Goal: Communication & Community: Answer question/provide support

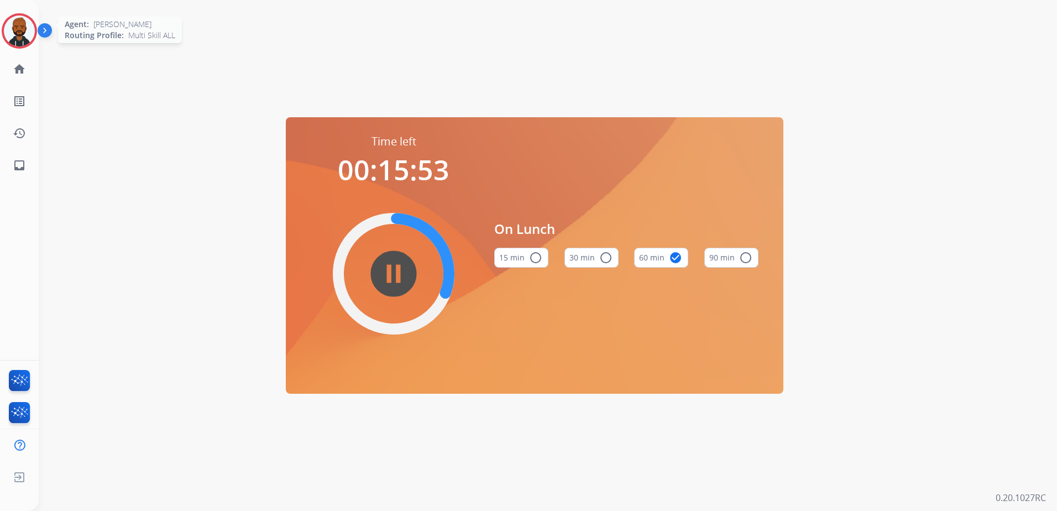
click at [15, 35] on img at bounding box center [19, 30] width 31 height 31
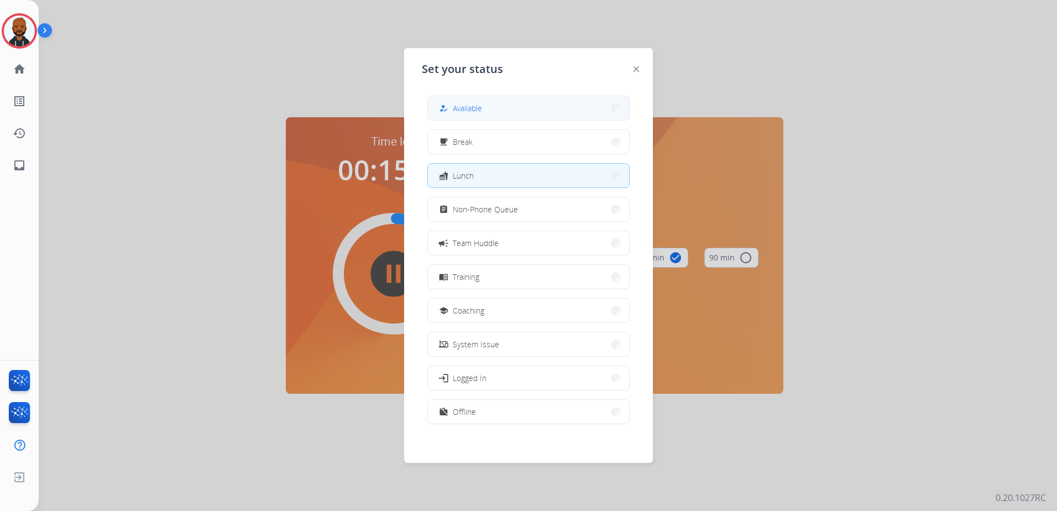
click at [548, 108] on button "how_to_reg Available" at bounding box center [528, 108] width 201 height 24
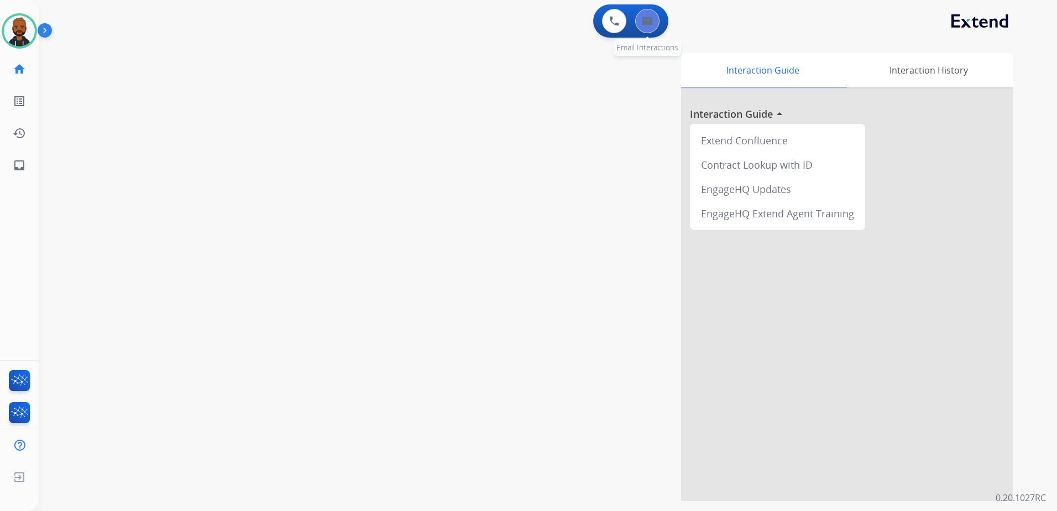
click at [640, 20] on button at bounding box center [647, 21] width 24 height 24
select select "**********"
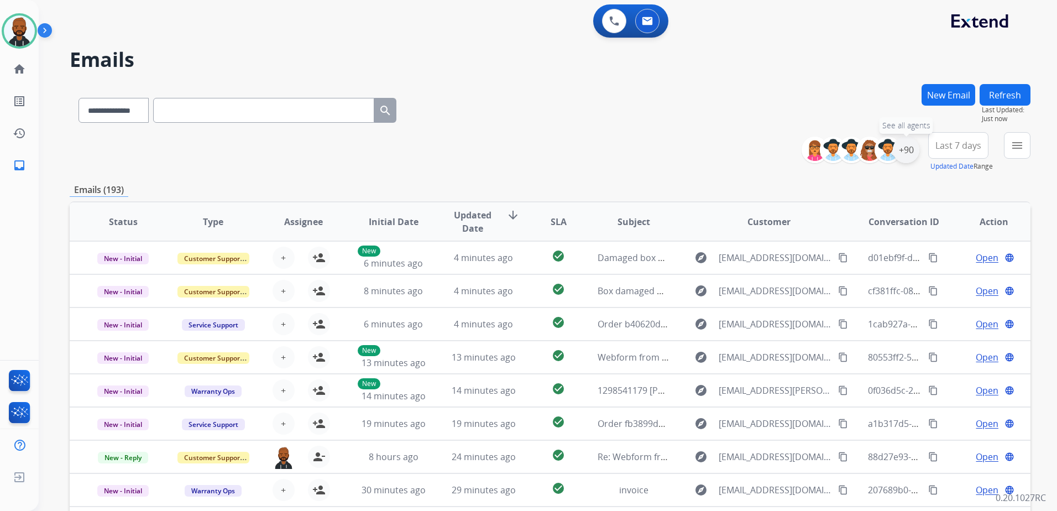
click at [904, 153] on div "+90" at bounding box center [906, 150] width 27 height 27
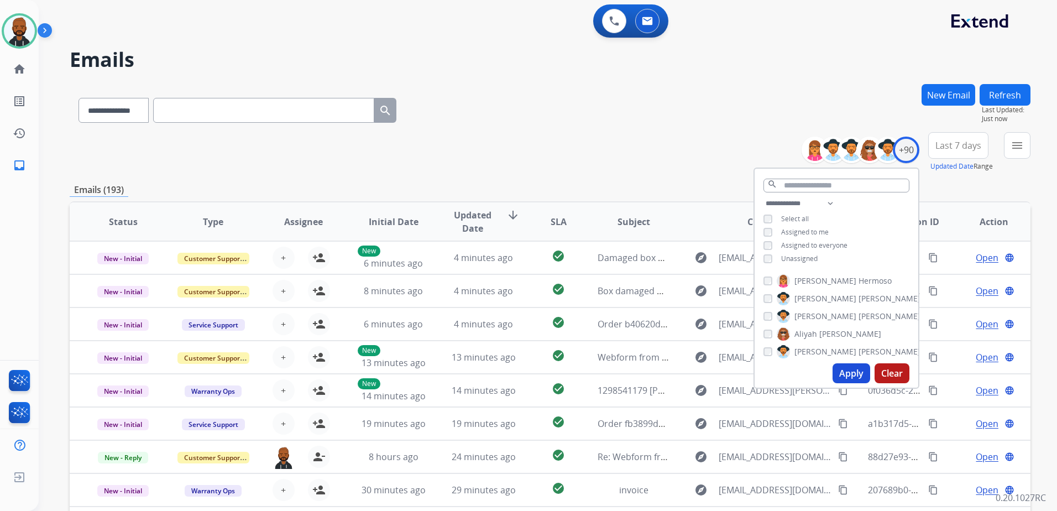
click at [851, 375] on button "Apply" at bounding box center [851, 373] width 38 height 20
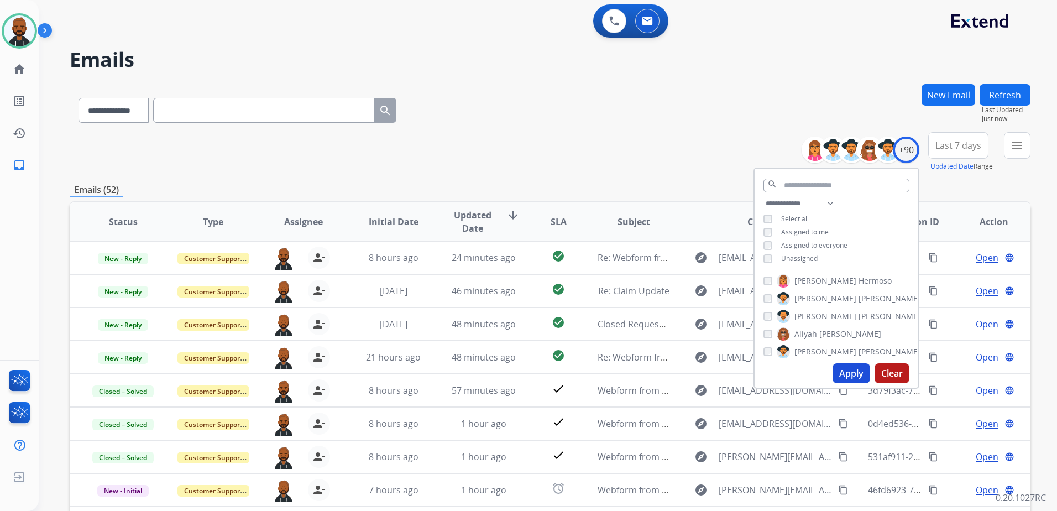
click at [712, 137] on div "**********" at bounding box center [550, 152] width 961 height 40
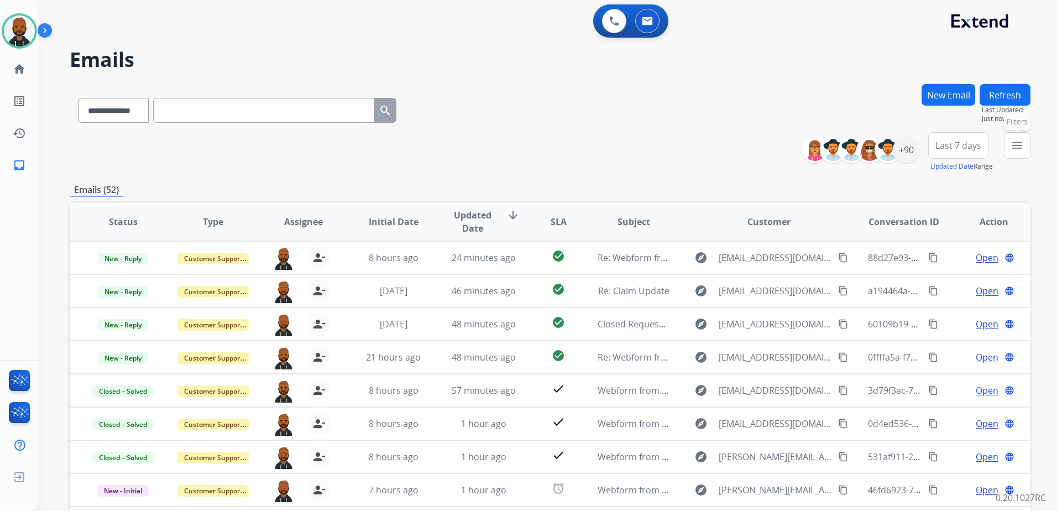
click at [1014, 148] on mat-icon "menu" at bounding box center [1016, 145] width 13 height 13
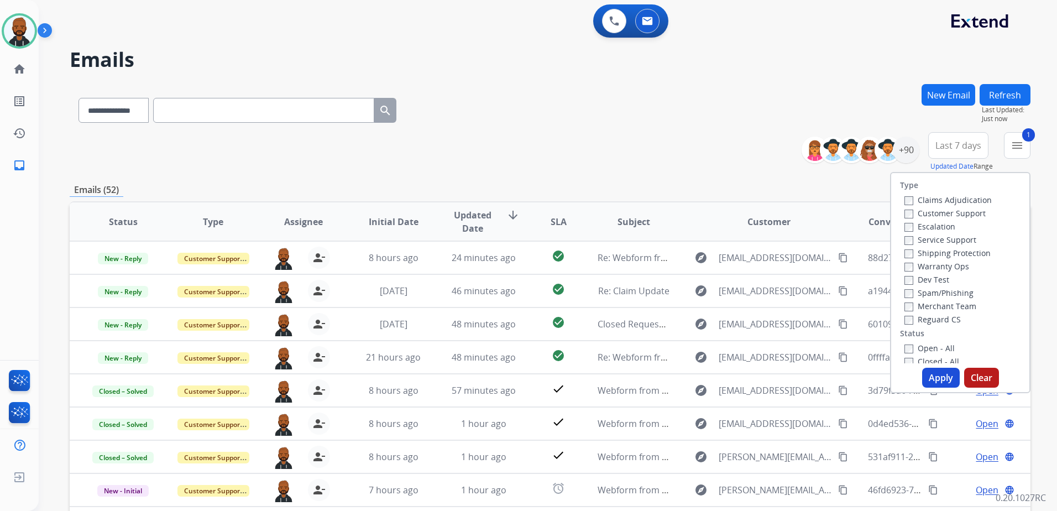
click at [927, 378] on button "Apply" at bounding box center [941, 378] width 38 height 20
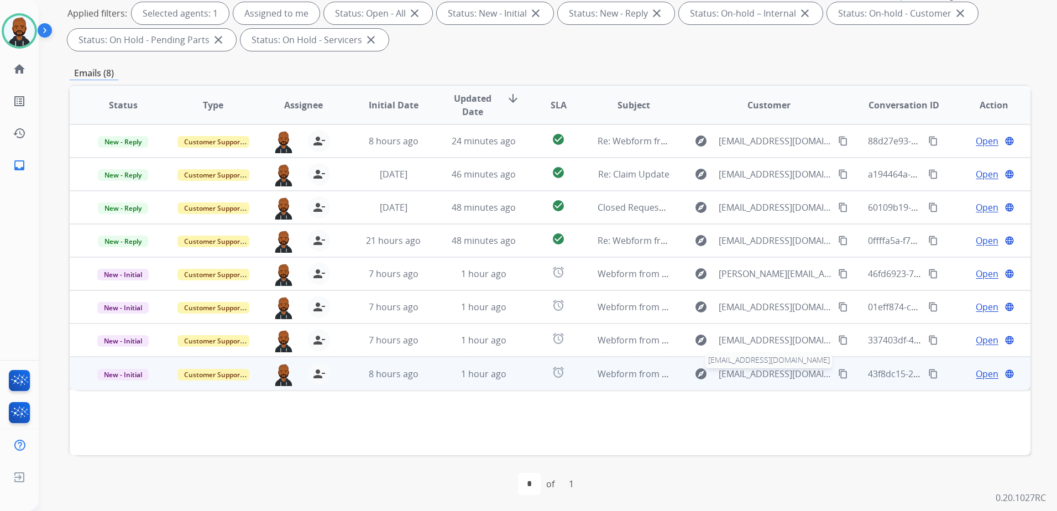
scroll to position [171, 0]
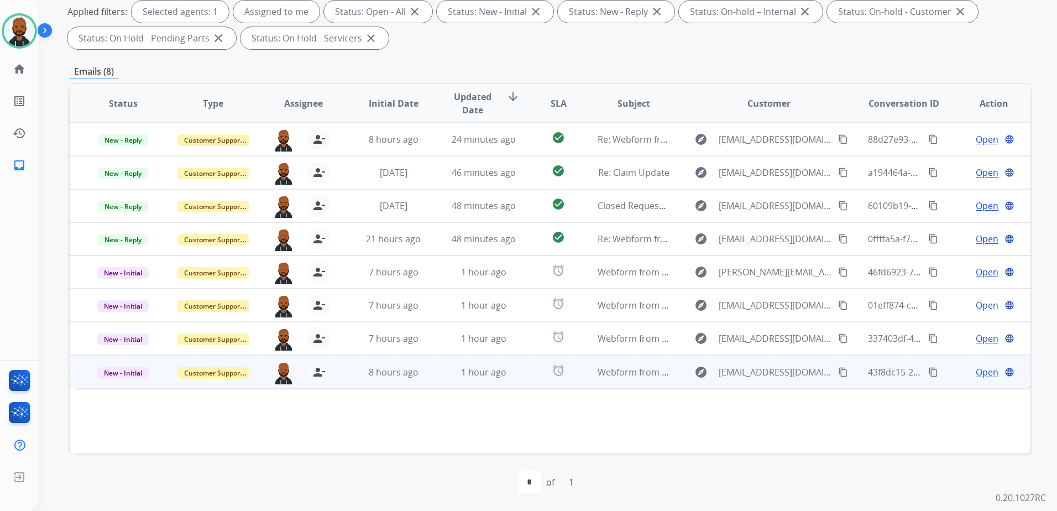
click at [976, 372] on span "Open" at bounding box center [987, 371] width 23 height 13
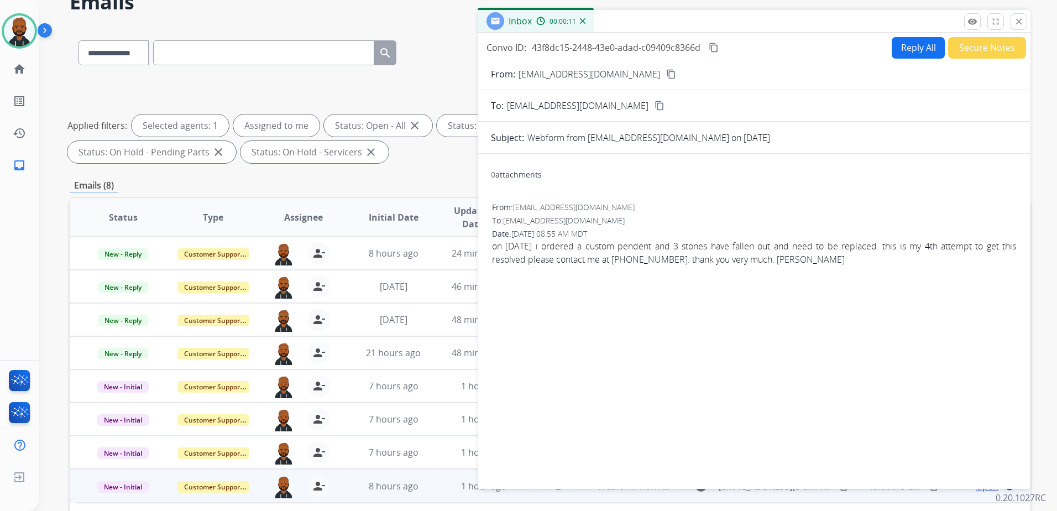
scroll to position [0, 0]
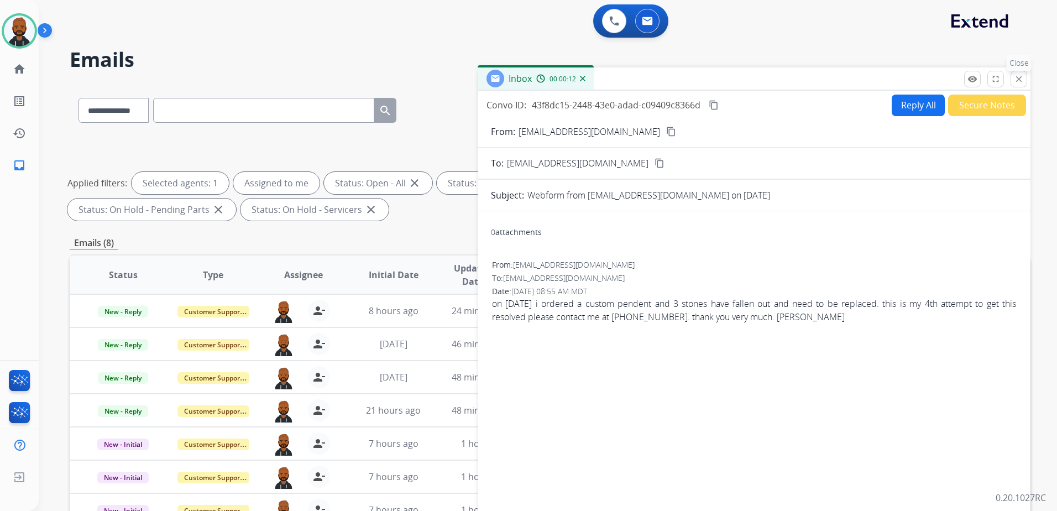
click at [1011, 77] on button "close Close" at bounding box center [1018, 79] width 17 height 17
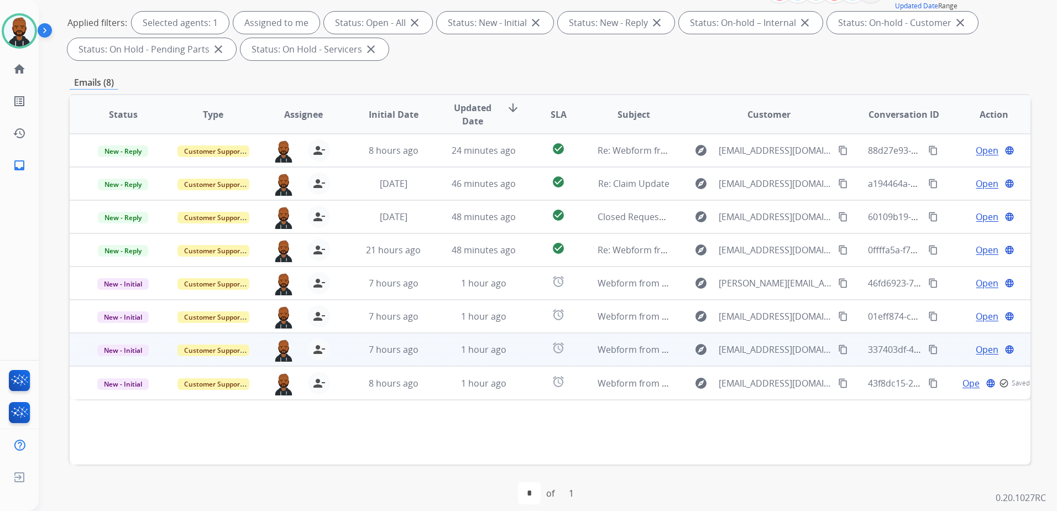
scroll to position [171, 0]
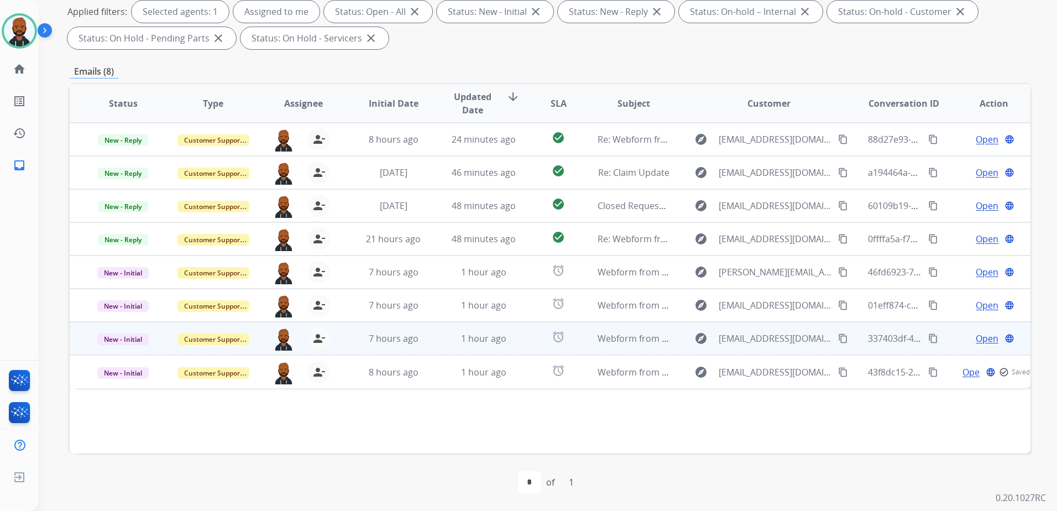
click at [977, 336] on span "Open" at bounding box center [987, 338] width 23 height 13
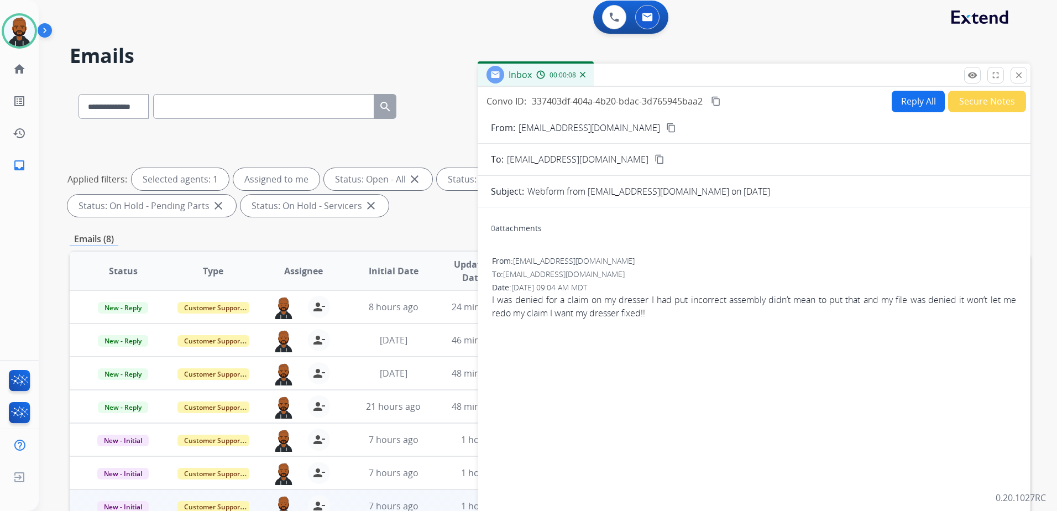
scroll to position [0, 0]
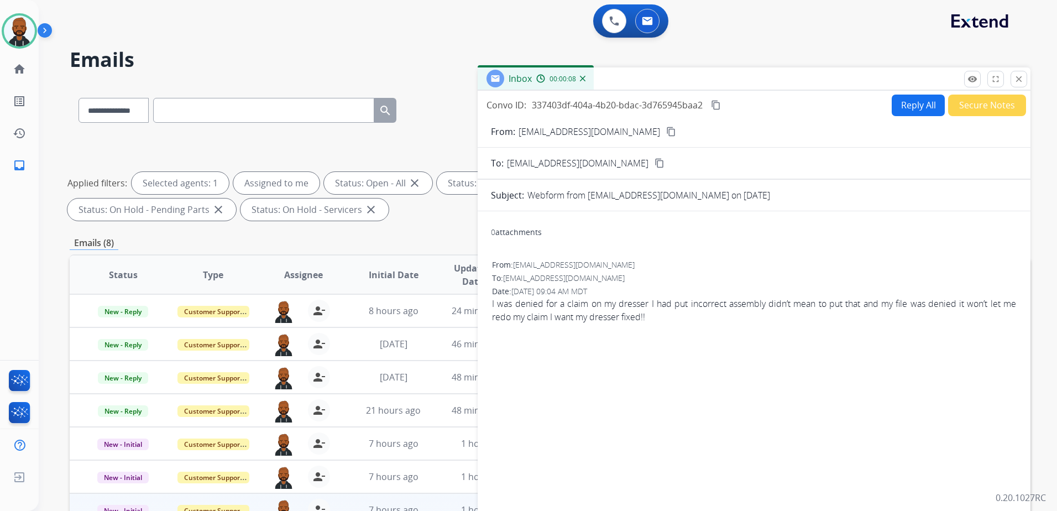
click at [666, 133] on mat-icon "content_copy" at bounding box center [671, 132] width 10 height 10
click at [966, 101] on button "Secure Notes" at bounding box center [987, 106] width 78 height 22
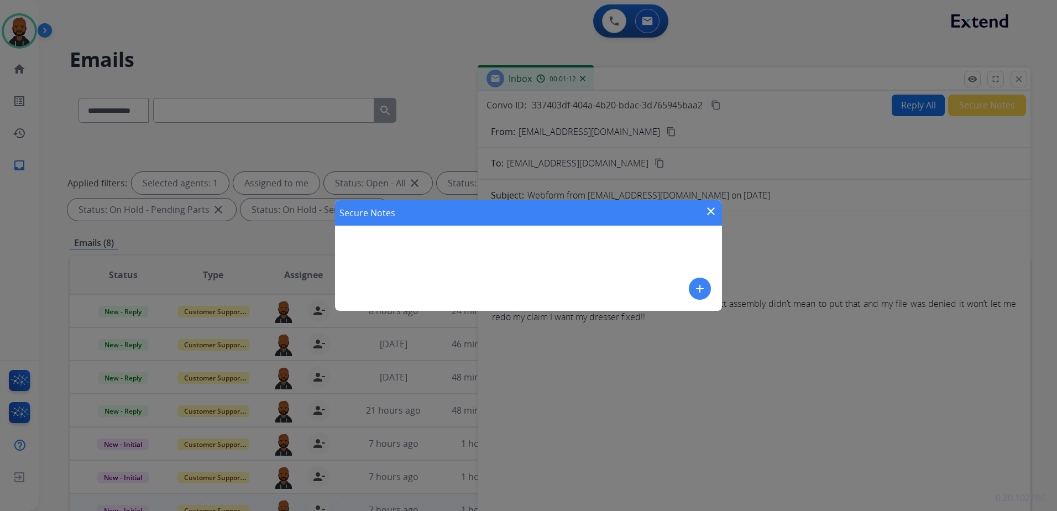
click at [691, 282] on button "add" at bounding box center [700, 288] width 22 height 22
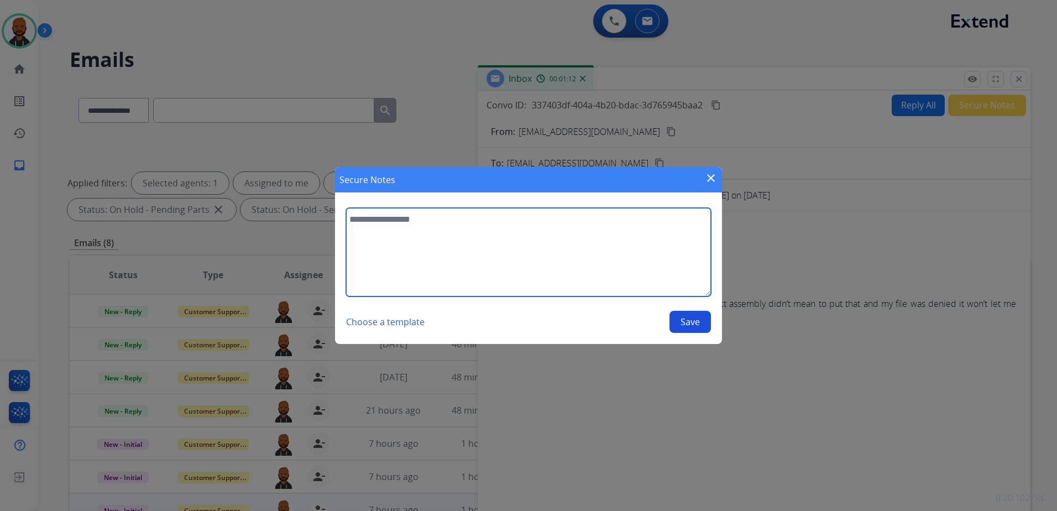
drag, startPoint x: 659, startPoint y: 260, endPoint x: 657, endPoint y: 253, distance: 7.0
click at [658, 256] on textarea at bounding box center [528, 252] width 365 height 88
type textarea "**********"
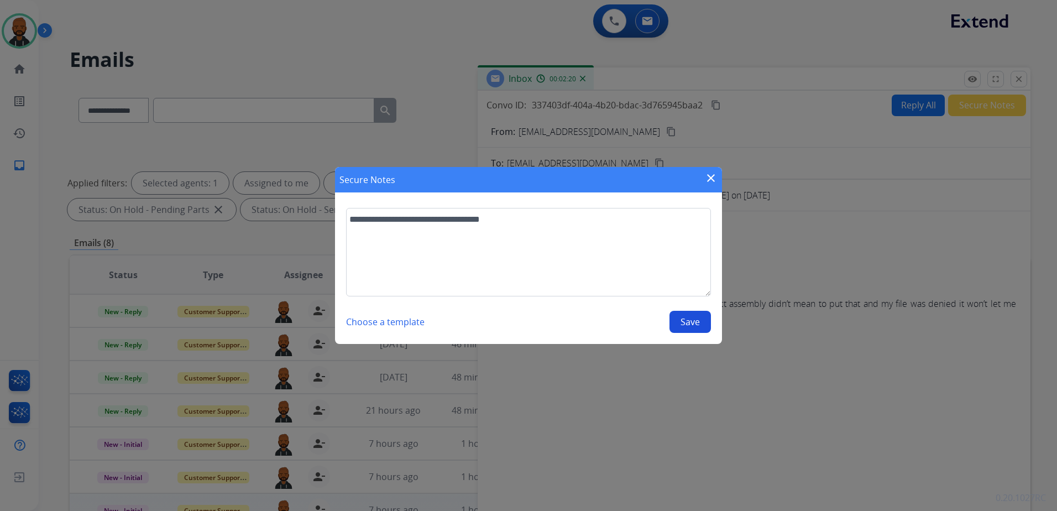
click at [699, 322] on button "Save" at bounding box center [689, 322] width 41 height 22
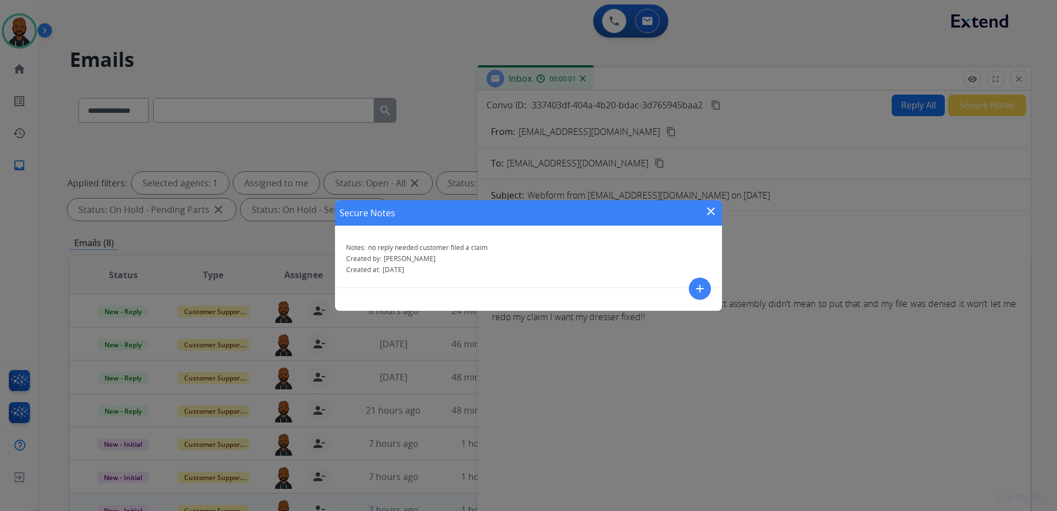
click at [712, 213] on mat-icon "close" at bounding box center [710, 211] width 13 height 13
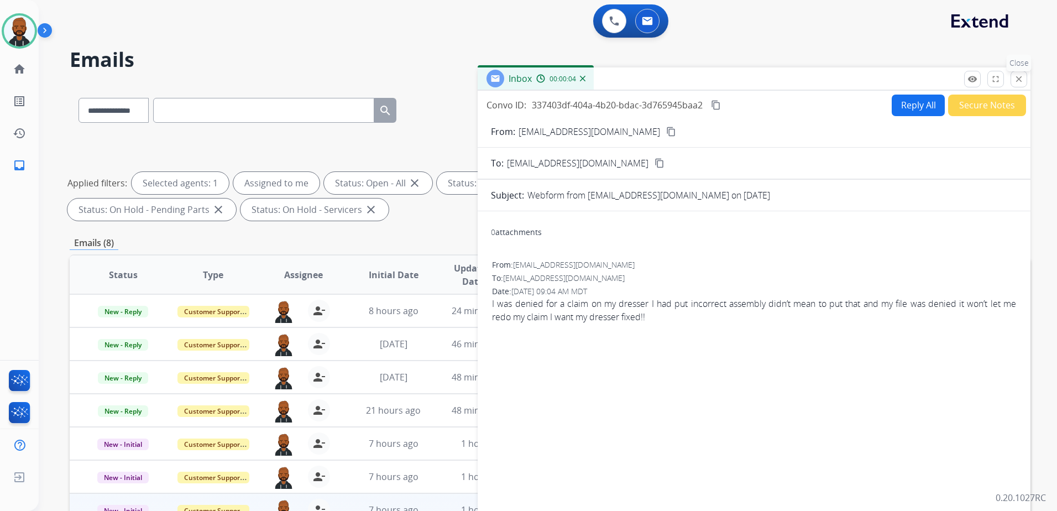
click at [1016, 72] on button "close Close" at bounding box center [1018, 79] width 17 height 17
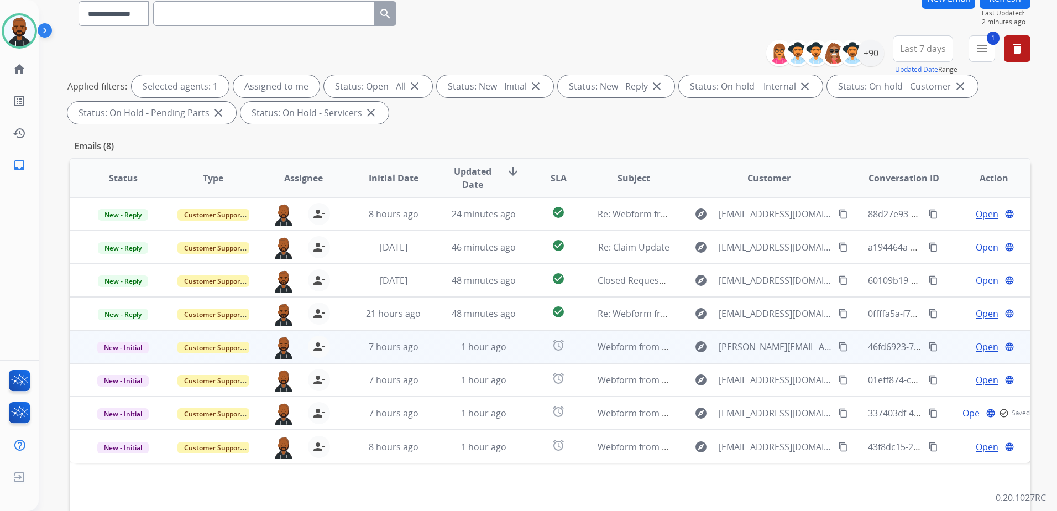
scroll to position [171, 0]
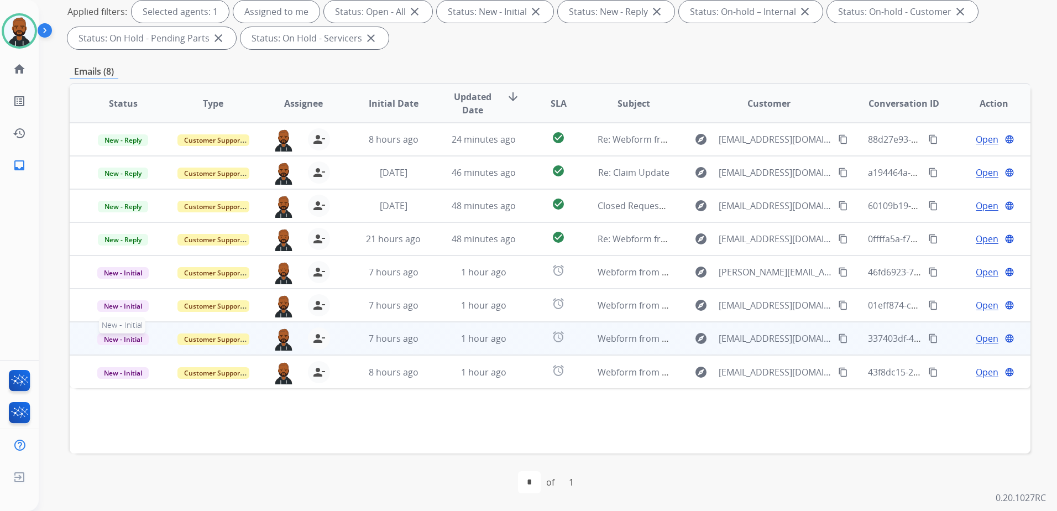
click at [142, 339] on span "New - Initial" at bounding box center [122, 339] width 51 height 12
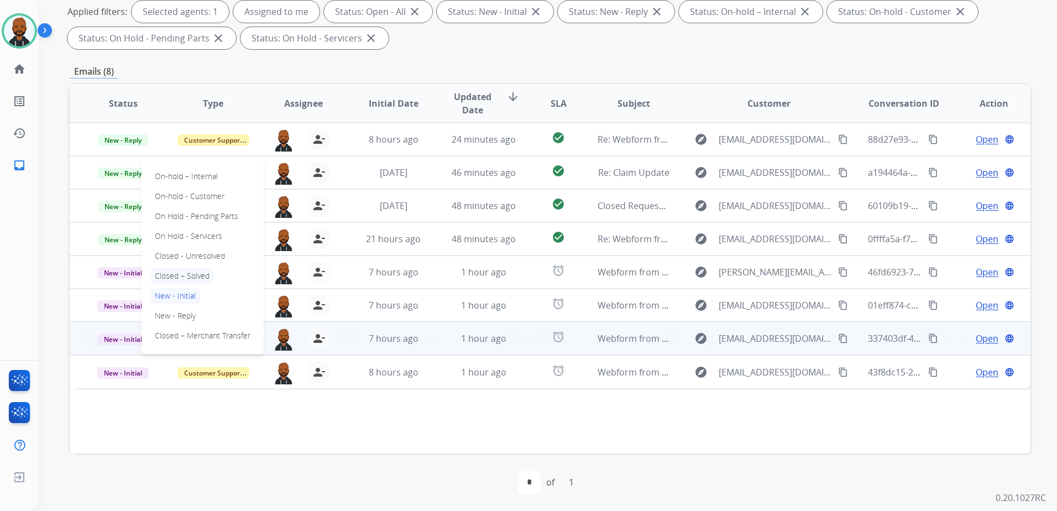
click at [184, 271] on p "Closed – Solved" at bounding box center [182, 275] width 64 height 15
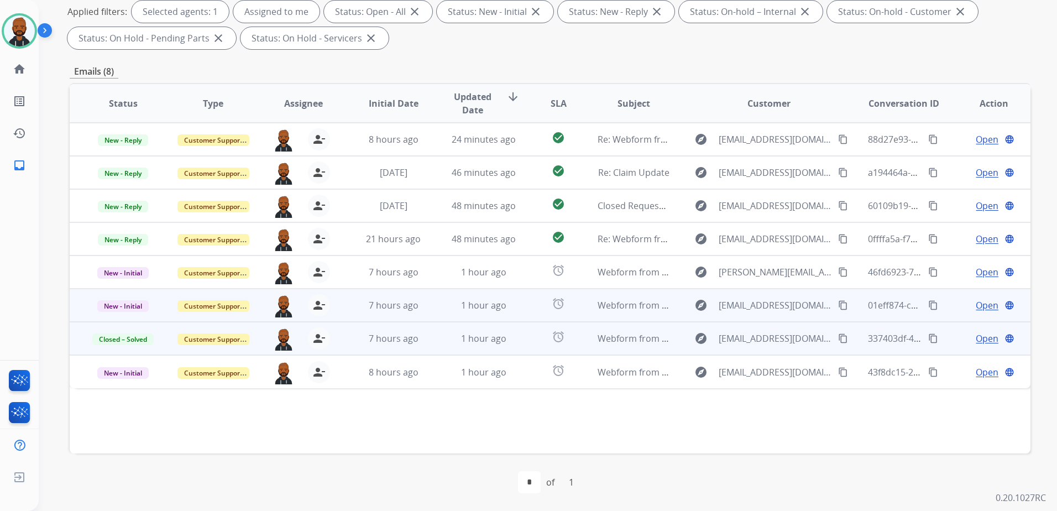
click at [976, 306] on span "Open" at bounding box center [987, 304] width 23 height 13
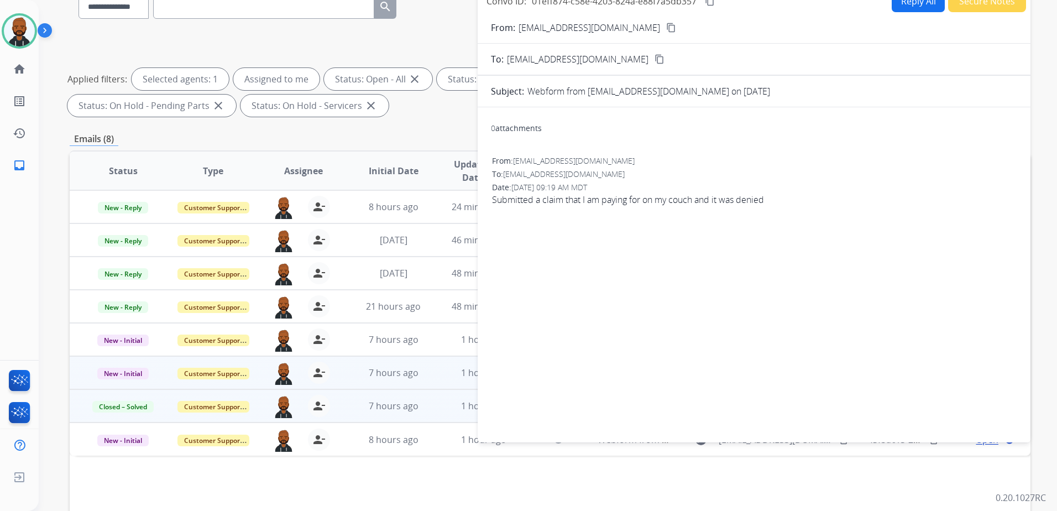
scroll to position [0, 0]
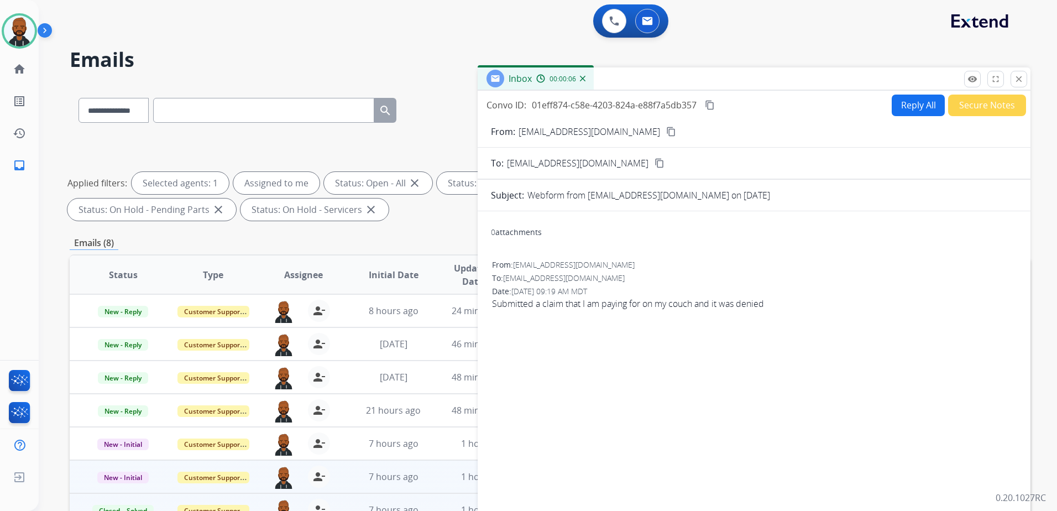
click at [666, 128] on mat-icon "content_copy" at bounding box center [671, 132] width 10 height 10
click at [959, 97] on button "Secure Notes" at bounding box center [987, 106] width 78 height 22
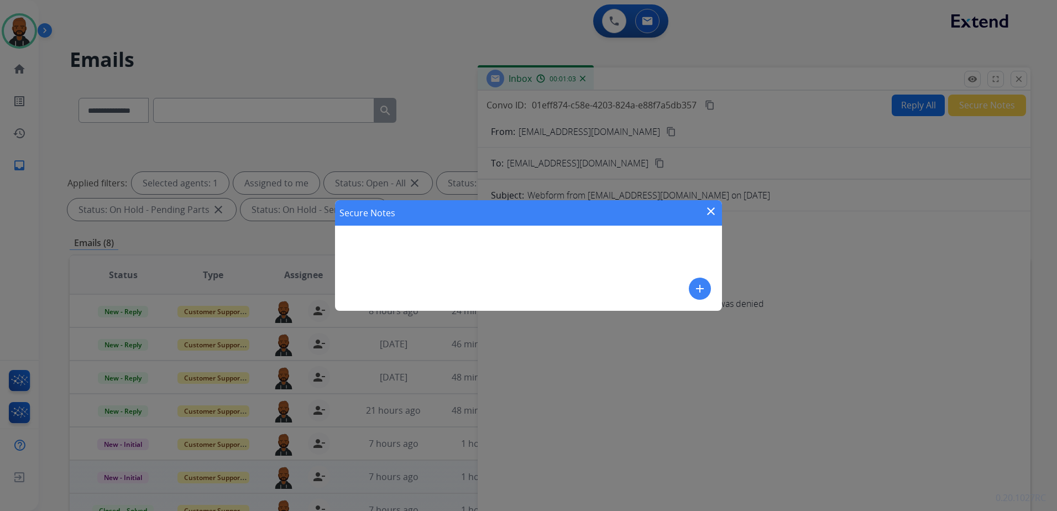
click at [703, 286] on mat-icon "add" at bounding box center [699, 288] width 13 height 13
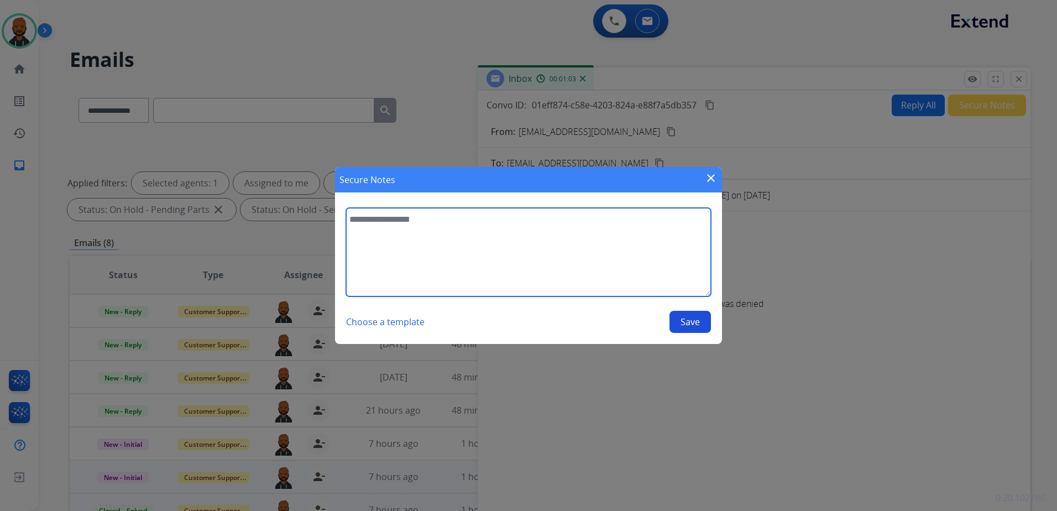
click at [600, 268] on textarea at bounding box center [528, 252] width 365 height 88
type textarea "**********"
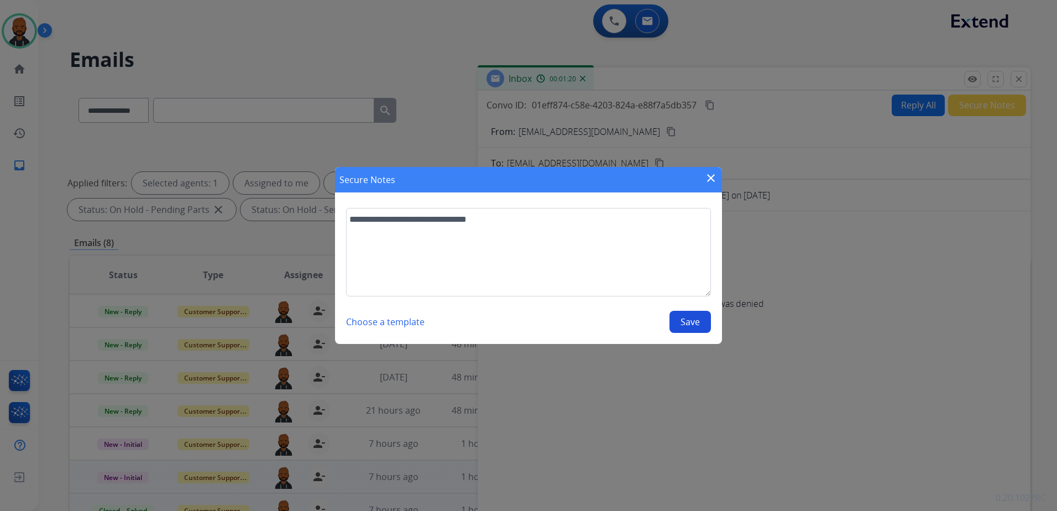
click at [699, 324] on button "Save" at bounding box center [689, 322] width 41 height 22
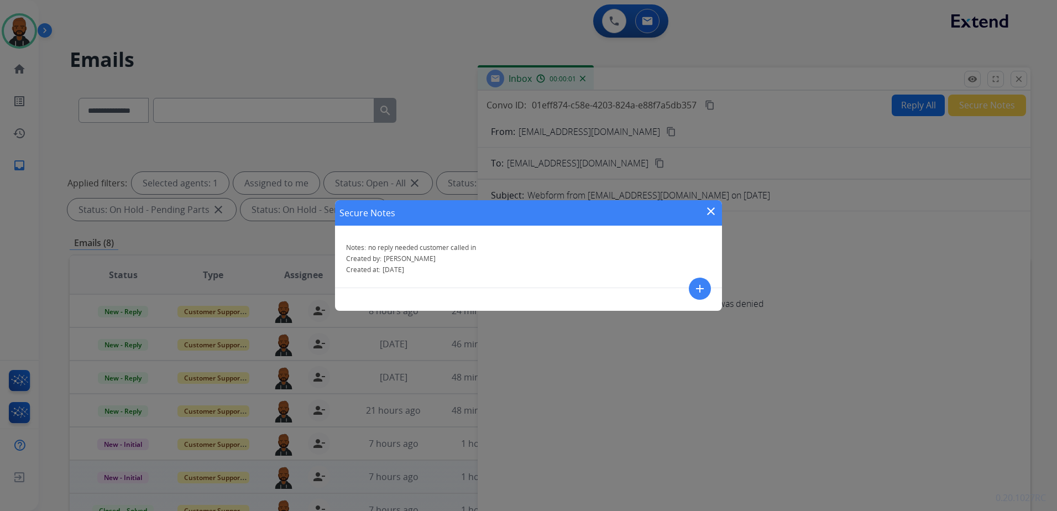
click at [711, 208] on mat-icon "close" at bounding box center [710, 211] width 13 height 13
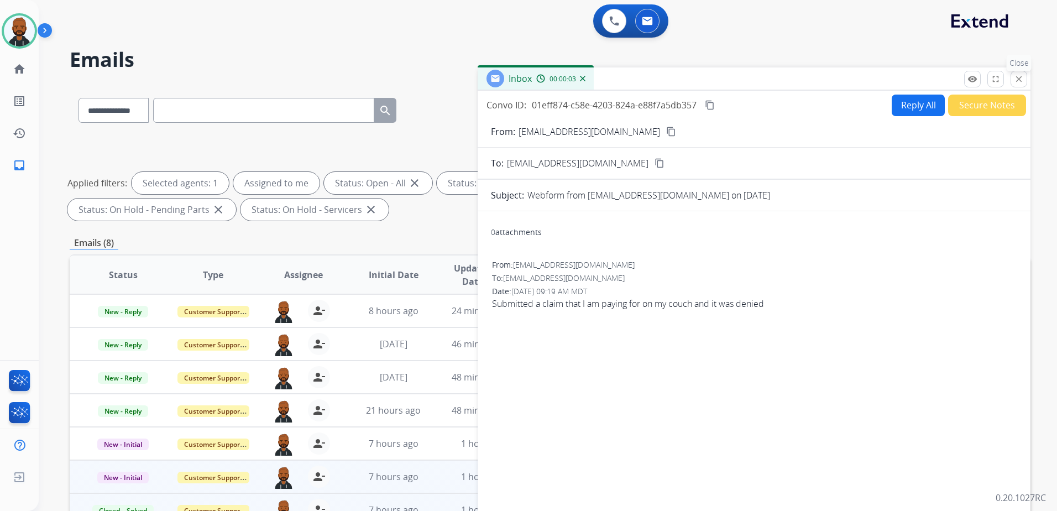
click at [1019, 79] on mat-icon "close" at bounding box center [1019, 79] width 10 height 10
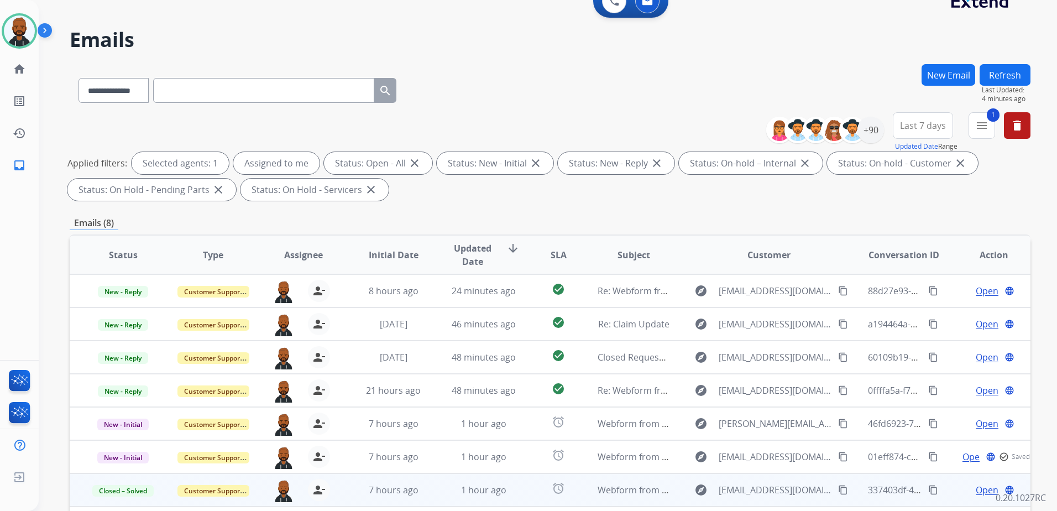
scroll to position [111, 0]
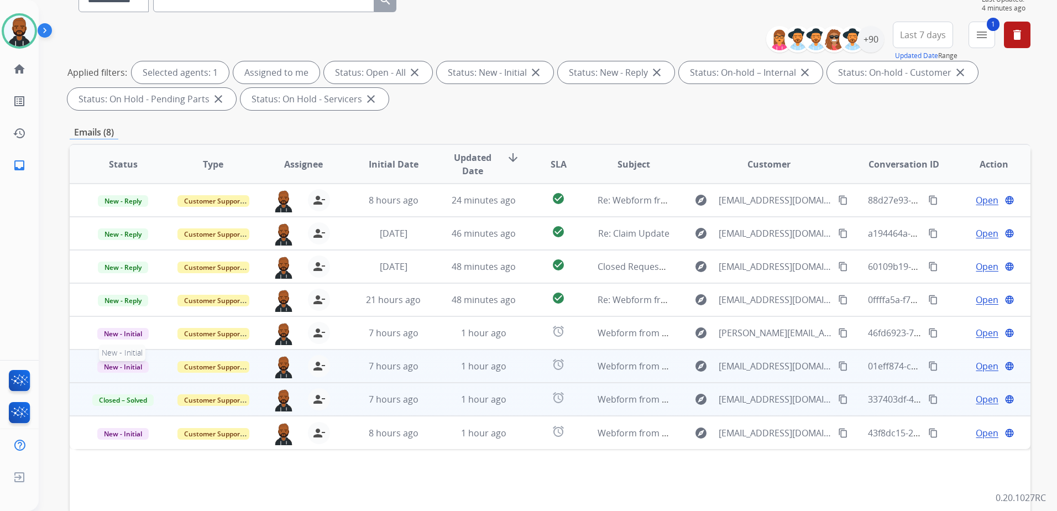
click at [133, 364] on span "New - Initial" at bounding box center [122, 367] width 51 height 12
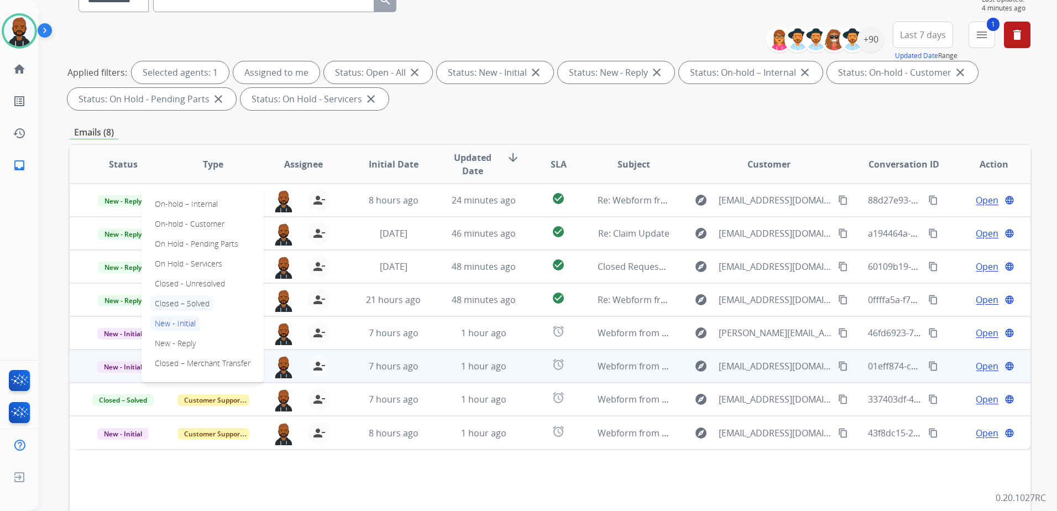
click at [205, 303] on p "Closed – Solved" at bounding box center [182, 303] width 64 height 15
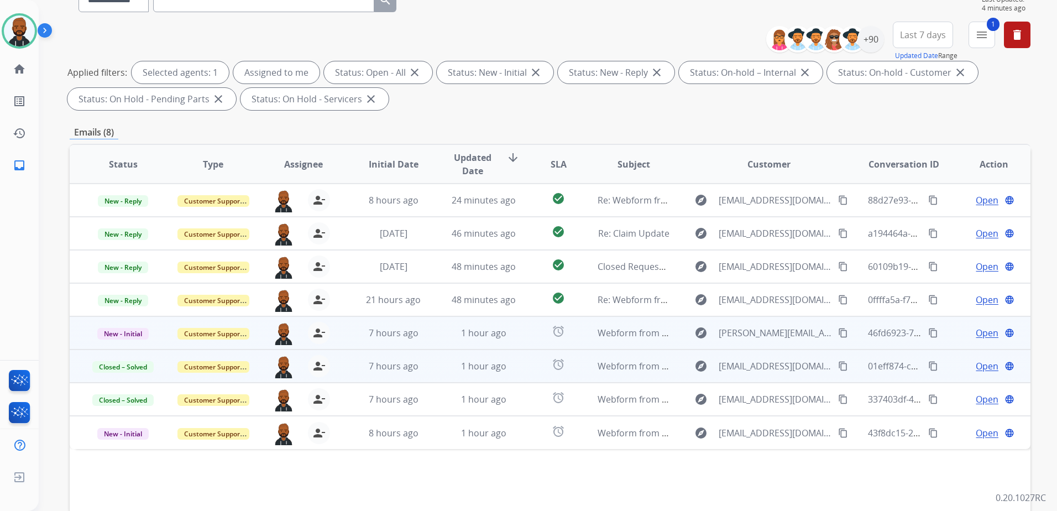
click at [978, 327] on span "Open" at bounding box center [987, 332] width 23 height 13
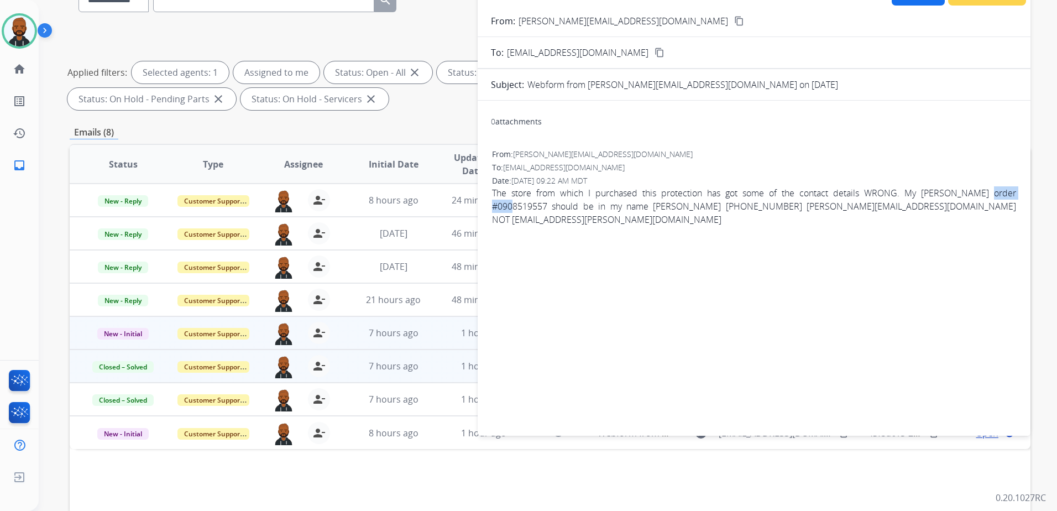
drag, startPoint x: 956, startPoint y: 192, endPoint x: 1005, endPoint y: 197, distance: 49.4
click at [1005, 197] on span "The store from which I purchased this protection has got some of the contact de…" at bounding box center [754, 206] width 524 height 40
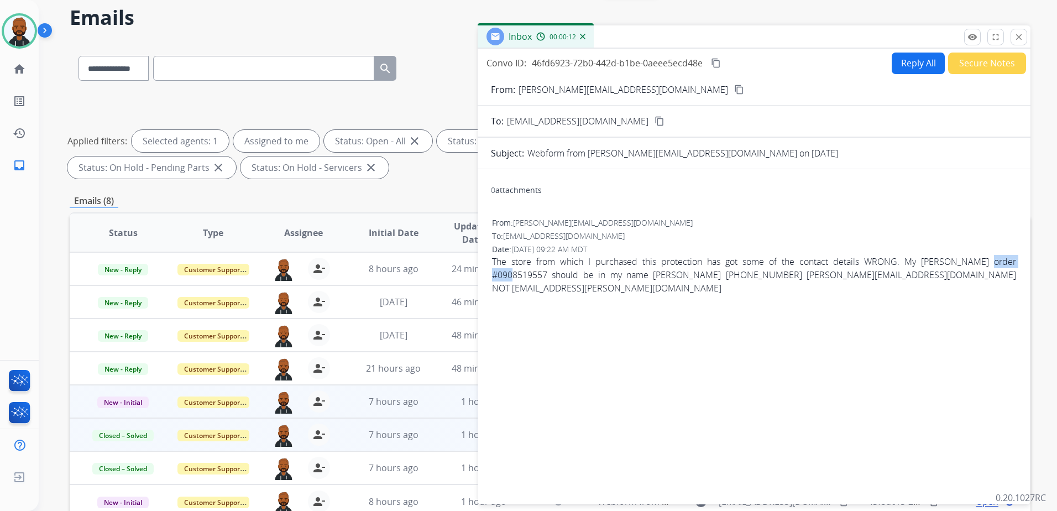
scroll to position [0, 0]
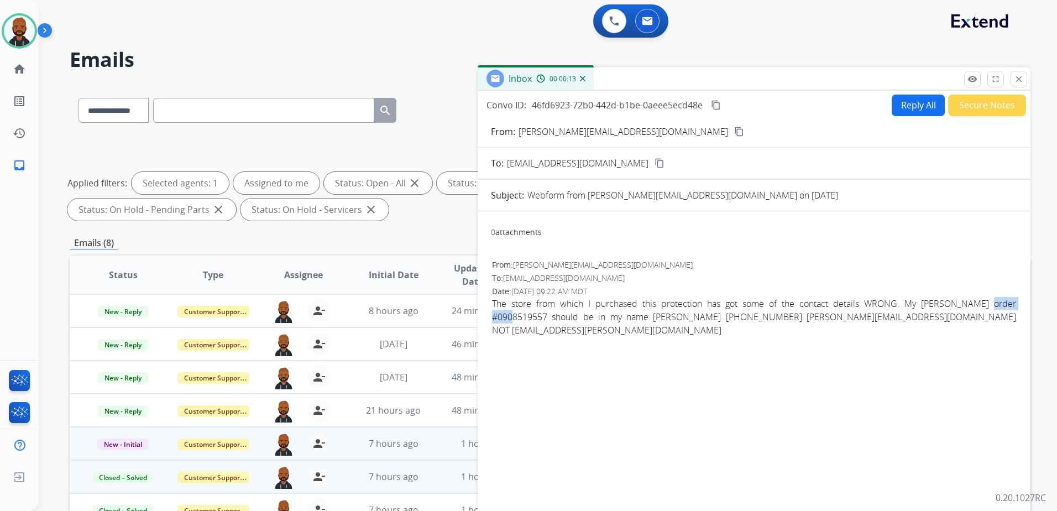
click at [734, 132] on mat-icon "content_copy" at bounding box center [739, 132] width 10 height 10
drag, startPoint x: 814, startPoint y: 318, endPoint x: 939, endPoint y: 319, distance: 125.5
click at [939, 319] on span "The store from which I purchased this protection has got some of the contact de…" at bounding box center [754, 317] width 524 height 40
drag, startPoint x: 939, startPoint y: 319, endPoint x: 933, endPoint y: 319, distance: 6.1
copy span "[EMAIL_ADDRESS][PERSON_NAME][DOMAIN_NAME]"
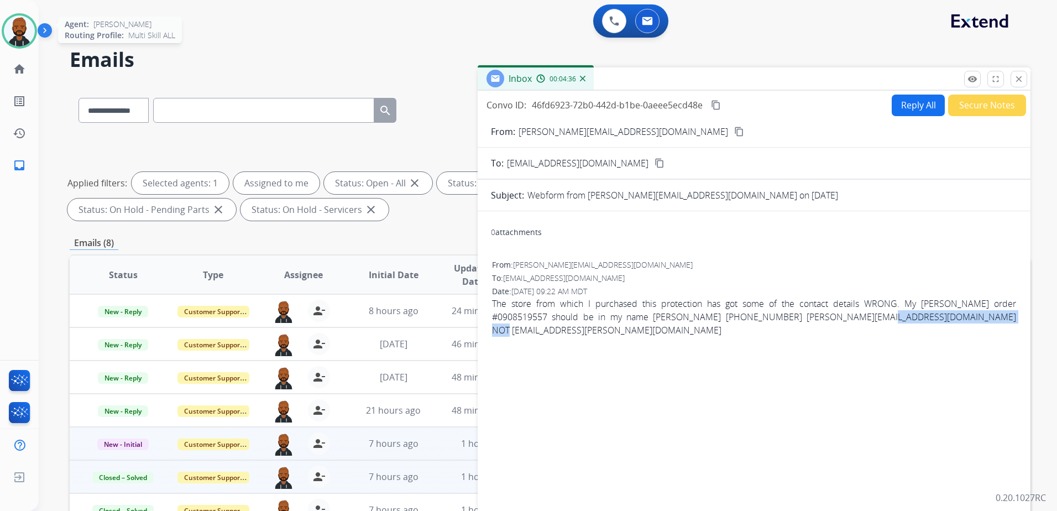
click at [25, 34] on img at bounding box center [19, 30] width 31 height 31
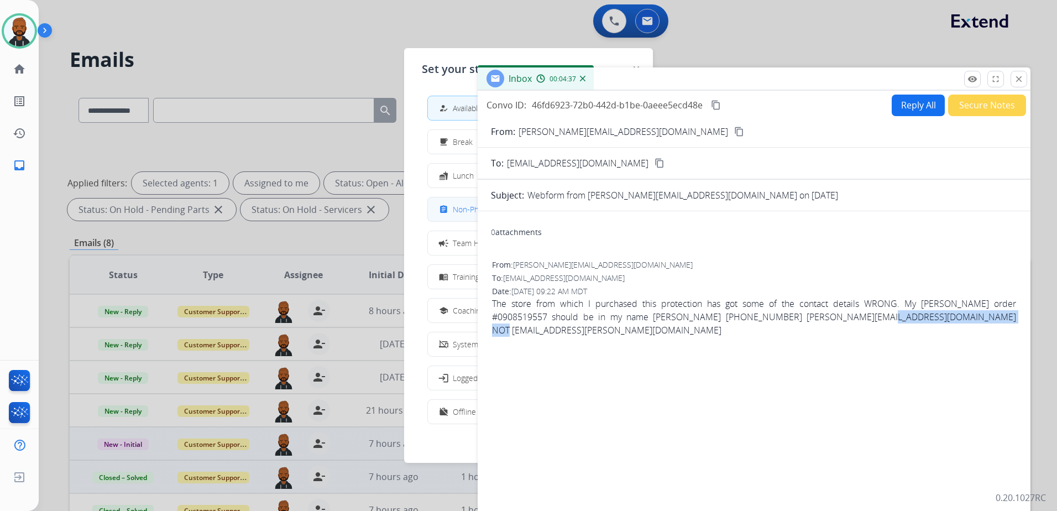
click at [459, 207] on span "Non-Phone Queue" at bounding box center [485, 209] width 65 height 12
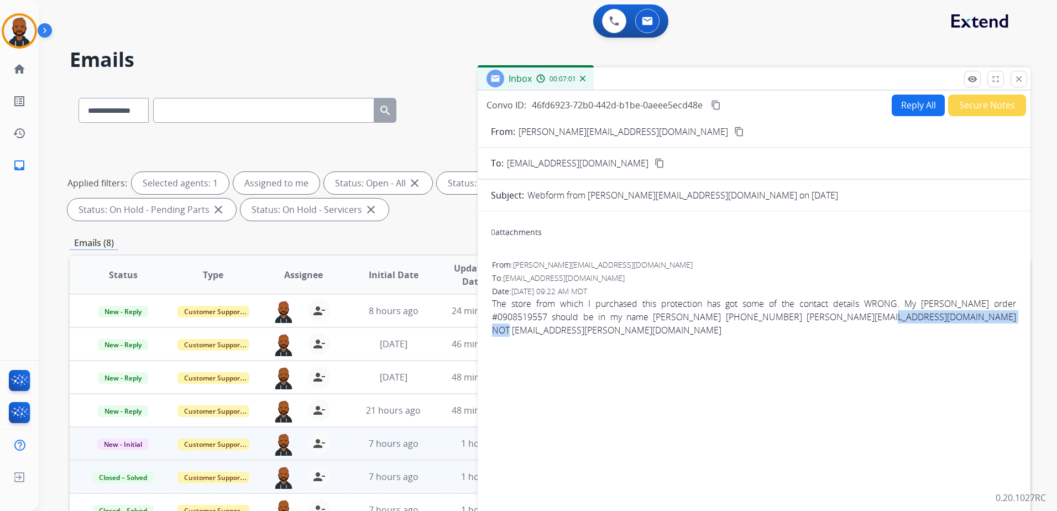
click at [920, 103] on button "Reply All" at bounding box center [918, 106] width 53 height 22
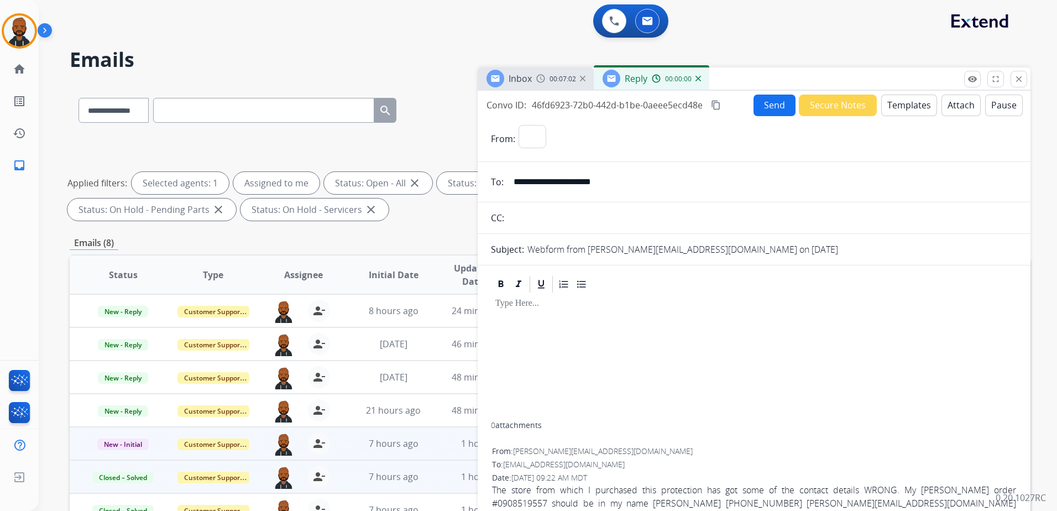
select select "**********"
click at [913, 106] on button "Templates" at bounding box center [909, 106] width 56 height 22
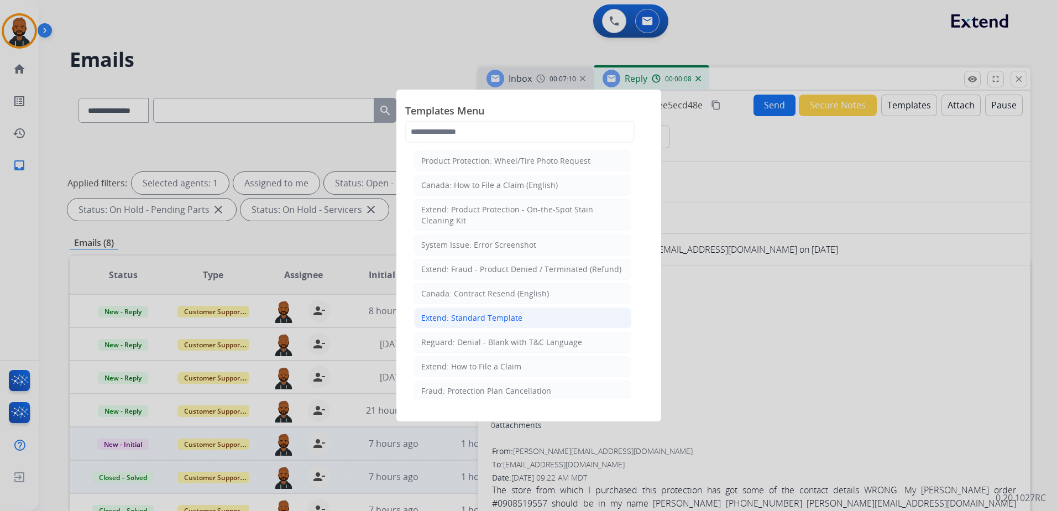
click at [552, 312] on li "Extend: Standard Template" at bounding box center [522, 317] width 217 height 21
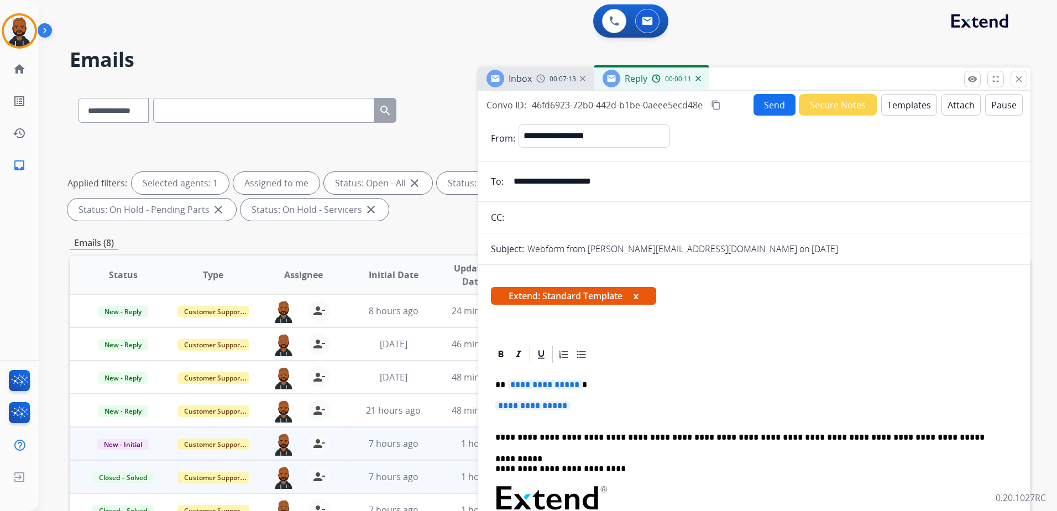
click at [516, 389] on span "**********" at bounding box center [544, 384] width 75 height 9
click at [521, 385] on span "**********" at bounding box center [544, 384] width 75 height 9
click at [518, 407] on span "**********" at bounding box center [532, 405] width 75 height 9
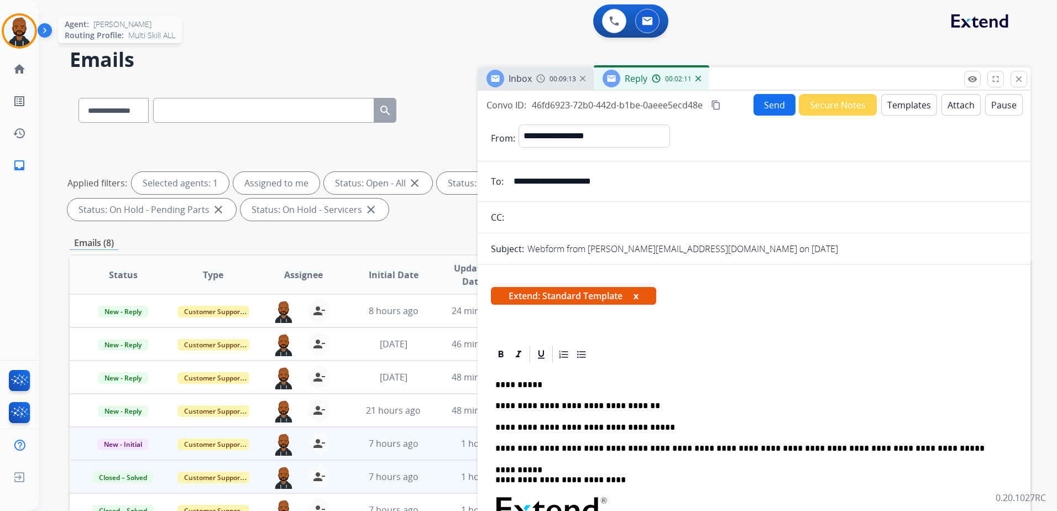
click at [27, 39] on img at bounding box center [19, 30] width 31 height 31
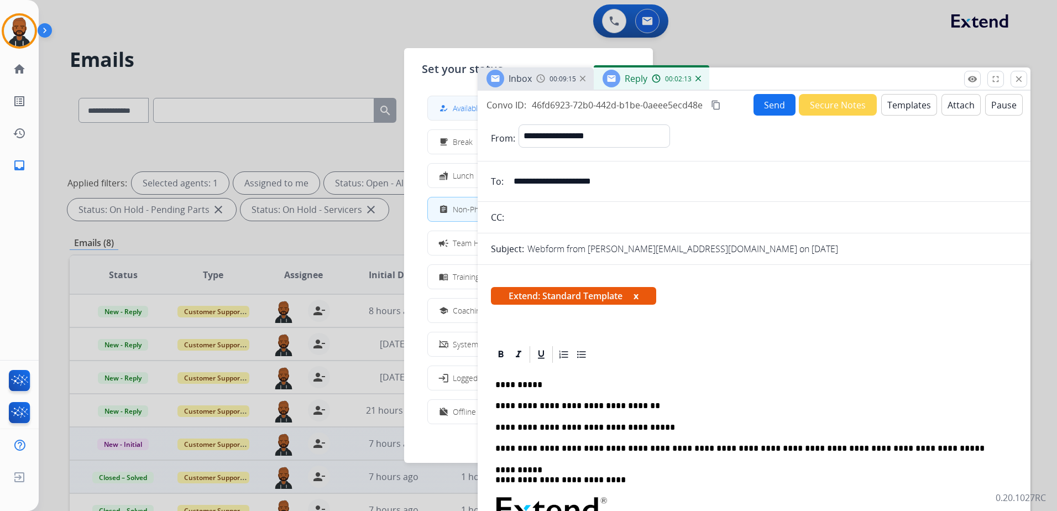
click at [458, 113] on span "Available" at bounding box center [467, 108] width 29 height 12
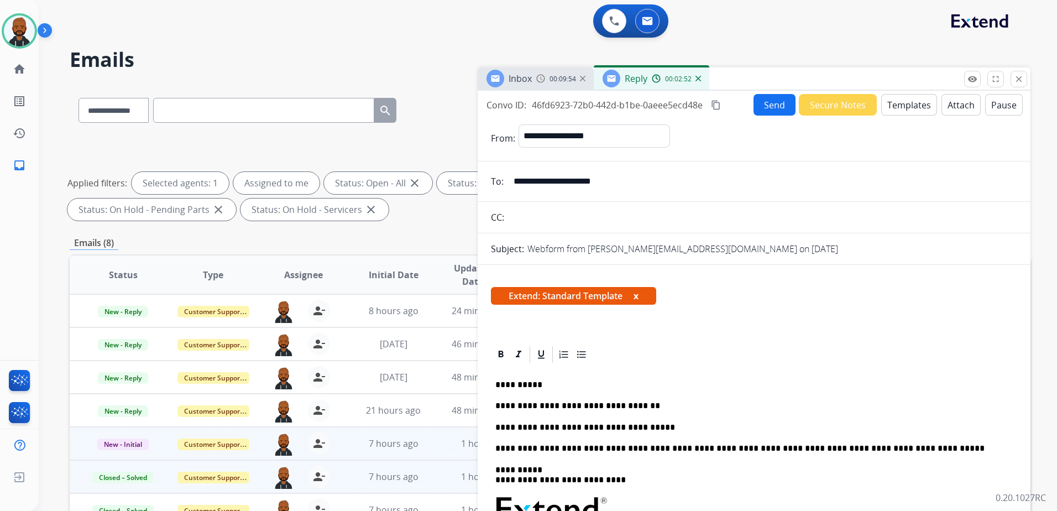
click at [675, 424] on p "**********" at bounding box center [749, 427] width 509 height 10
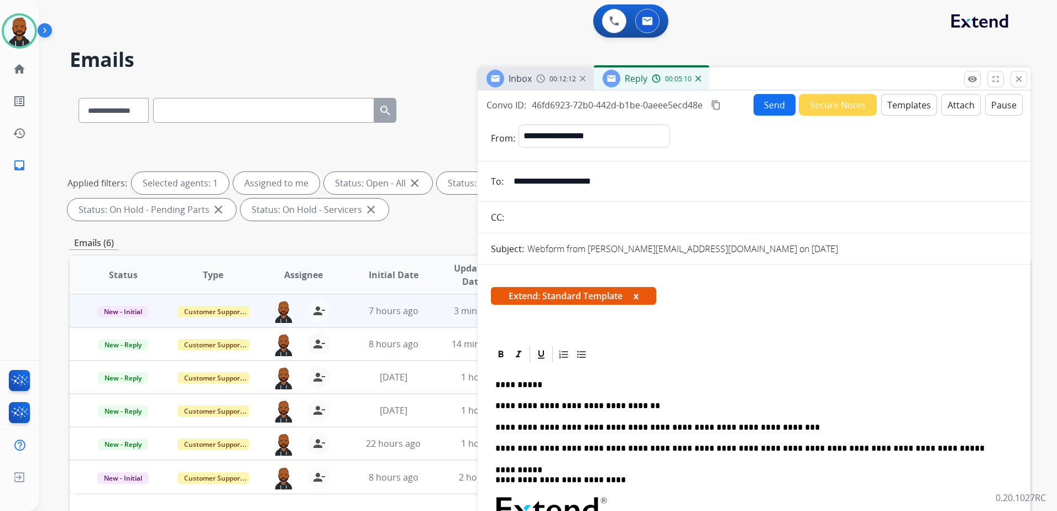
drag, startPoint x: 719, startPoint y: 110, endPoint x: 730, endPoint y: 113, distance: 10.9
click at [719, 110] on button "content_copy" at bounding box center [715, 104] width 13 height 13
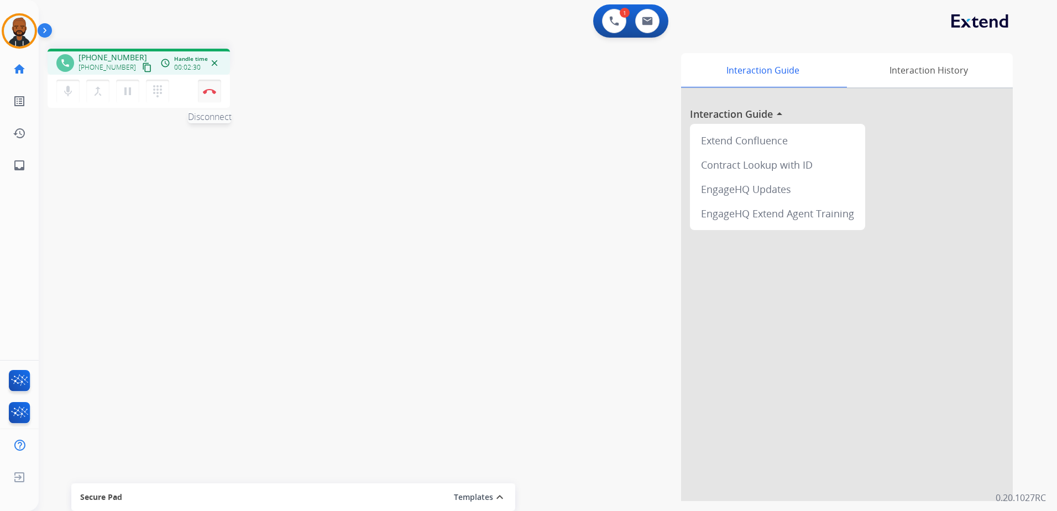
click at [205, 88] on img at bounding box center [209, 91] width 13 height 6
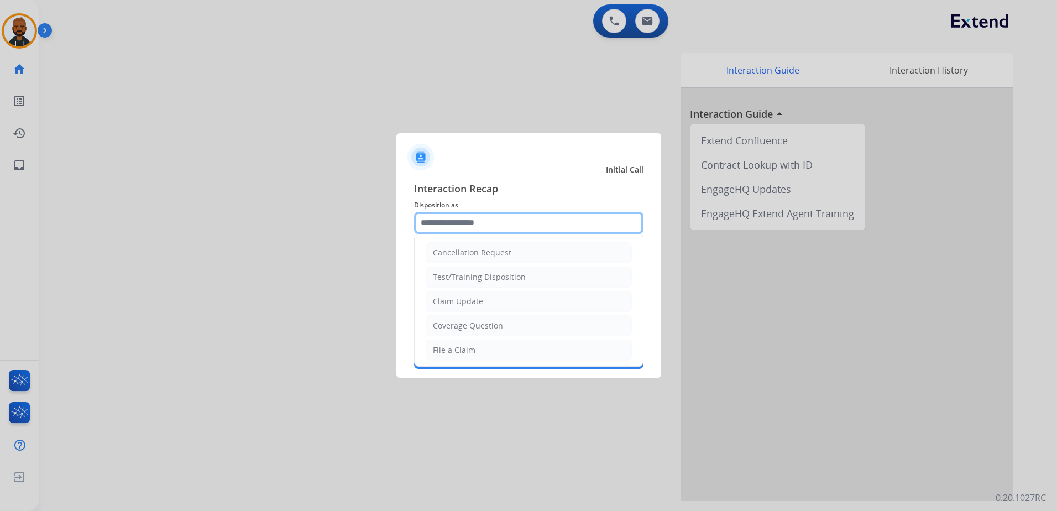
click at [489, 230] on input "text" at bounding box center [528, 223] width 229 height 22
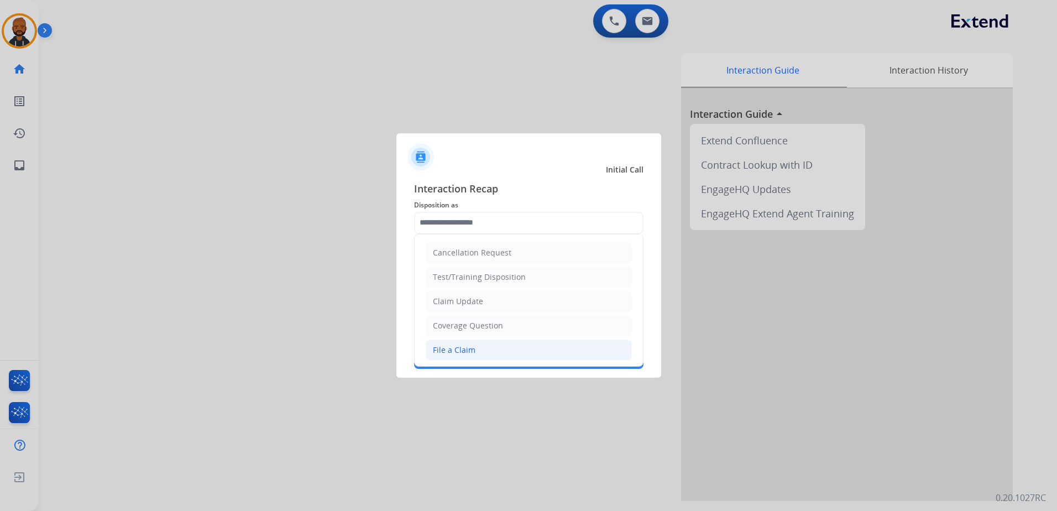
click at [468, 349] on div "File a Claim" at bounding box center [454, 349] width 43 height 11
type input "**********"
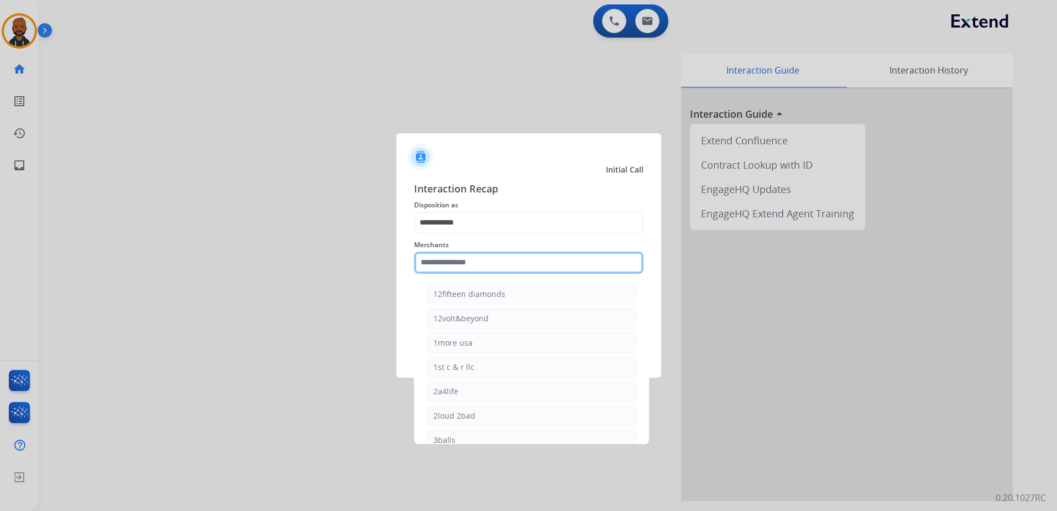
click at [476, 262] on input "text" at bounding box center [528, 262] width 229 height 22
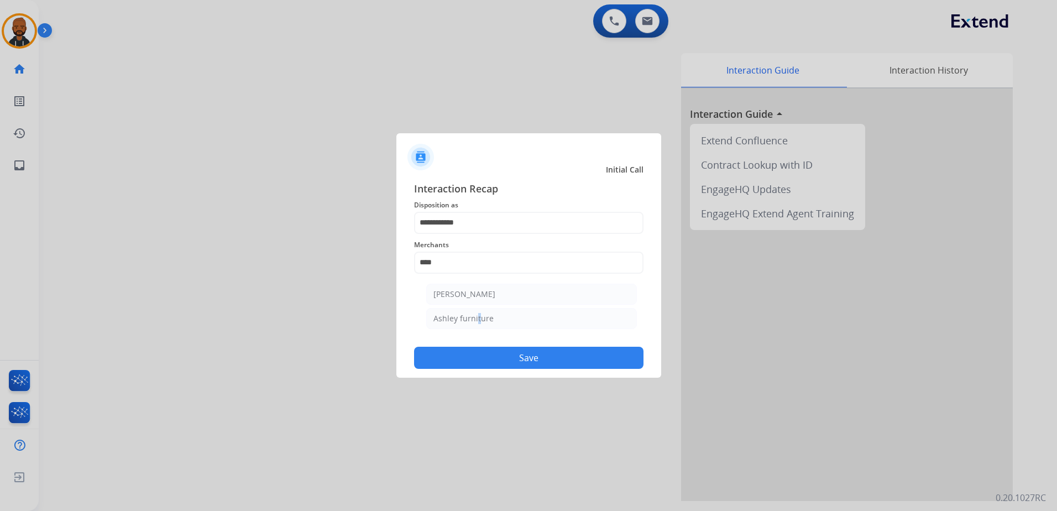
click at [475, 329] on ul "[PERSON_NAME] [PERSON_NAME] furniture" at bounding box center [531, 309] width 217 height 62
drag, startPoint x: 475, startPoint y: 329, endPoint x: 475, endPoint y: 321, distance: 8.3
click at [475, 321] on div "Ashley furniture" at bounding box center [463, 318] width 60 height 11
type input "**********"
click at [523, 354] on button "Save" at bounding box center [528, 358] width 229 height 22
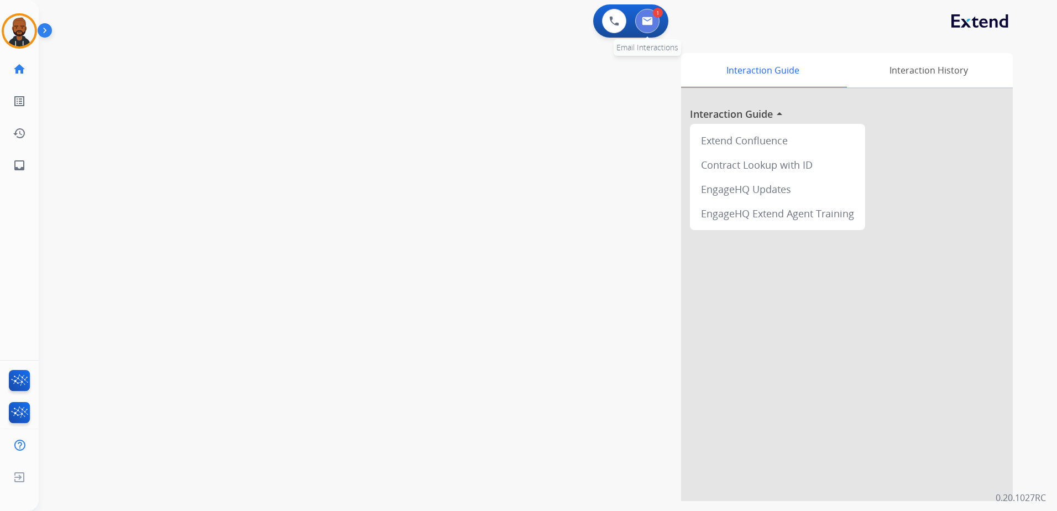
click at [648, 23] on img at bounding box center [647, 21] width 11 height 9
select select "**********"
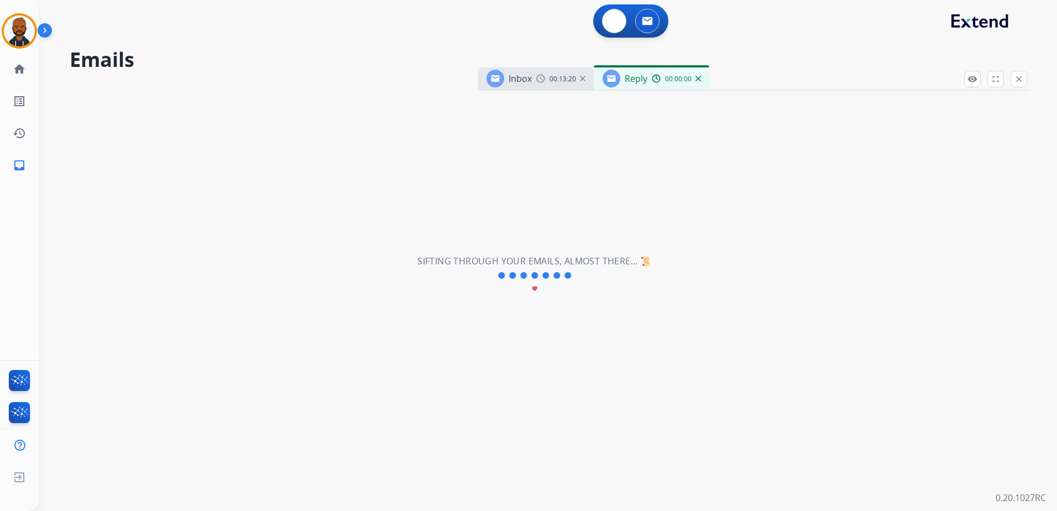
select select "**********"
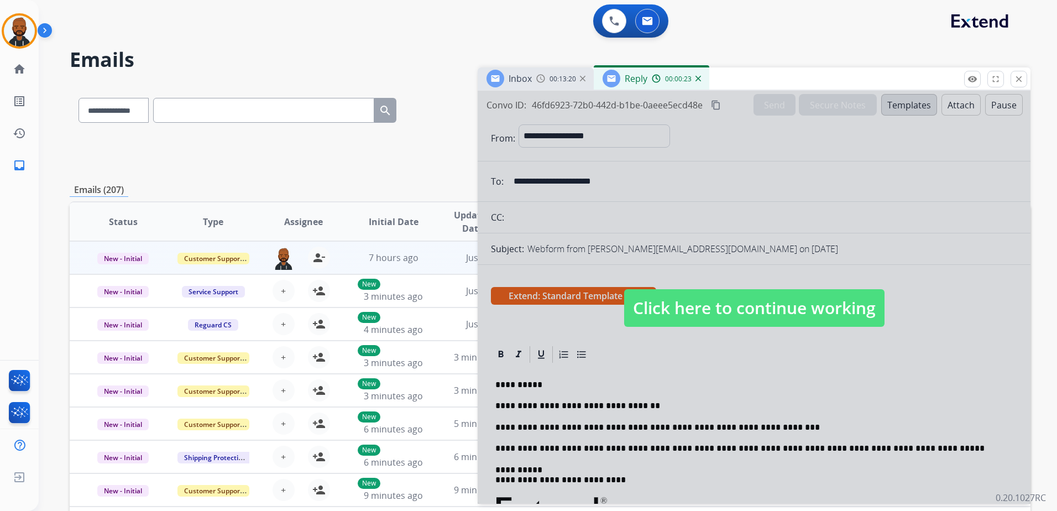
click at [692, 318] on span "Click here to continue working" at bounding box center [754, 308] width 260 height 38
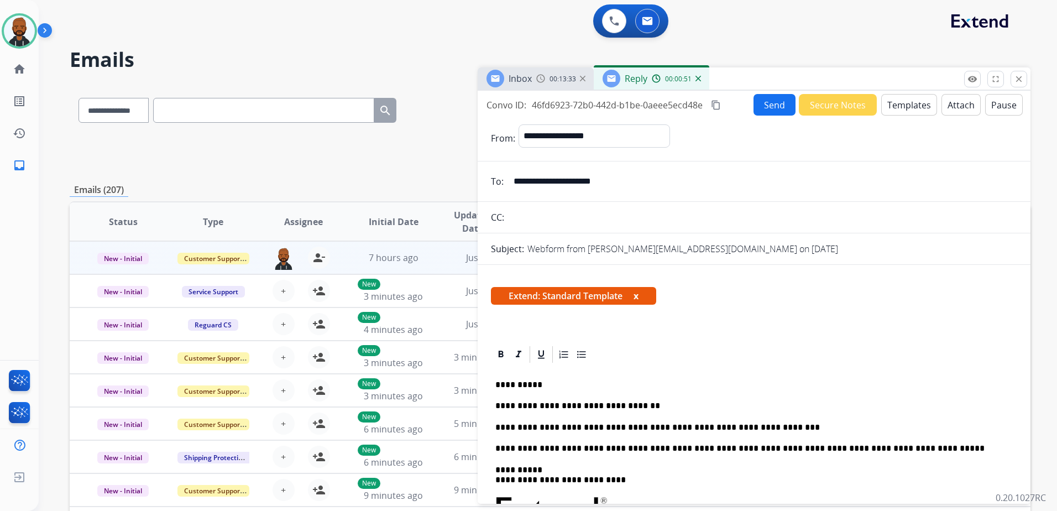
click at [768, 109] on button "Send" at bounding box center [774, 105] width 42 height 22
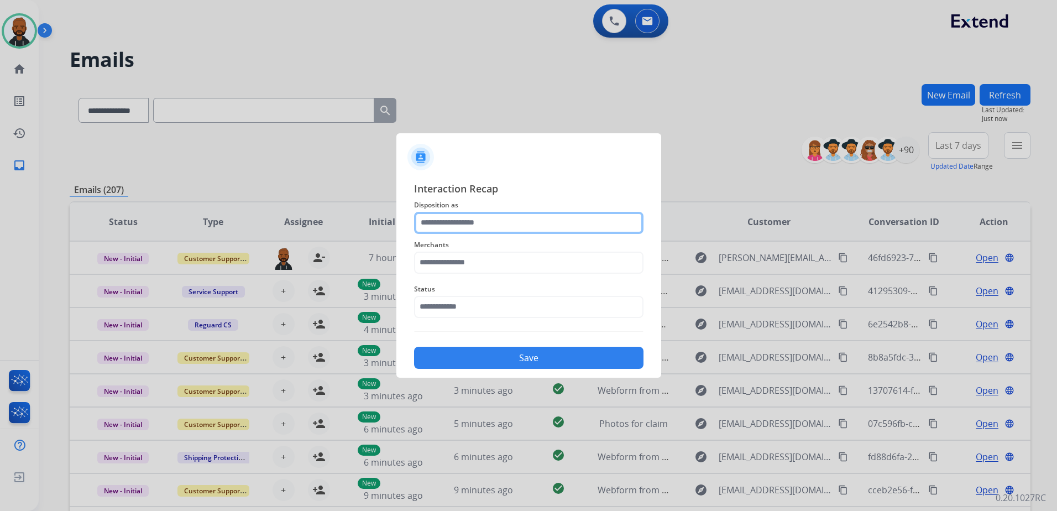
click at [535, 227] on input "text" at bounding box center [528, 223] width 229 height 22
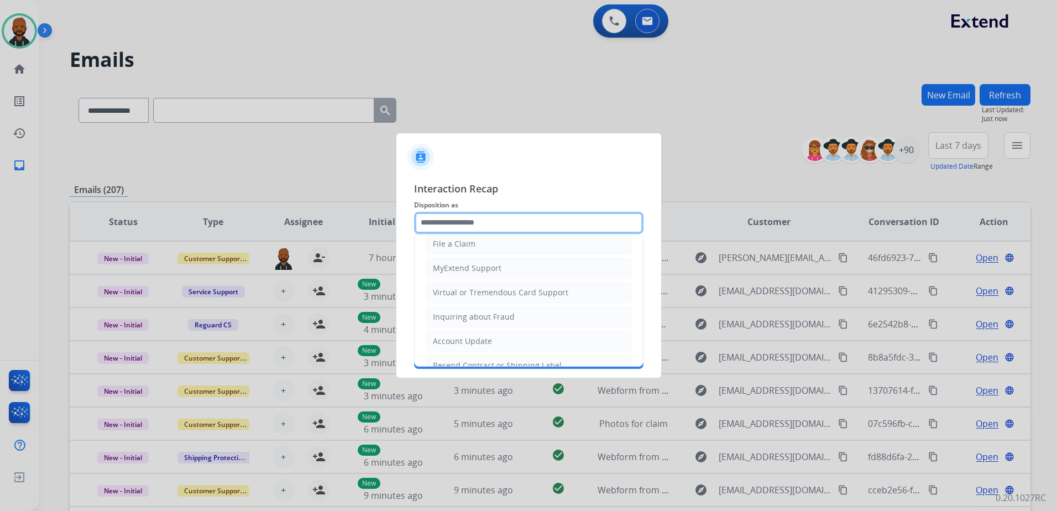
scroll to position [111, 0]
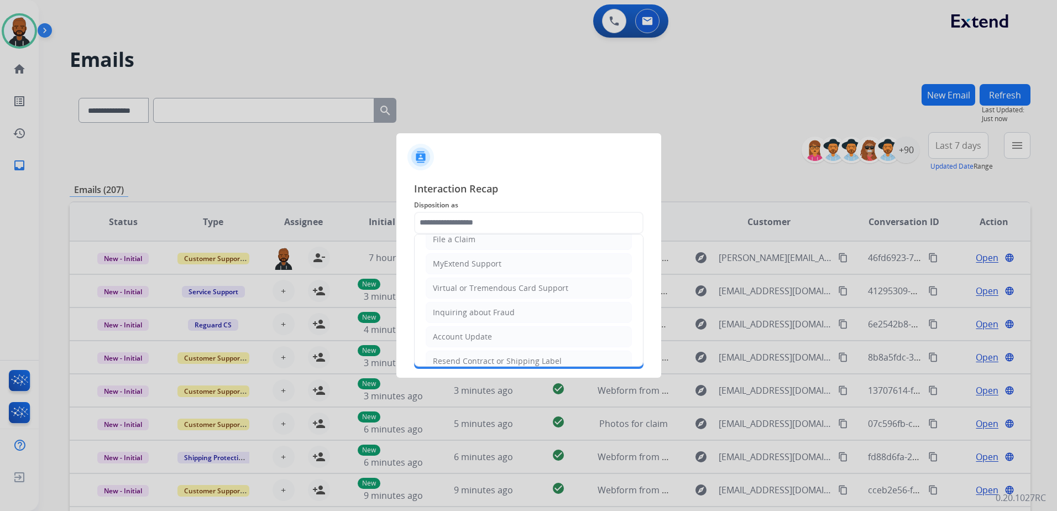
click at [499, 335] on li "Account Update" at bounding box center [529, 336] width 206 height 21
type input "**********"
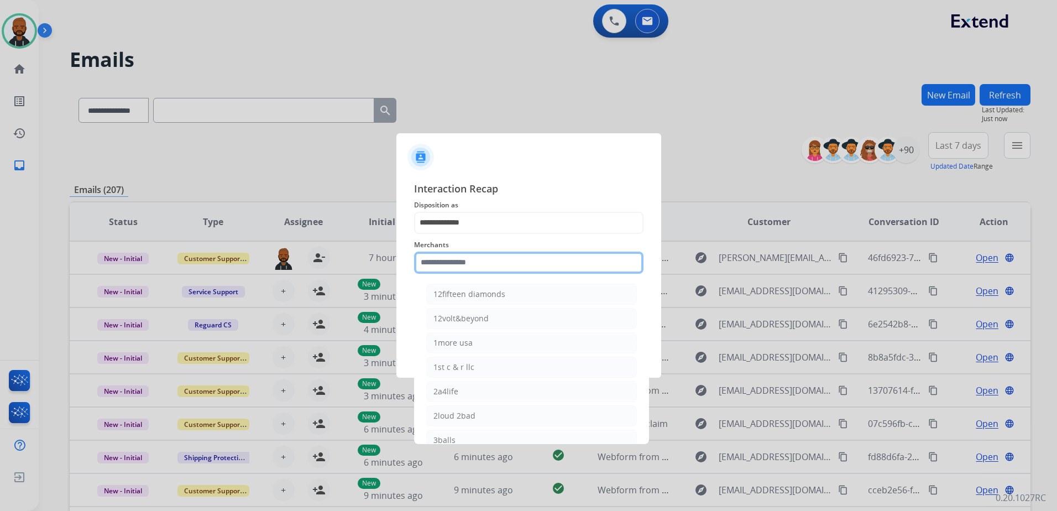
click at [499, 266] on input "text" at bounding box center [528, 262] width 229 height 22
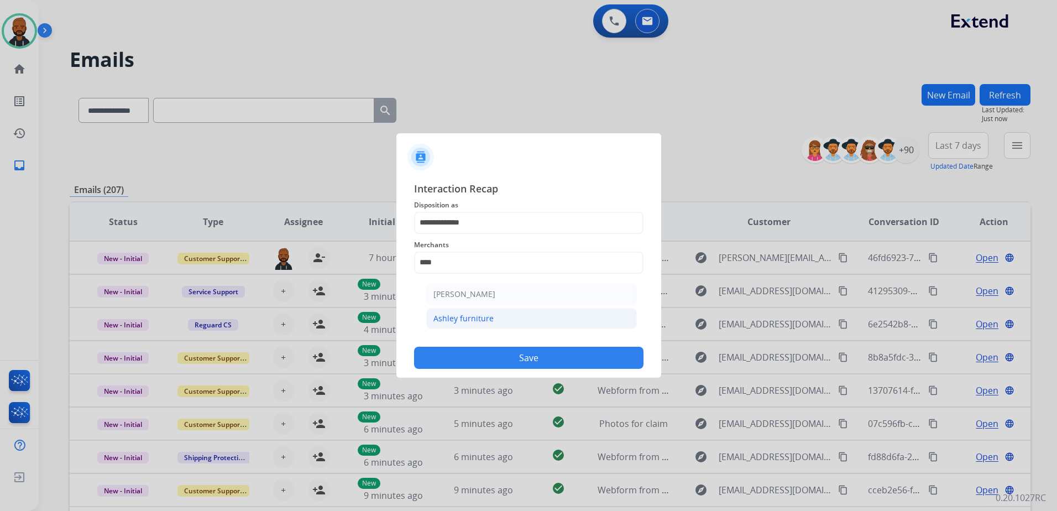
click at [496, 316] on li "Ashley furniture" at bounding box center [531, 318] width 211 height 21
type input "**********"
click at [466, 306] on input "text" at bounding box center [528, 307] width 229 height 22
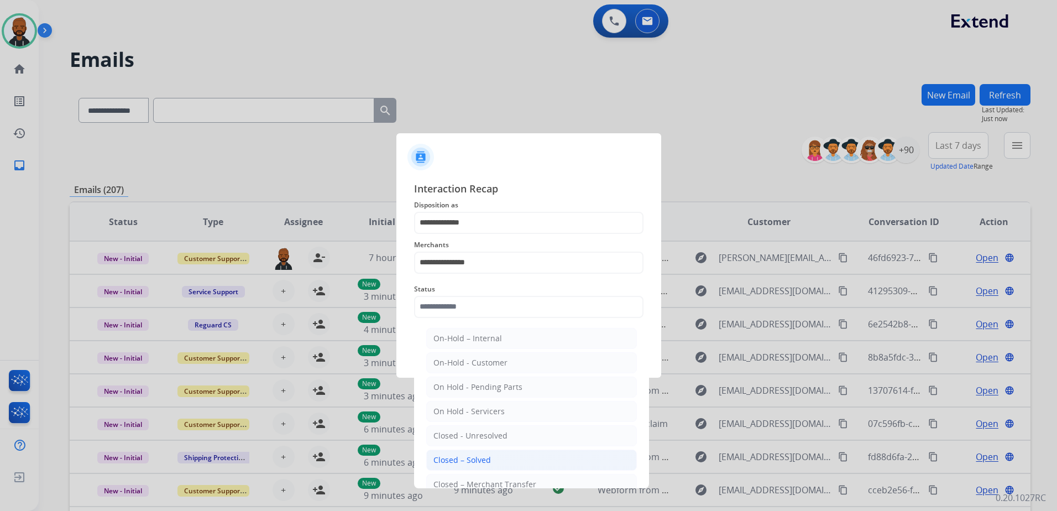
click at [471, 460] on div "Closed – Solved" at bounding box center [461, 459] width 57 height 11
type input "**********"
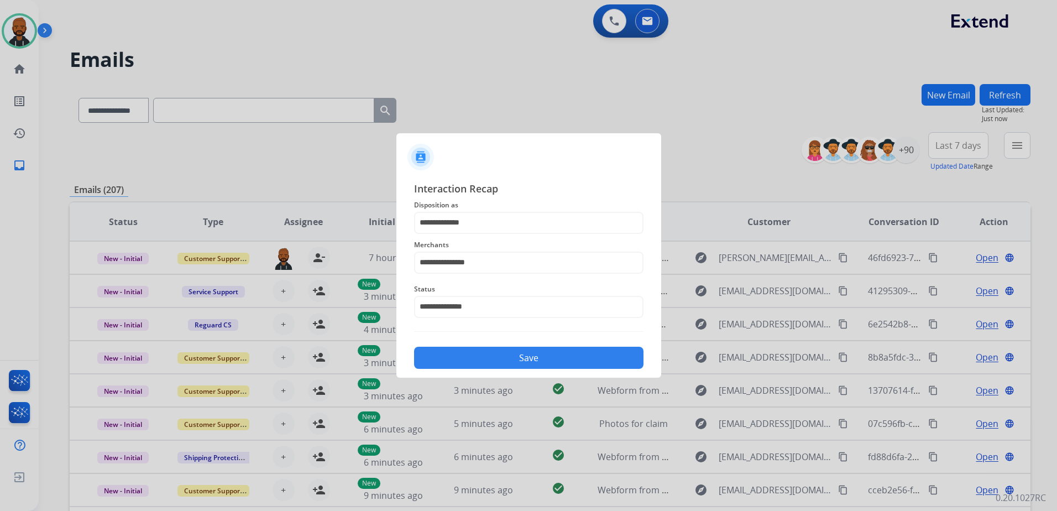
click at [507, 355] on button "Save" at bounding box center [528, 358] width 229 height 22
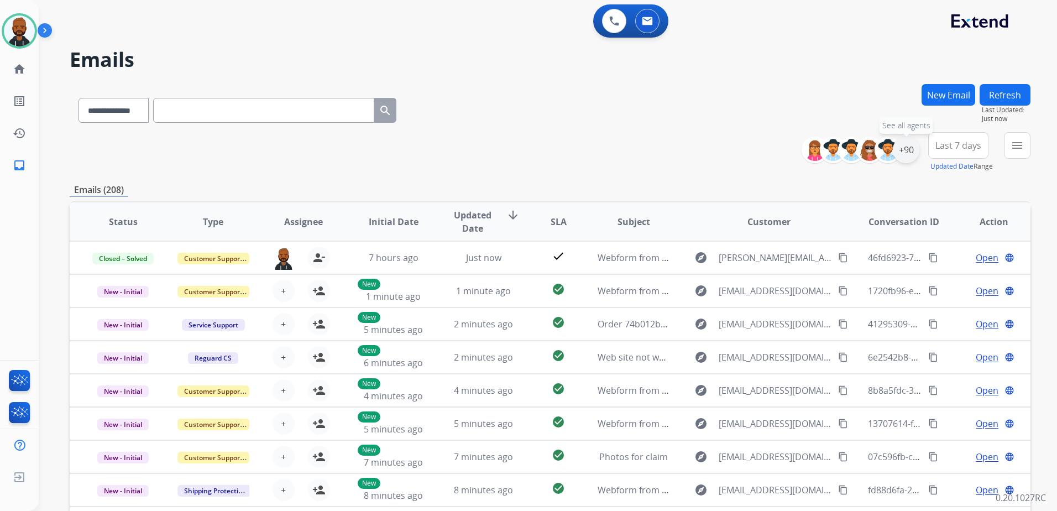
click at [904, 155] on div "+90" at bounding box center [906, 150] width 27 height 27
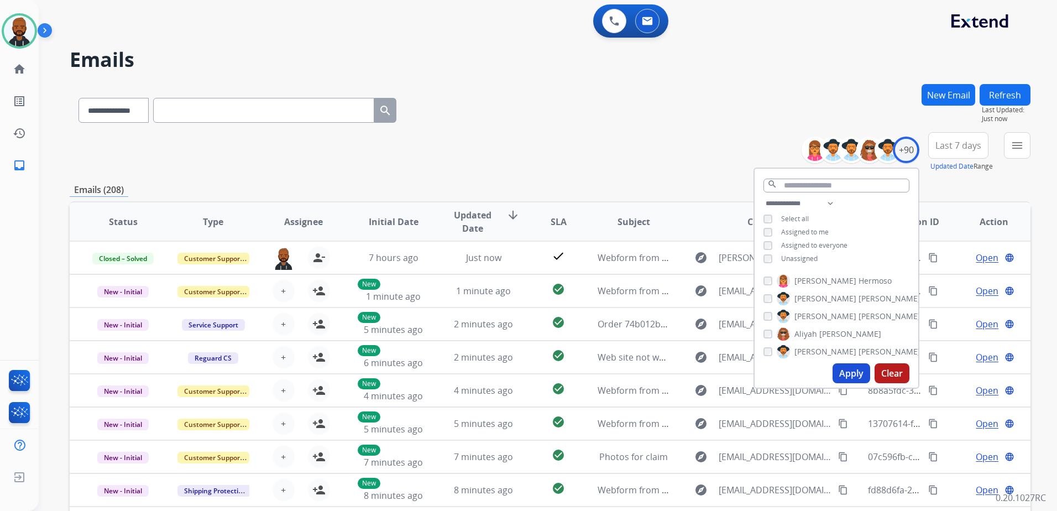
click at [761, 259] on div "**********" at bounding box center [836, 232] width 164 height 71
click at [850, 368] on button "Apply" at bounding box center [851, 373] width 38 height 20
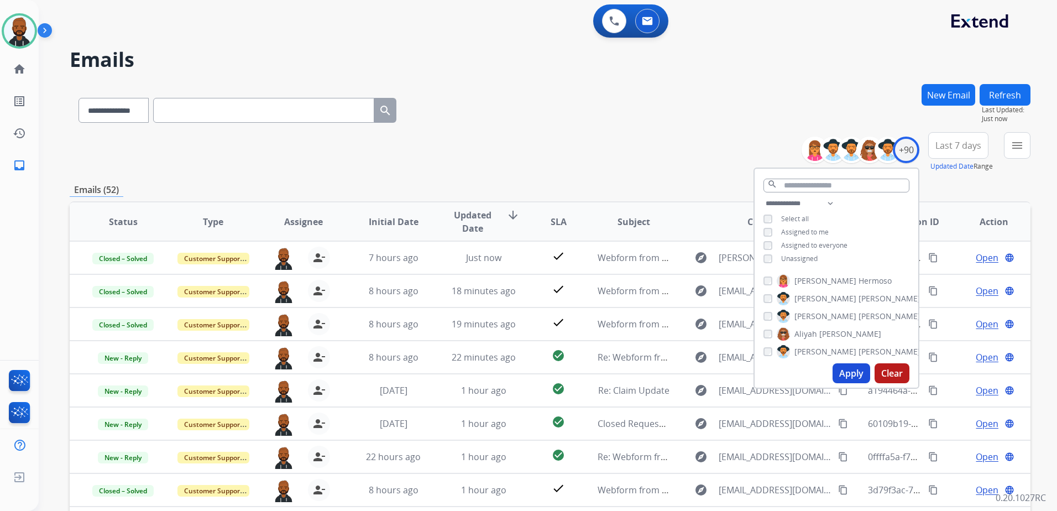
click at [1015, 153] on button "menu" at bounding box center [1017, 145] width 27 height 27
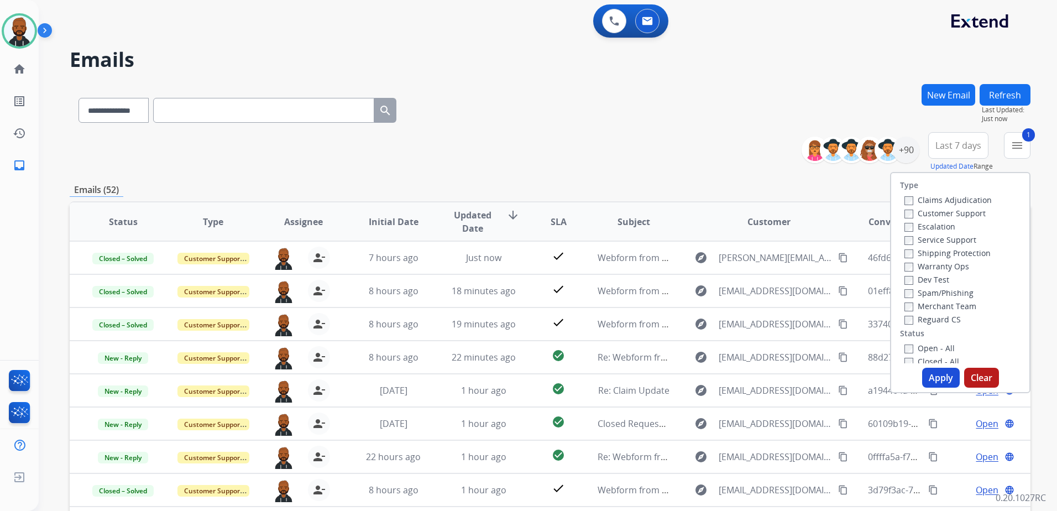
click at [937, 376] on button "Apply" at bounding box center [941, 378] width 38 height 20
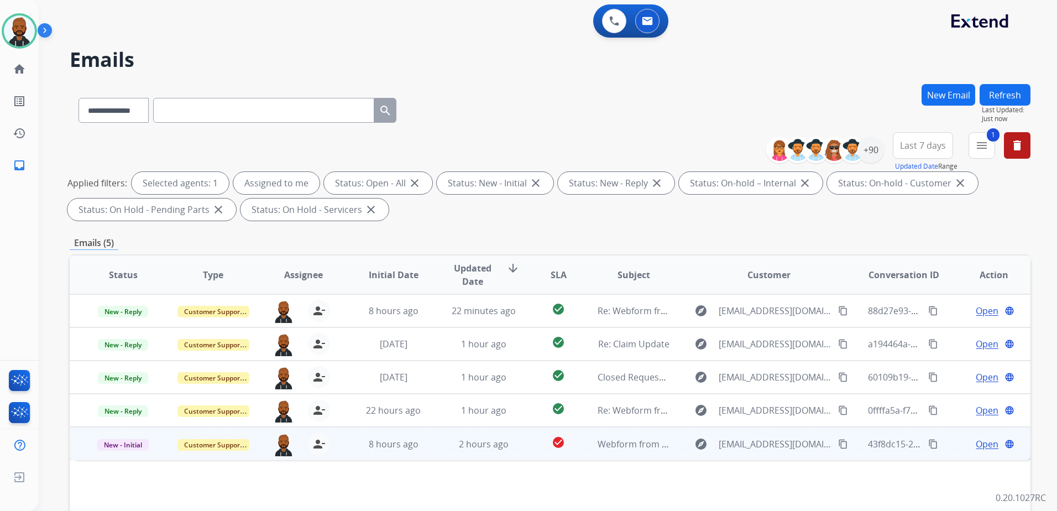
click at [976, 443] on span "Open" at bounding box center [987, 443] width 23 height 13
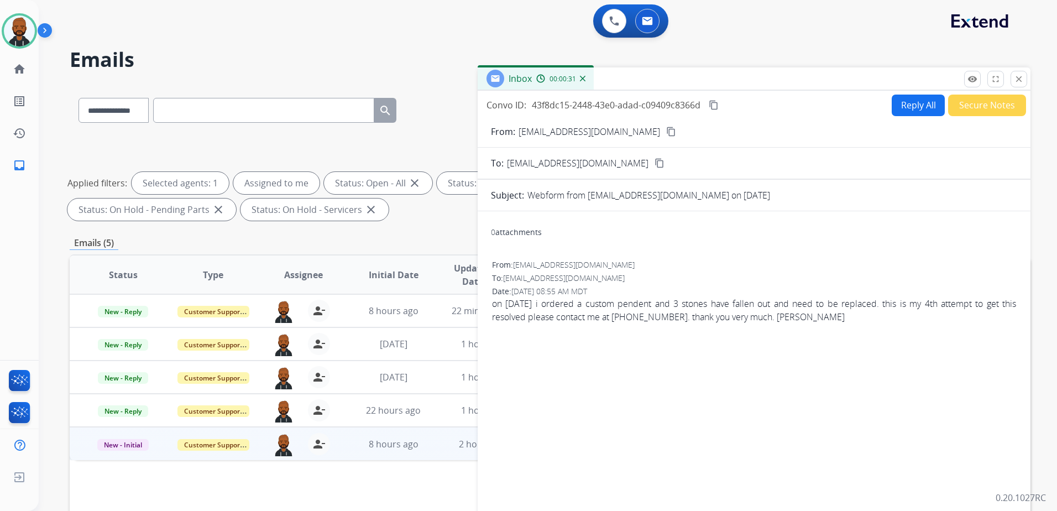
click at [666, 132] on mat-icon "content_copy" at bounding box center [671, 132] width 10 height 10
click at [23, 34] on img at bounding box center [19, 30] width 31 height 31
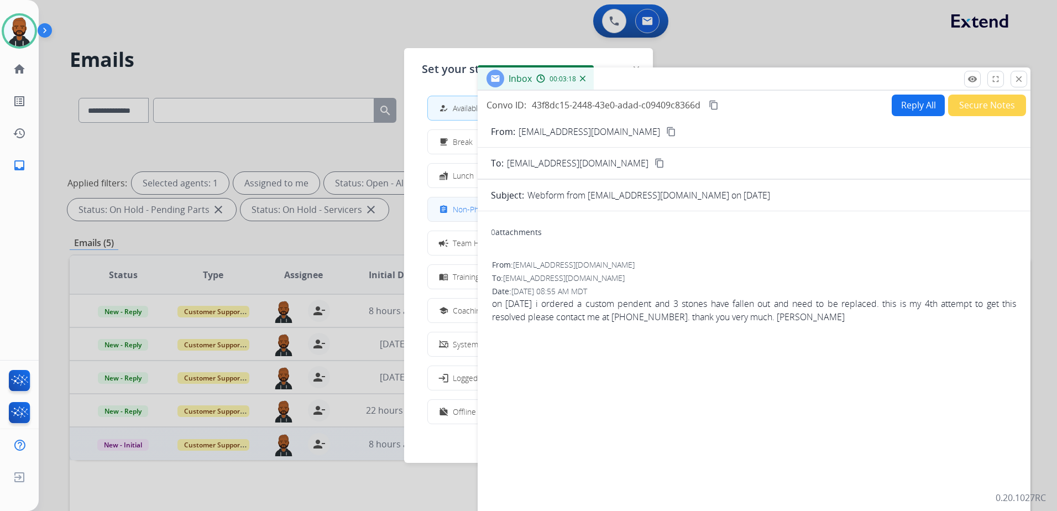
click at [461, 215] on div "assignment Non-Phone Queue" at bounding box center [477, 209] width 81 height 13
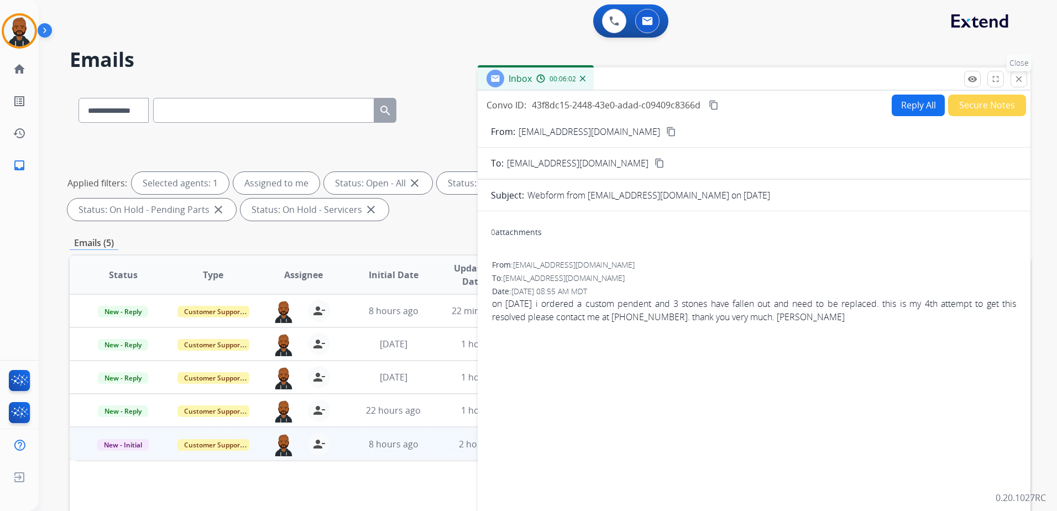
click at [1015, 82] on mat-icon "close" at bounding box center [1019, 79] width 10 height 10
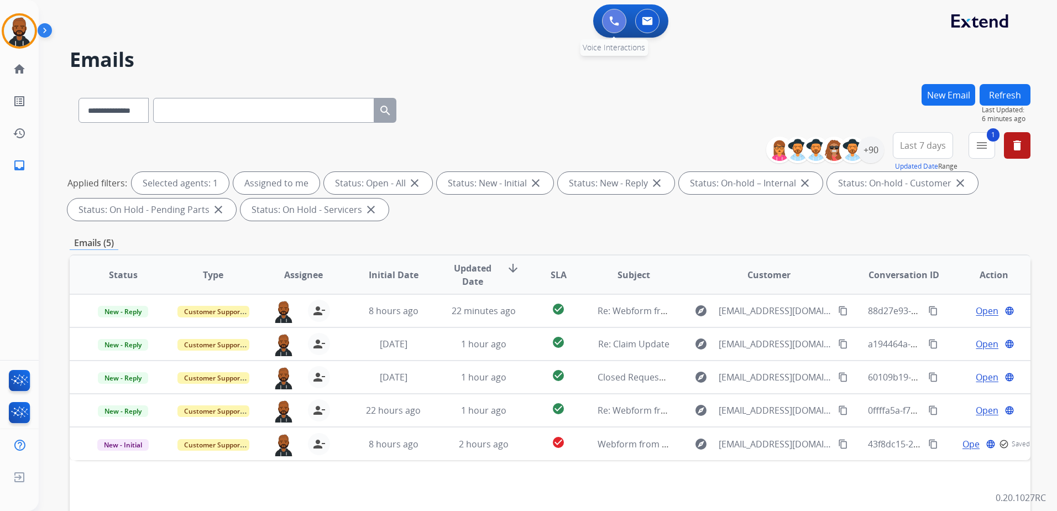
click at [610, 26] on button at bounding box center [614, 21] width 24 height 24
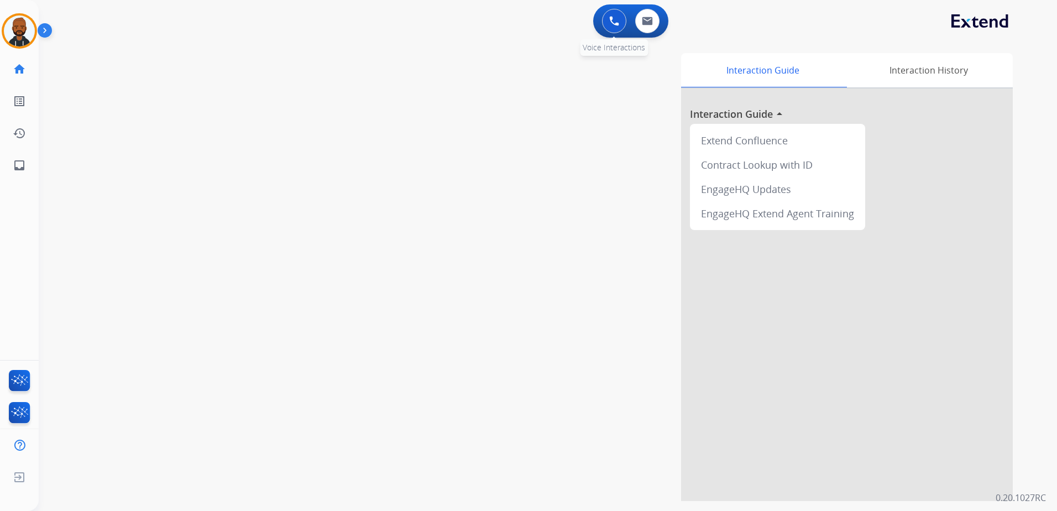
click at [611, 22] on img at bounding box center [614, 21] width 10 height 10
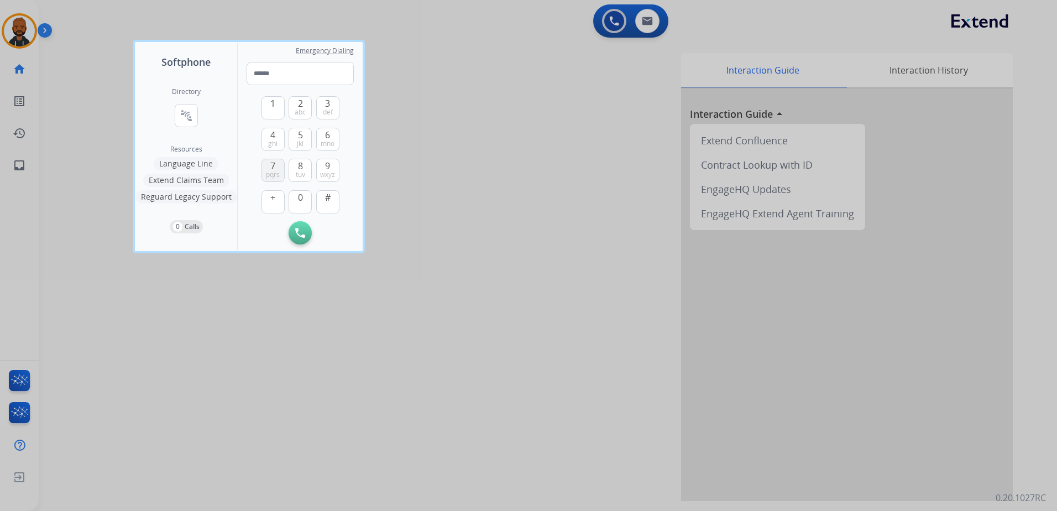
click at [272, 164] on span "7" at bounding box center [272, 165] width 5 height 13
click at [272, 165] on span "7" at bounding box center [272, 165] width 5 height 13
click at [295, 192] on button "0" at bounding box center [300, 201] width 23 height 23
click at [301, 169] on span "8" at bounding box center [300, 165] width 5 height 13
click at [280, 166] on button "7 pqrs" at bounding box center [272, 170] width 23 height 23
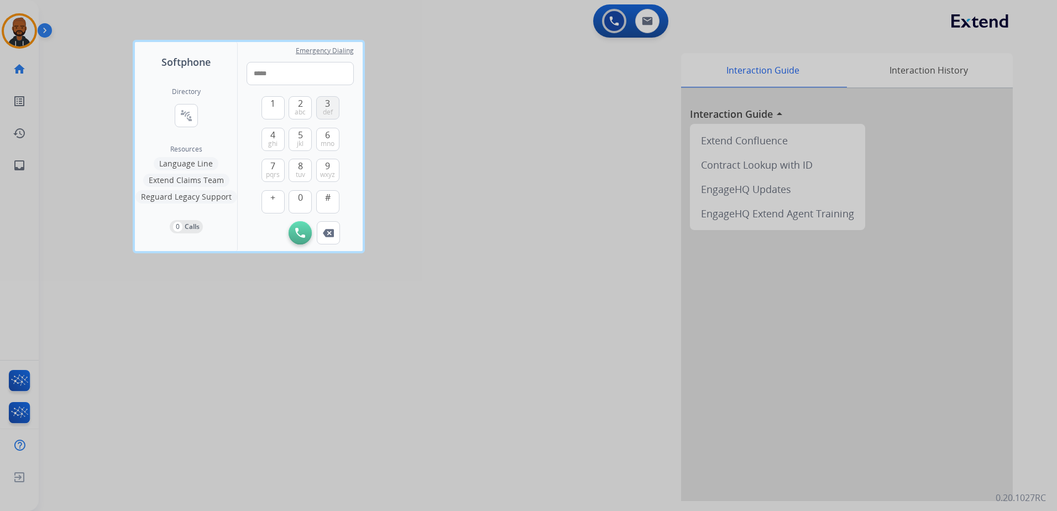
click at [328, 103] on span "3" at bounding box center [327, 103] width 5 height 13
click at [268, 102] on button "1" at bounding box center [272, 107] width 23 height 23
click at [329, 101] on span "3" at bounding box center [327, 103] width 5 height 13
click at [303, 190] on div "0" at bounding box center [300, 201] width 23 height 23
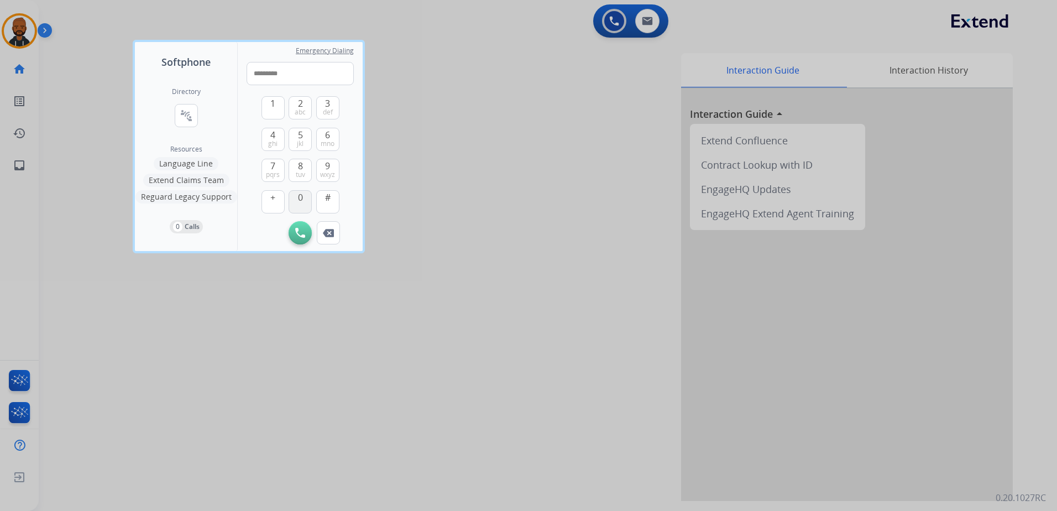
click at [300, 198] on span "0" at bounding box center [300, 197] width 5 height 13
type input "**********"
click at [298, 233] on img at bounding box center [300, 233] width 10 height 10
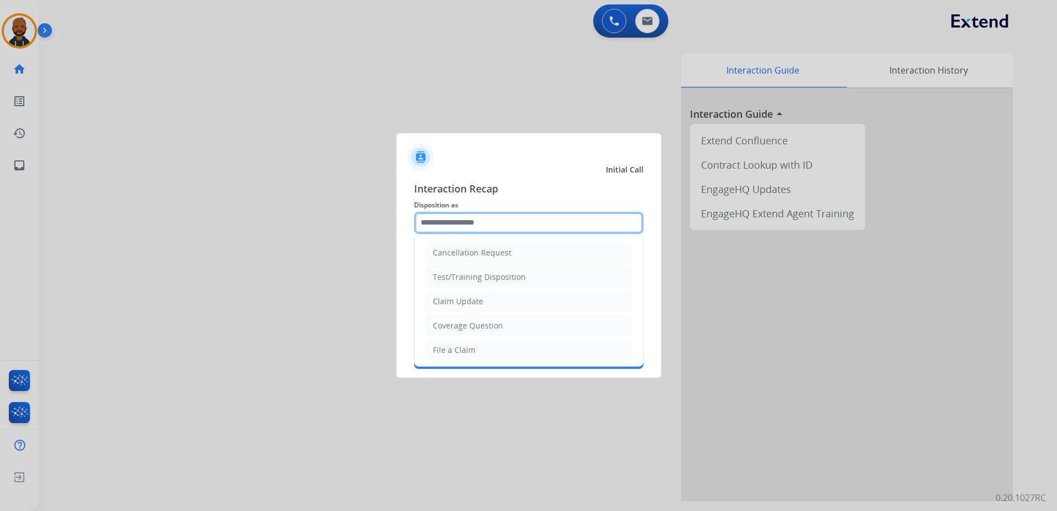
drag, startPoint x: 511, startPoint y: 229, endPoint x: 510, endPoint y: 237, distance: 7.8
click at [509, 230] on input "text" at bounding box center [528, 223] width 229 height 22
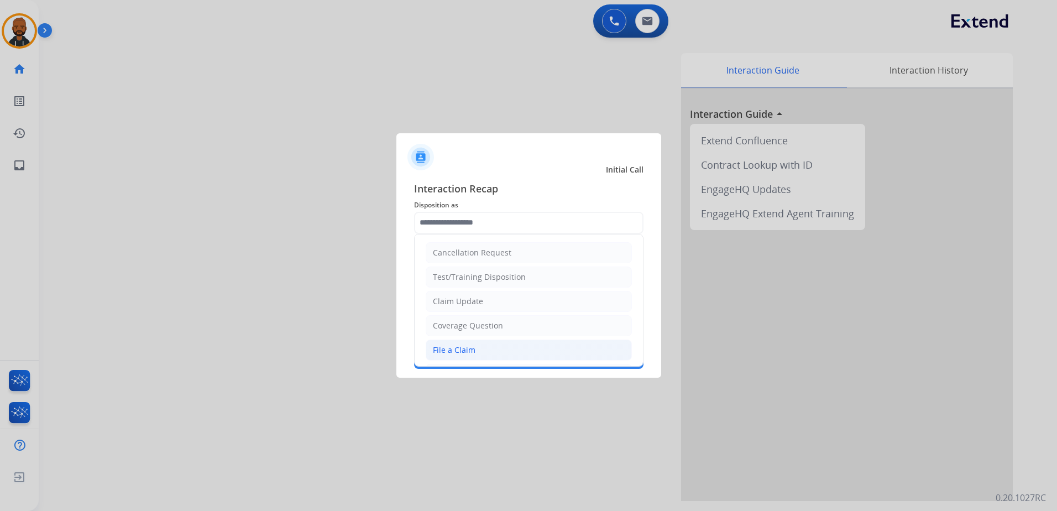
click at [523, 348] on li "File a Claim" at bounding box center [529, 349] width 206 height 21
type input "**********"
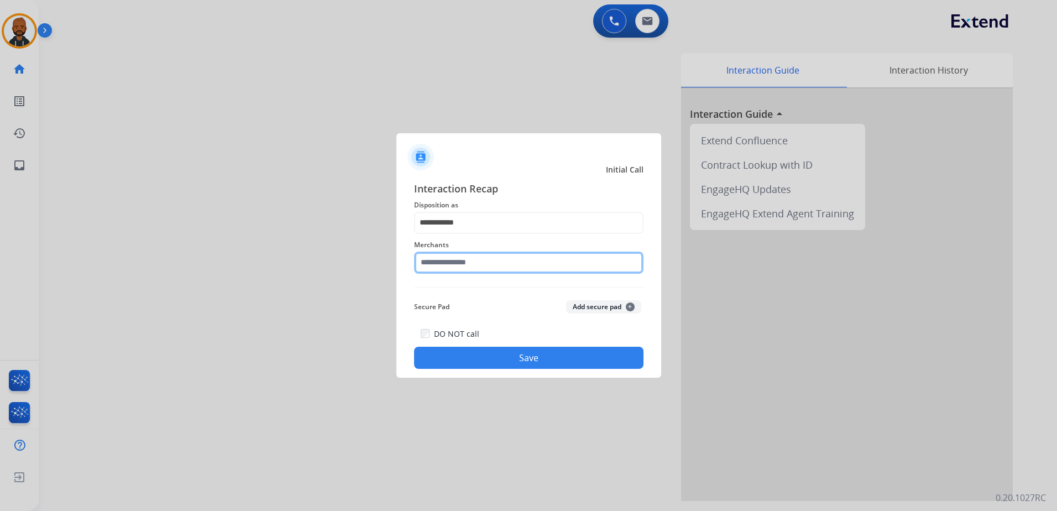
click at [495, 260] on input "text" at bounding box center [528, 262] width 229 height 22
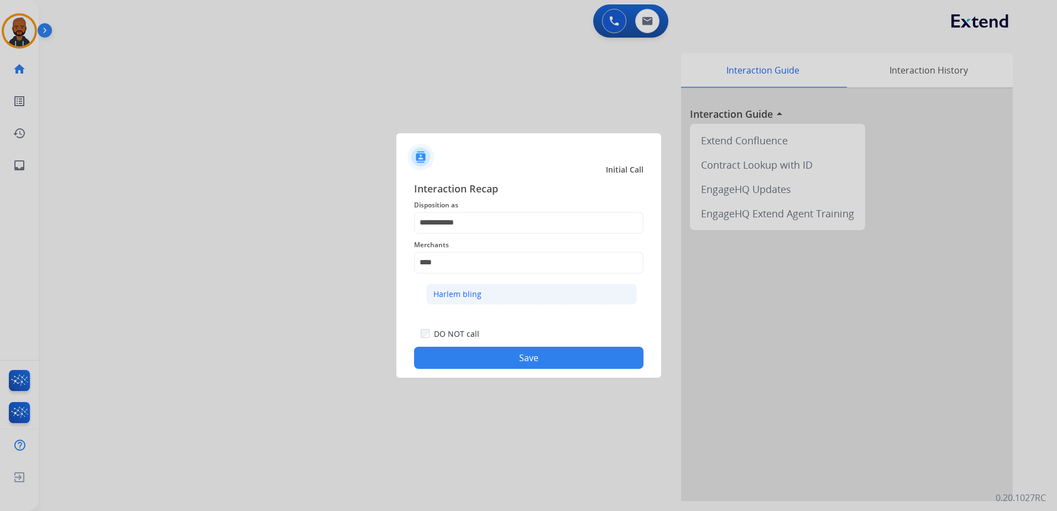
click at [549, 301] on li "Harlem bling" at bounding box center [531, 294] width 211 height 21
type input "**********"
click at [568, 350] on button "Save" at bounding box center [528, 358] width 229 height 22
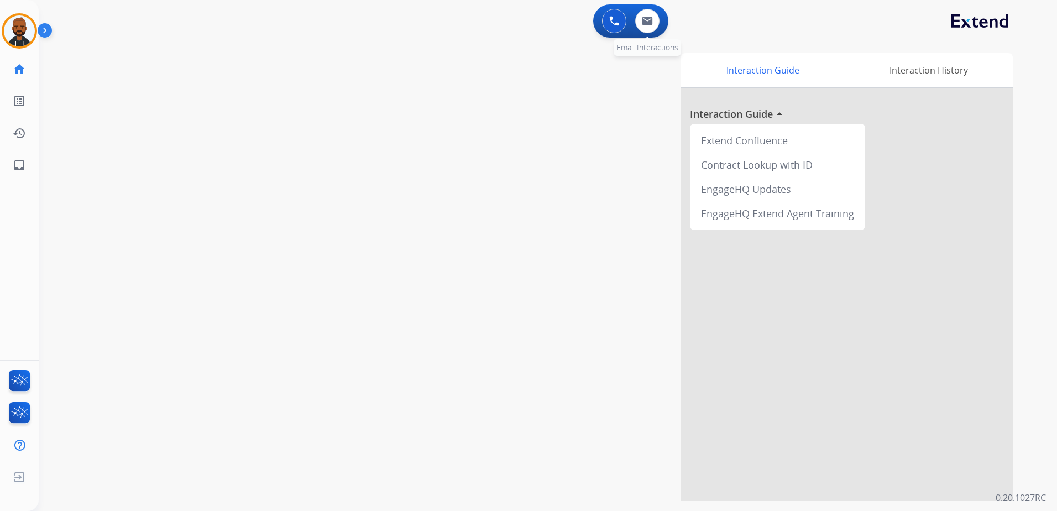
click at [637, 28] on div "0 Email Interactions" at bounding box center [647, 21] width 33 height 24
click at [637, 26] on button at bounding box center [647, 21] width 24 height 24
select select "**********"
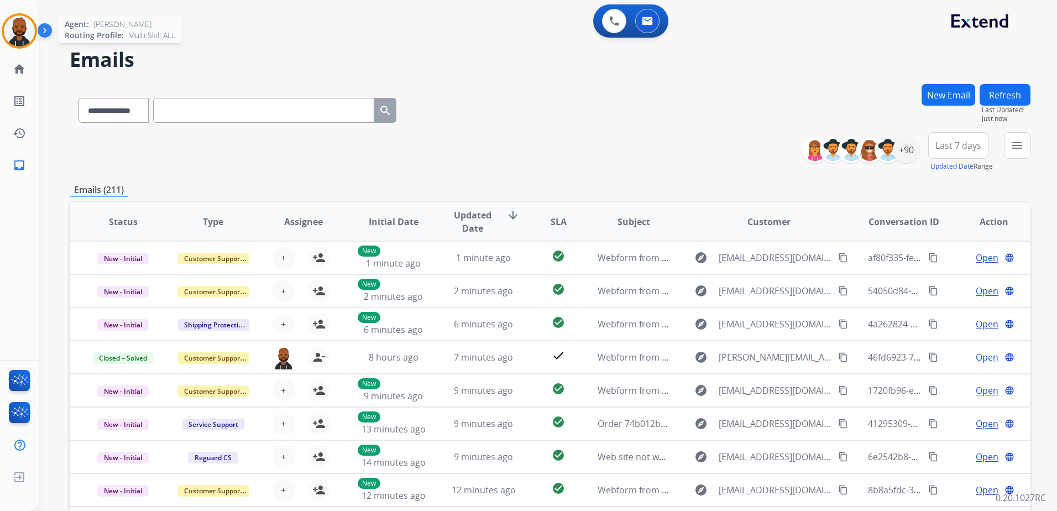
click at [11, 22] on img at bounding box center [19, 30] width 31 height 31
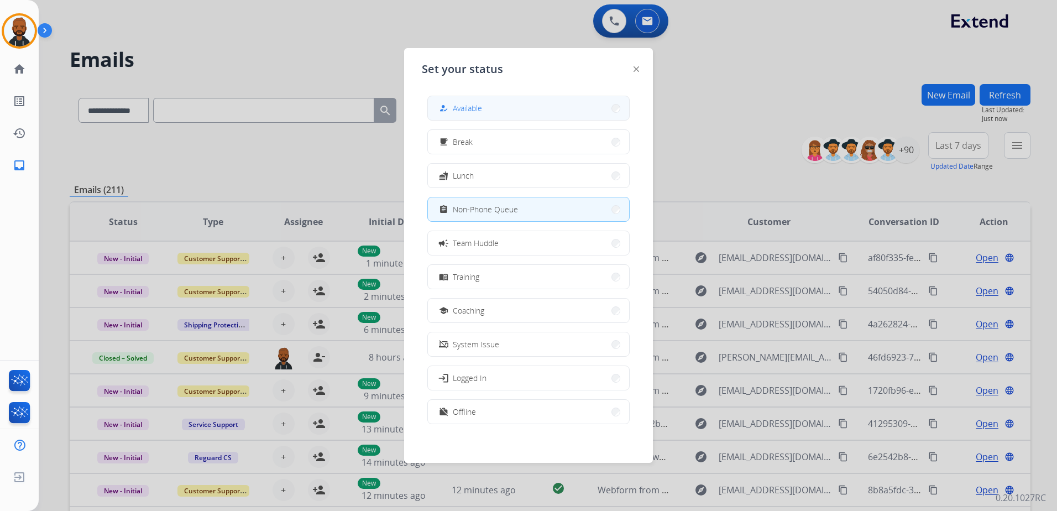
click at [448, 107] on div "how_to_reg" at bounding box center [445, 108] width 16 height 13
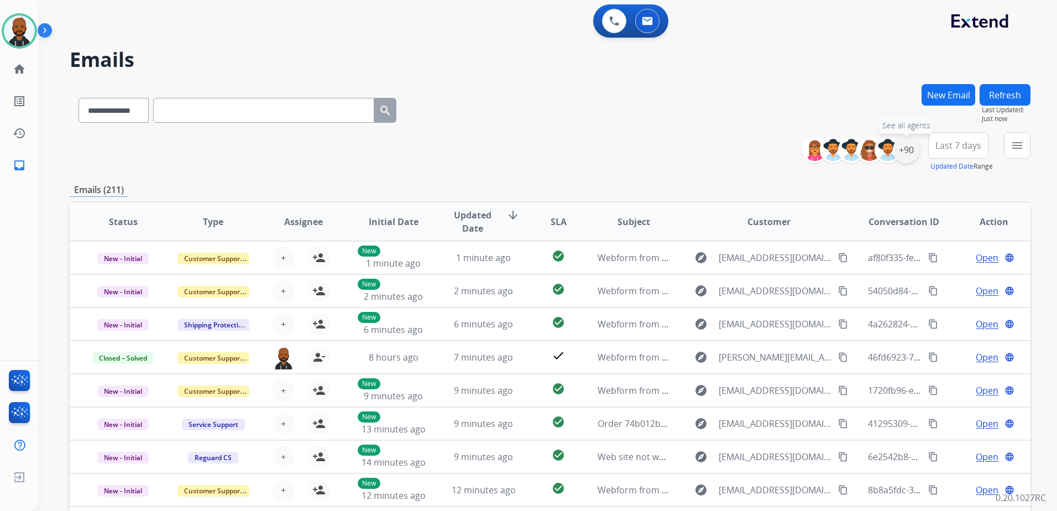
click at [902, 155] on div "+90" at bounding box center [906, 150] width 27 height 27
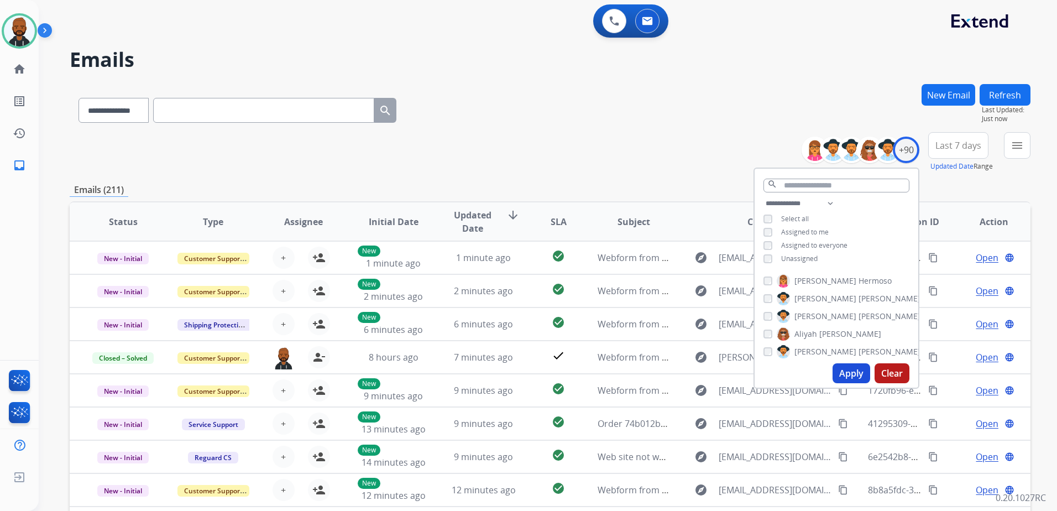
click at [844, 372] on button "Apply" at bounding box center [851, 373] width 38 height 20
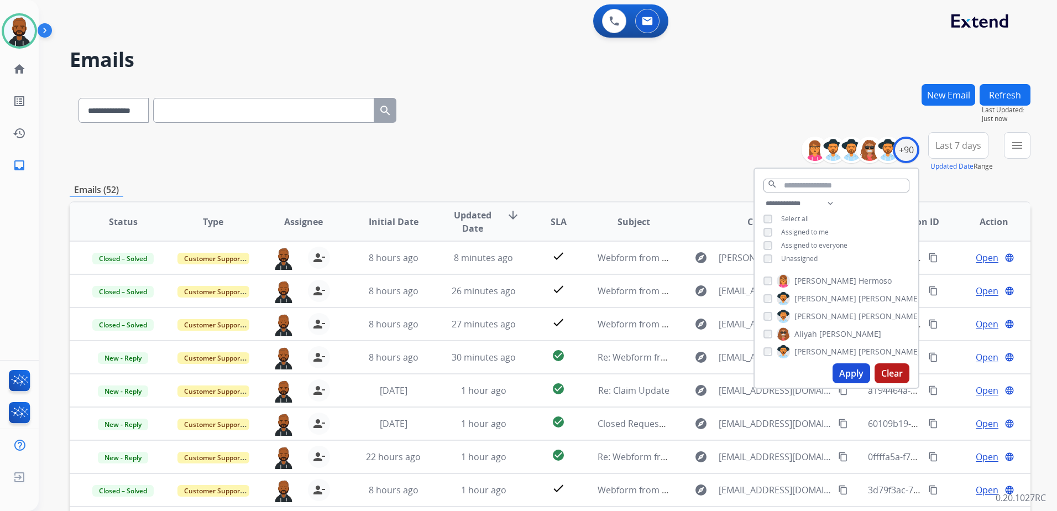
click at [692, 112] on div "**********" at bounding box center [550, 108] width 961 height 48
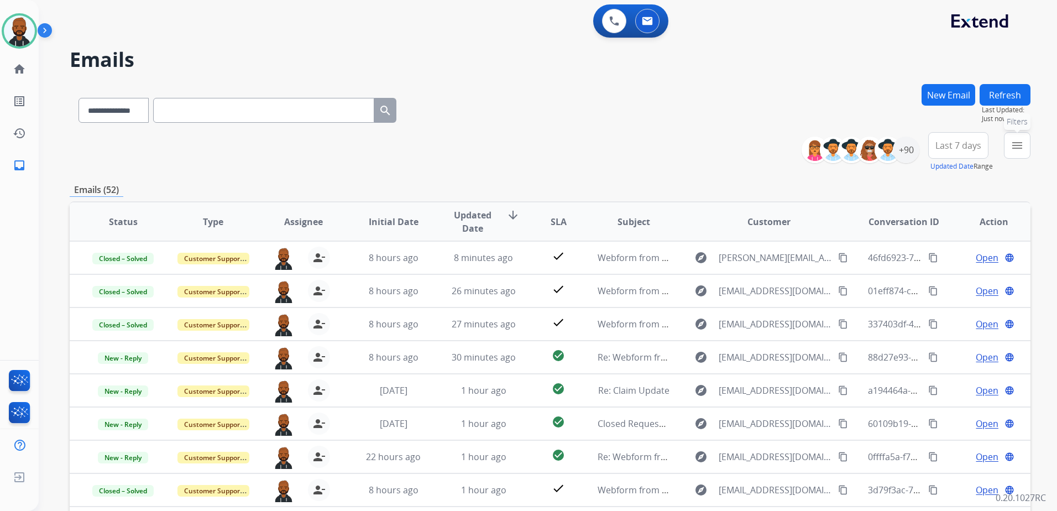
click at [1008, 145] on button "menu Filters" at bounding box center [1017, 145] width 27 height 27
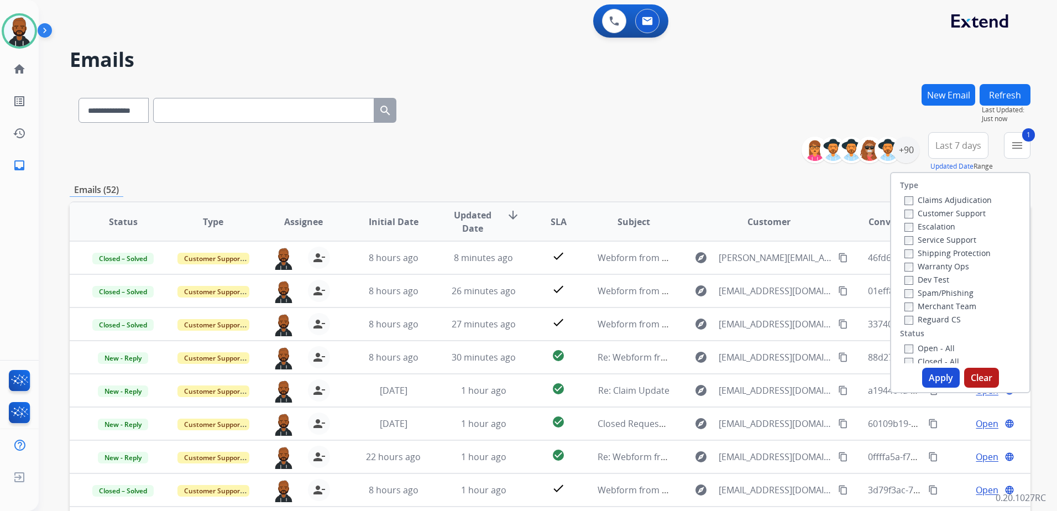
click at [935, 381] on button "Apply" at bounding box center [941, 378] width 38 height 20
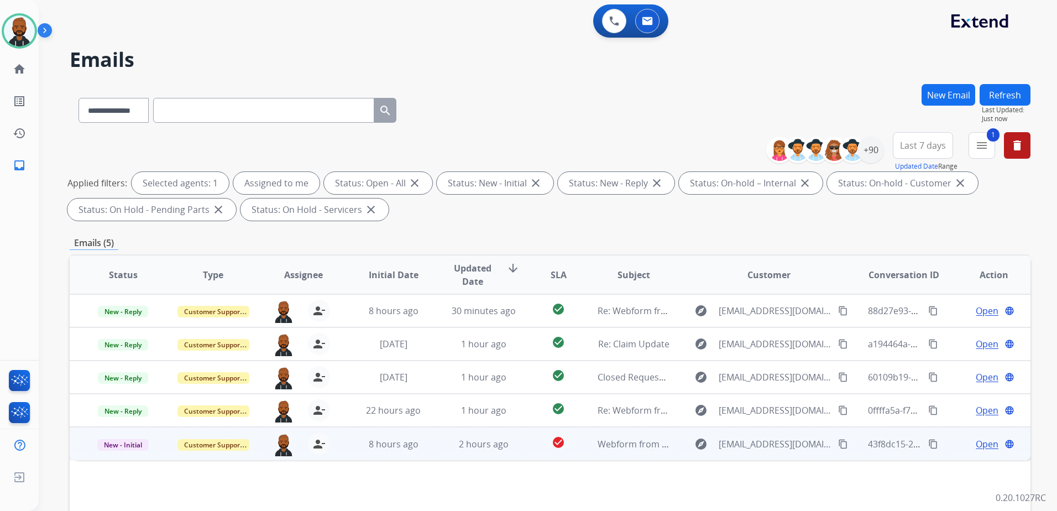
click at [977, 446] on span "Open" at bounding box center [987, 443] width 23 height 13
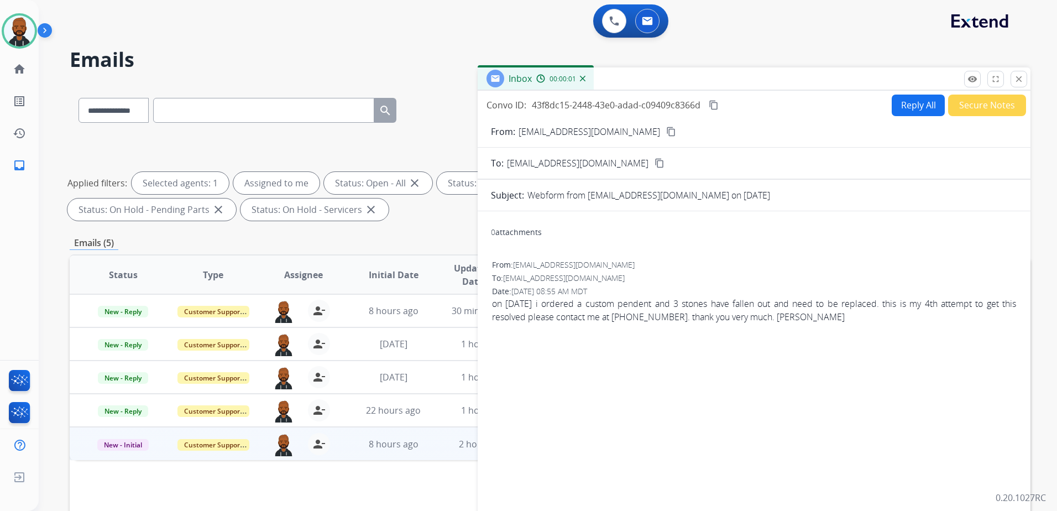
click at [914, 108] on button "Reply All" at bounding box center [918, 106] width 53 height 22
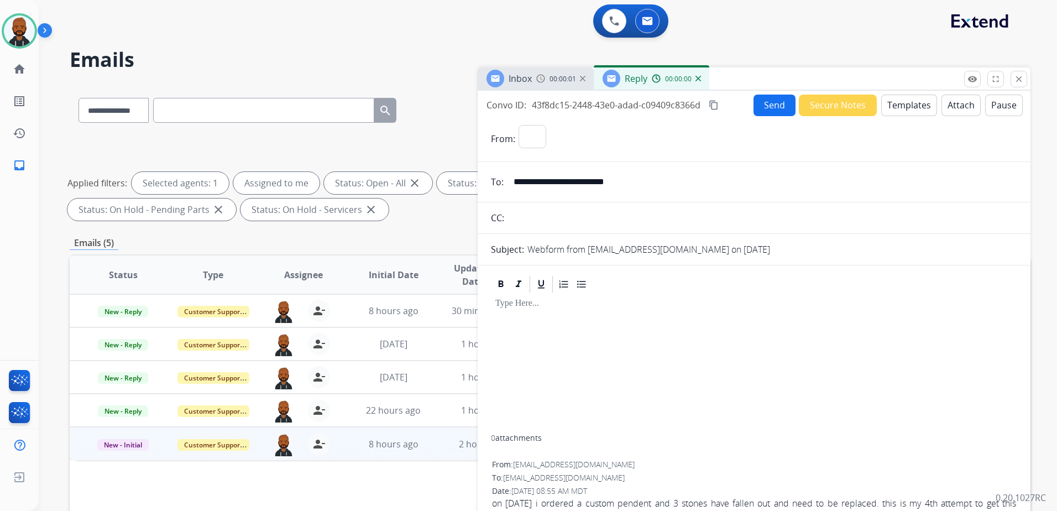
select select "**********"
click at [904, 109] on button "Templates" at bounding box center [909, 106] width 56 height 22
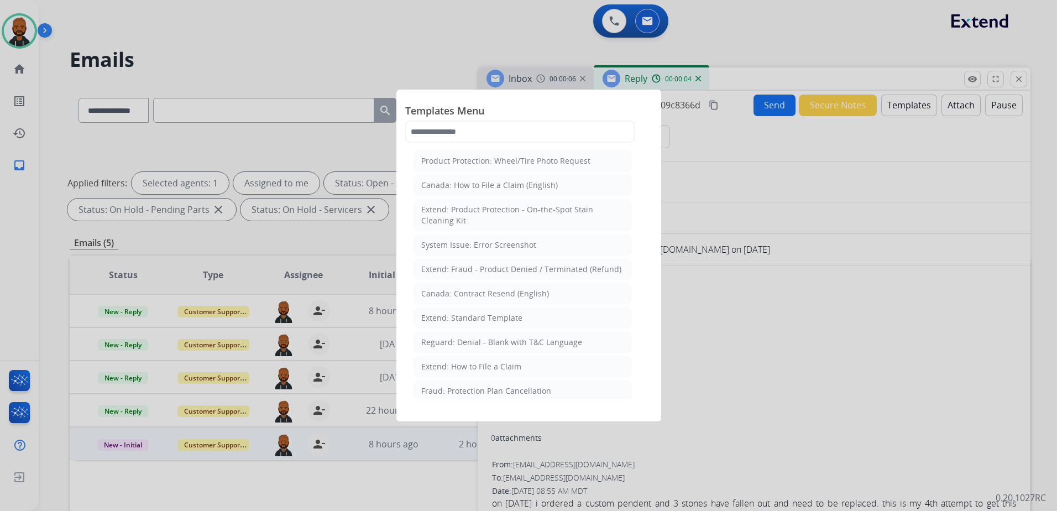
click at [783, 66] on div at bounding box center [528, 255] width 1057 height 511
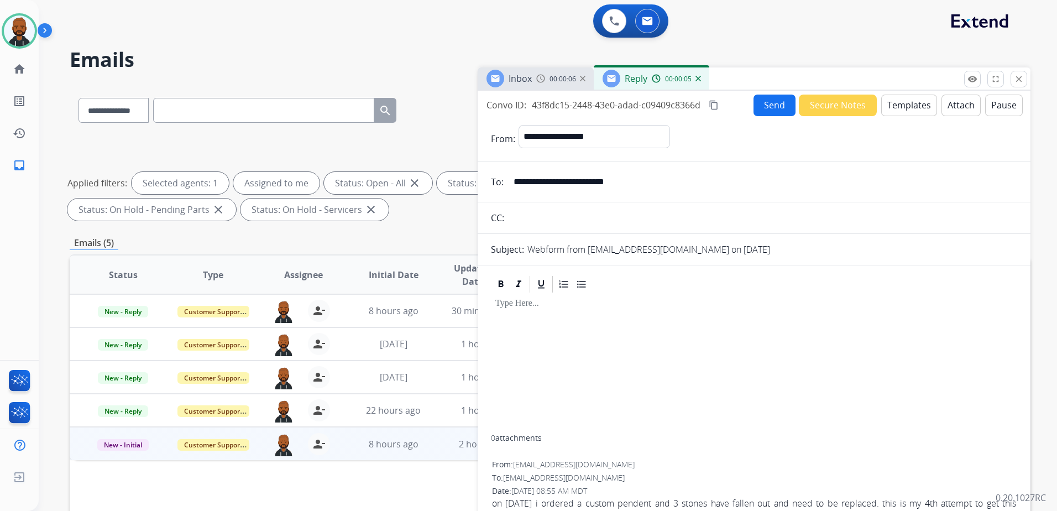
click at [696, 80] on img at bounding box center [698, 79] width 6 height 6
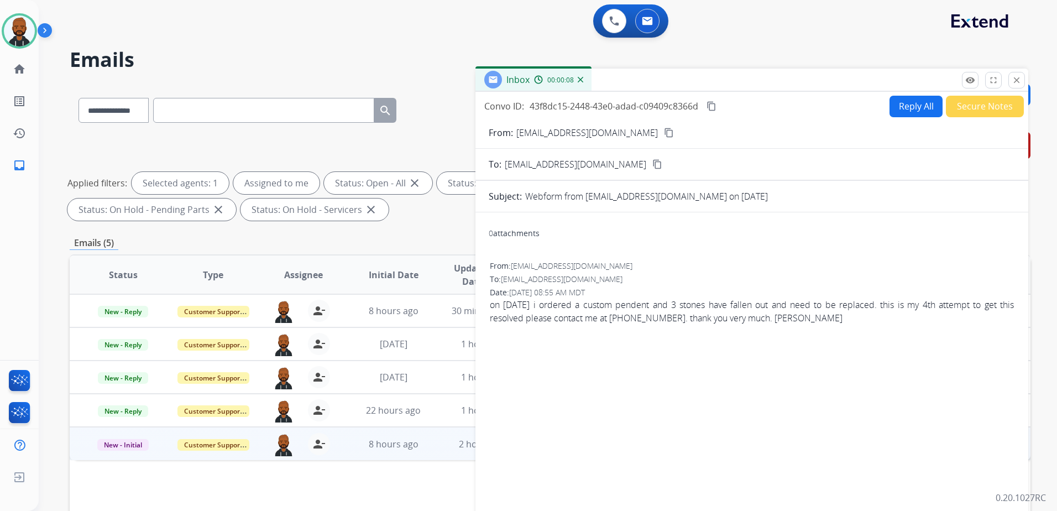
click at [580, 80] on img at bounding box center [581, 80] width 6 height 6
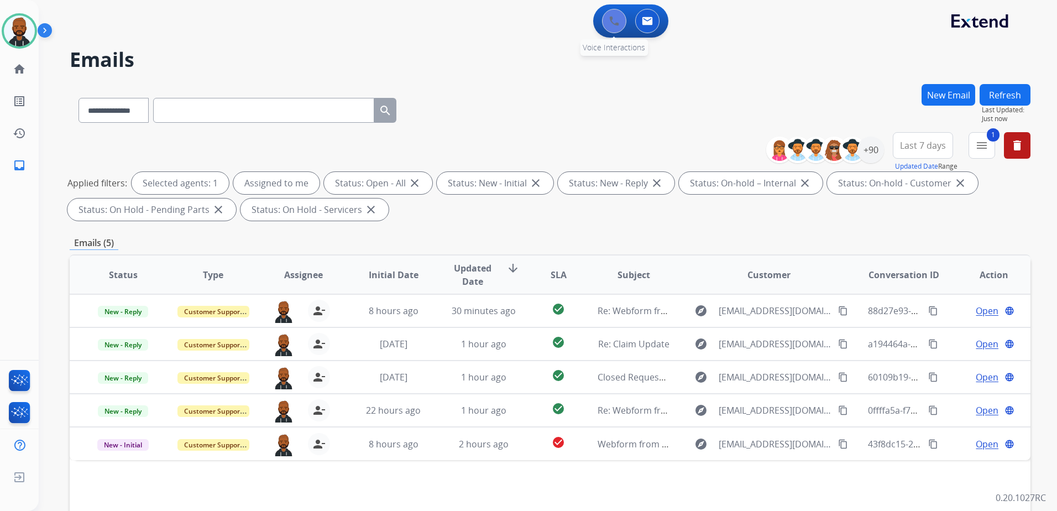
click at [603, 18] on button at bounding box center [614, 21] width 24 height 24
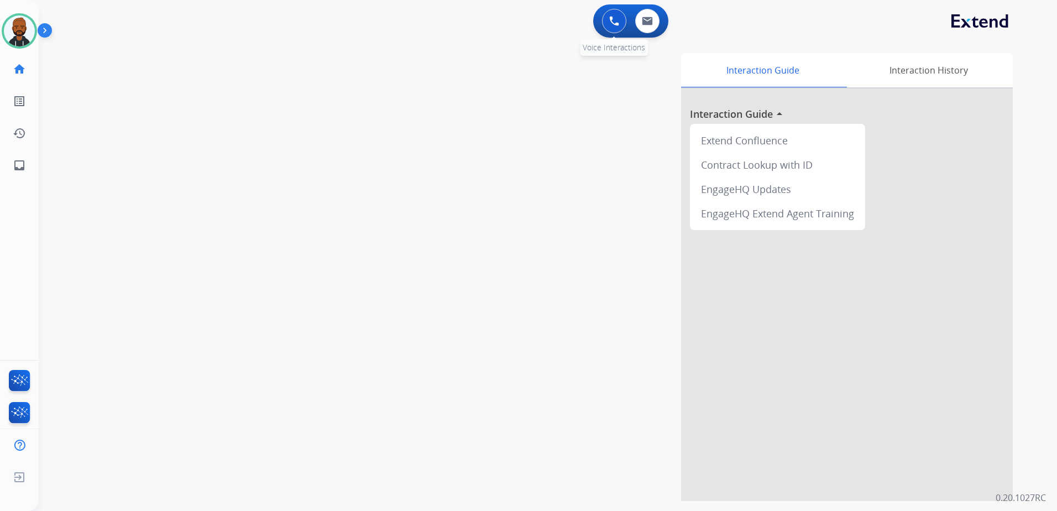
click at [622, 19] on button at bounding box center [614, 21] width 24 height 24
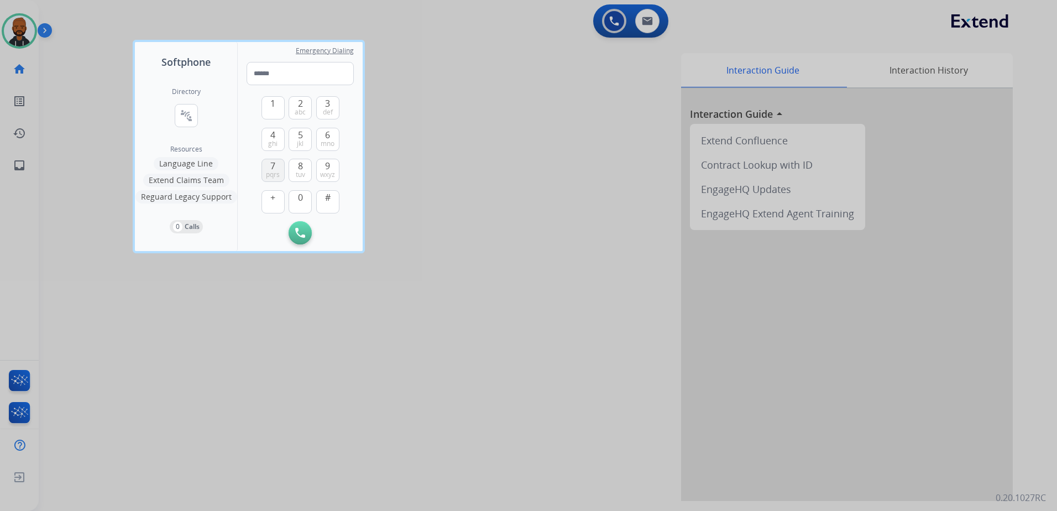
click at [275, 169] on span "7" at bounding box center [272, 165] width 5 height 13
click at [300, 200] on span "0" at bounding box center [300, 197] width 5 height 13
click at [298, 166] on span "8" at bounding box center [300, 165] width 5 height 13
click at [277, 166] on button "7 pqrs" at bounding box center [272, 170] width 23 height 23
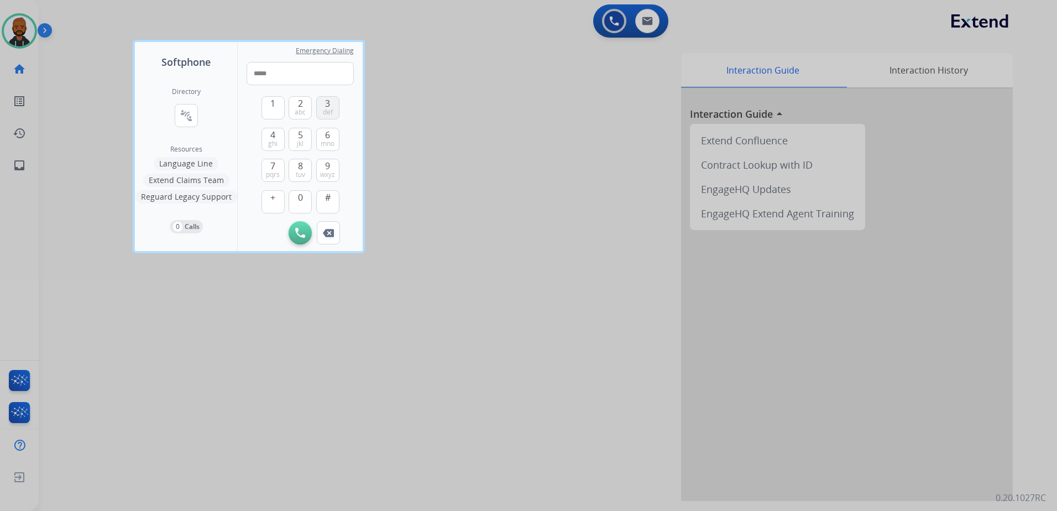
click at [328, 111] on span "def" at bounding box center [328, 112] width 10 height 9
click at [271, 107] on span "1" at bounding box center [272, 103] width 5 height 13
click at [322, 101] on button "3 def" at bounding box center [327, 107] width 23 height 23
click at [307, 196] on button "0" at bounding box center [300, 201] width 23 height 23
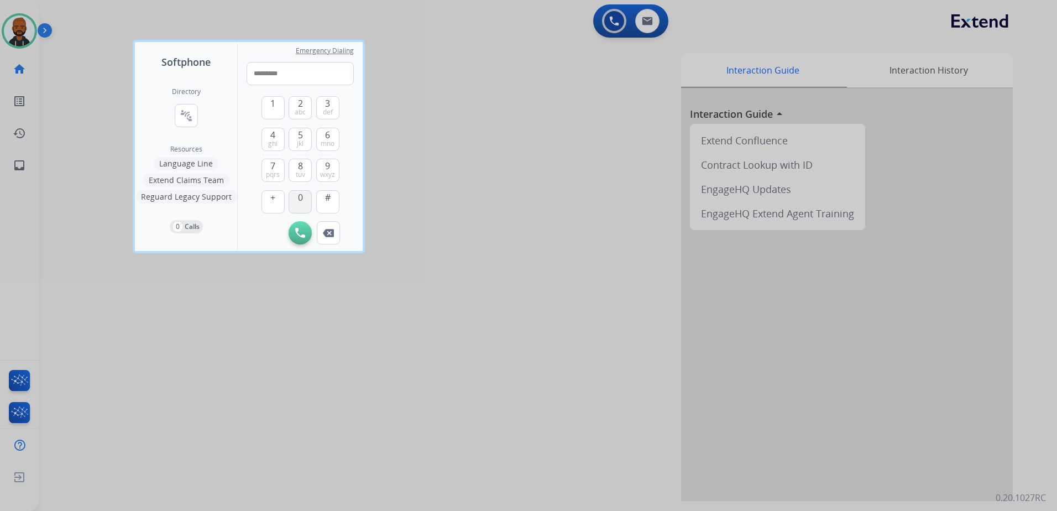
type input "**********"
click at [302, 229] on img at bounding box center [300, 233] width 10 height 10
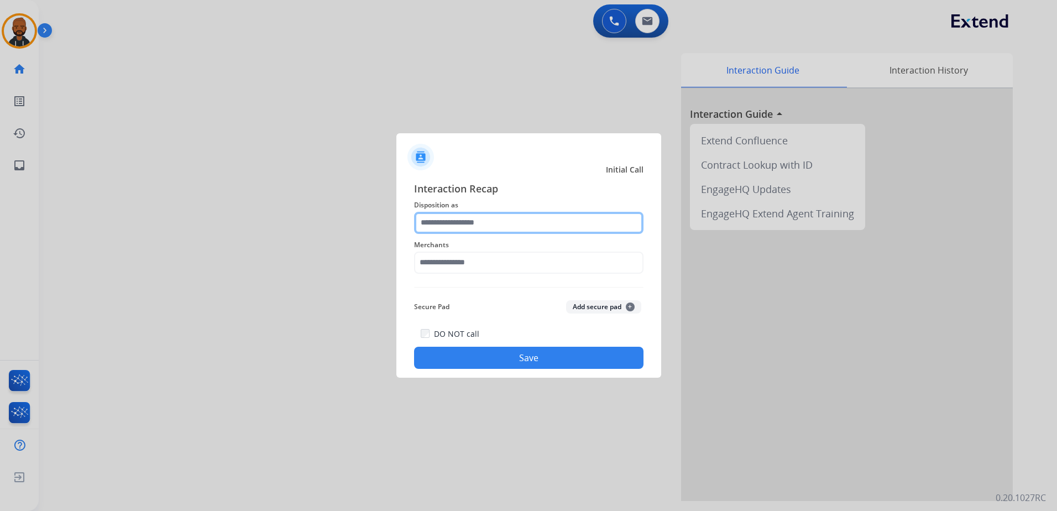
click at [485, 222] on input "text" at bounding box center [528, 223] width 229 height 22
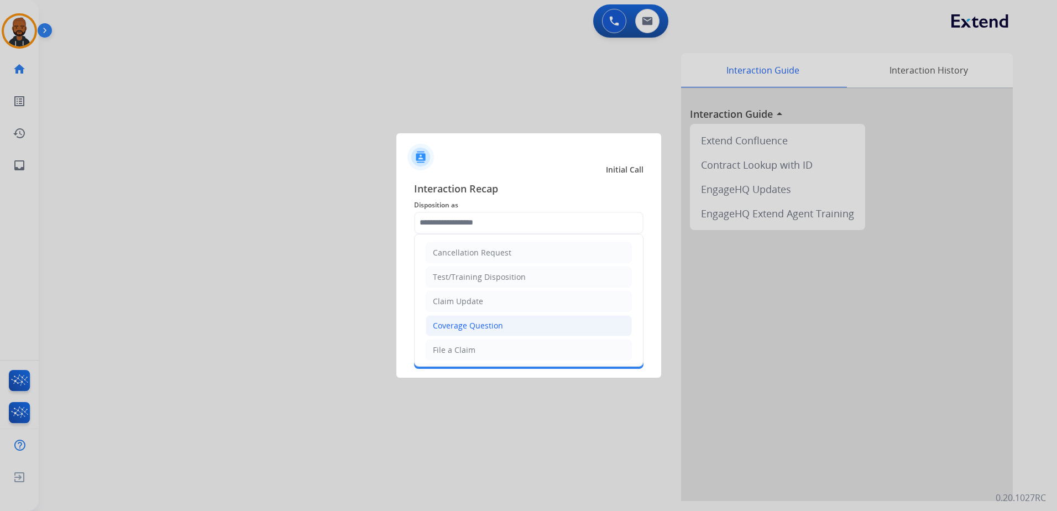
click at [493, 327] on div "Coverage Question" at bounding box center [468, 325] width 70 height 11
type input "**********"
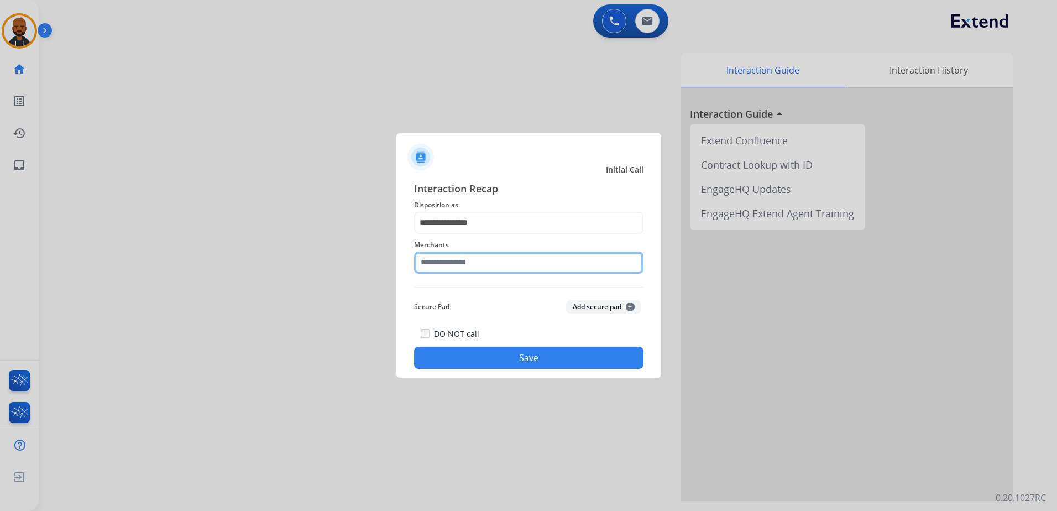
drag, startPoint x: 485, startPoint y: 266, endPoint x: 495, endPoint y: 268, distance: 9.5
click at [486, 266] on input "text" at bounding box center [528, 262] width 229 height 22
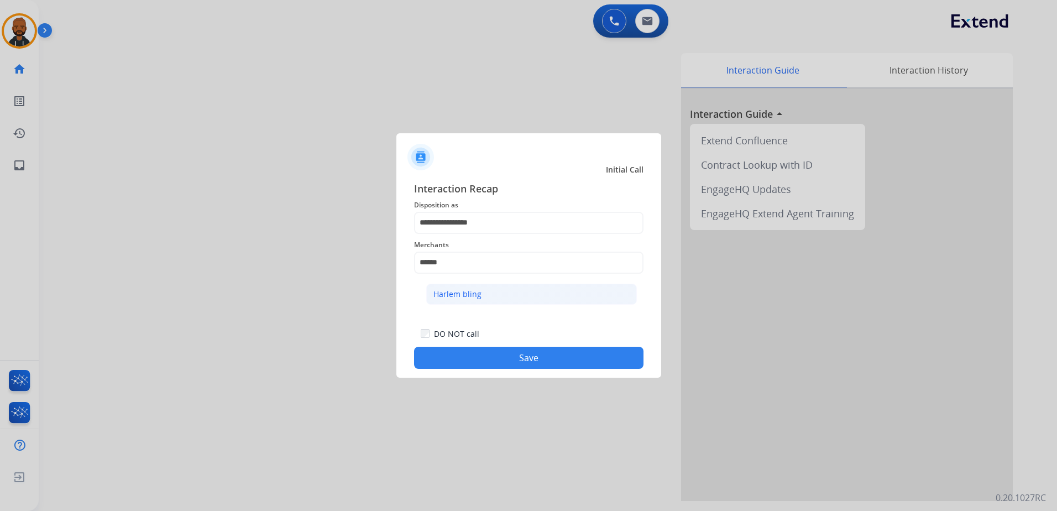
click at [514, 293] on li "Harlem bling" at bounding box center [531, 294] width 211 height 21
type input "**********"
click at [545, 360] on button "Save" at bounding box center [528, 358] width 229 height 22
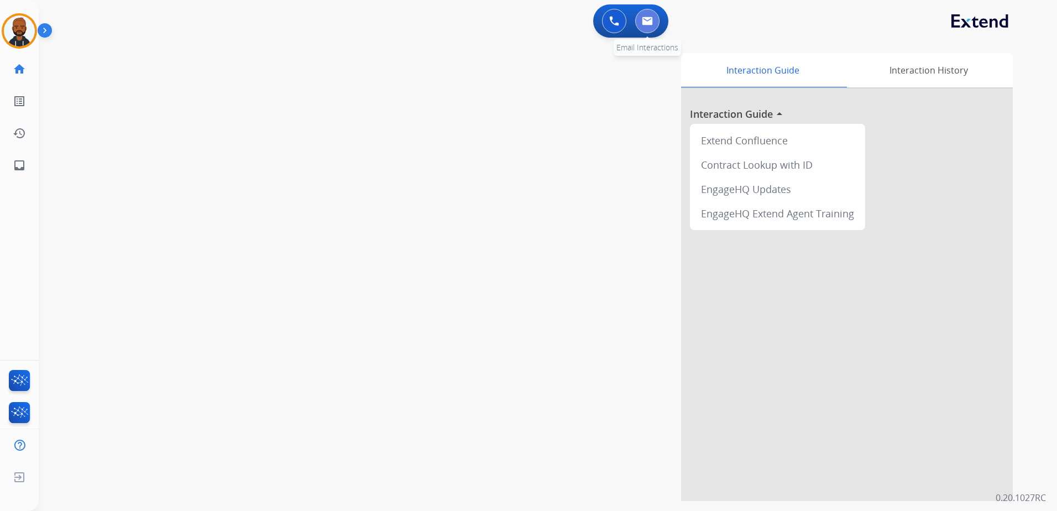
click at [646, 21] on img at bounding box center [647, 21] width 11 height 9
select select "**********"
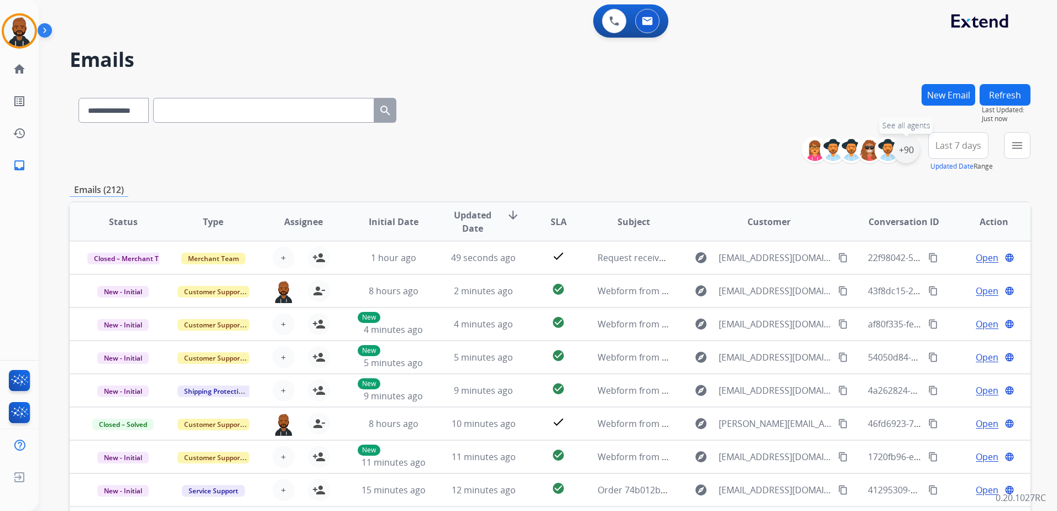
click at [913, 148] on div "+90" at bounding box center [906, 150] width 27 height 27
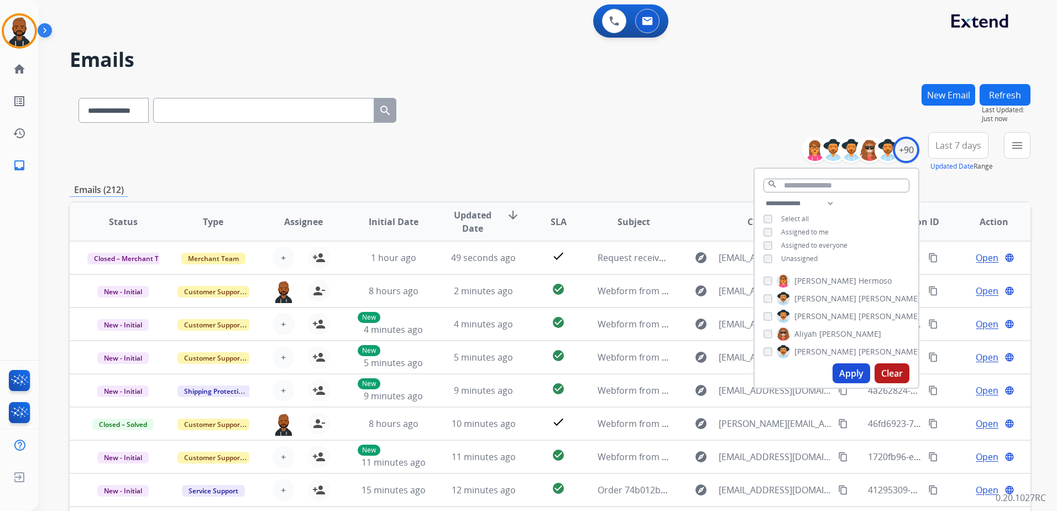
click at [771, 259] on div "Unassigned" at bounding box center [790, 258] width 54 height 9
click at [849, 373] on button "Apply" at bounding box center [851, 373] width 38 height 20
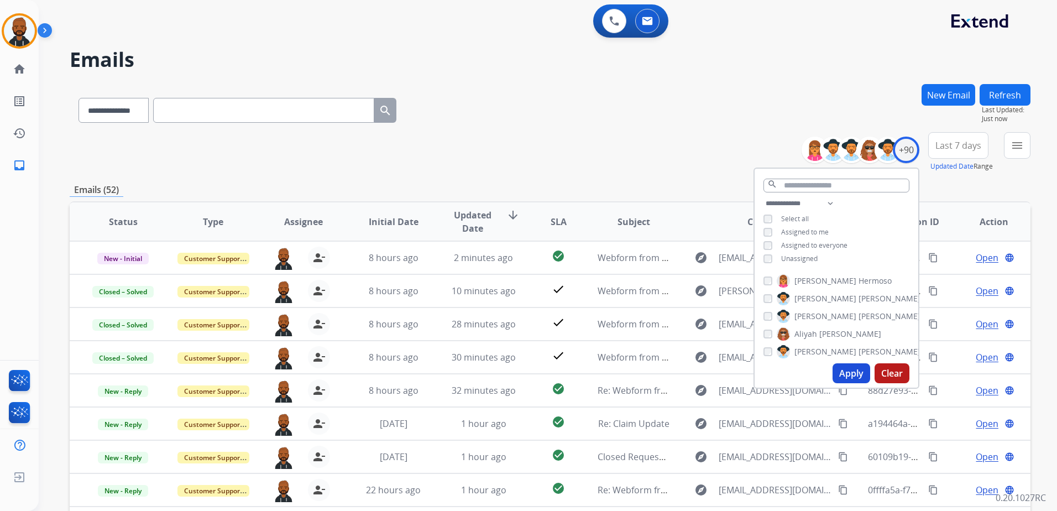
click at [1014, 154] on button "menu" at bounding box center [1017, 145] width 27 height 27
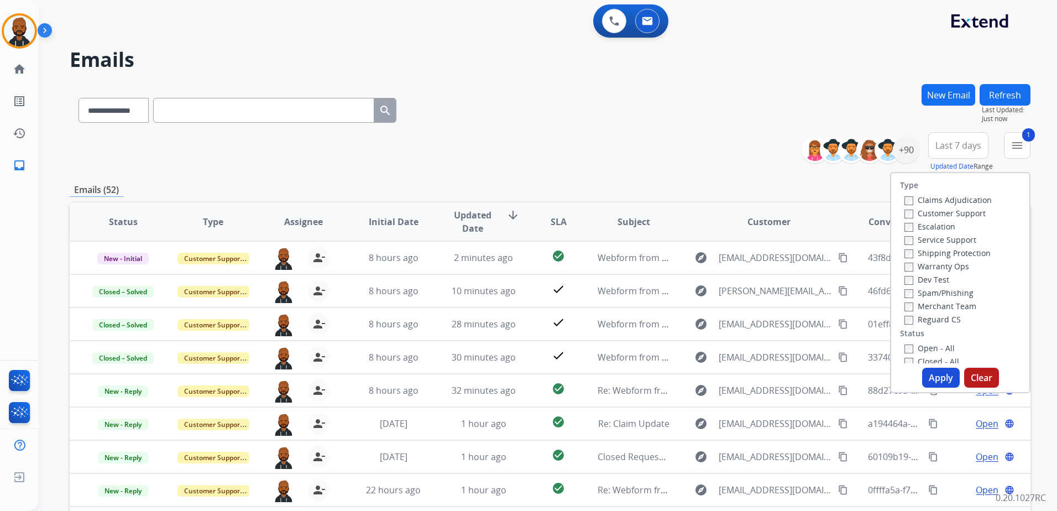
click at [941, 373] on button "Apply" at bounding box center [941, 378] width 38 height 20
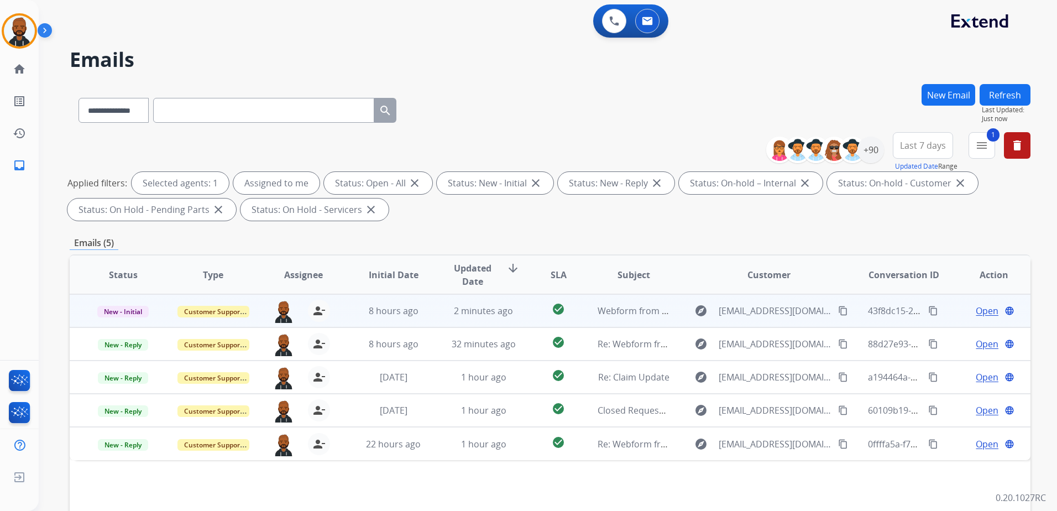
click at [978, 311] on span "Open" at bounding box center [987, 310] width 23 height 13
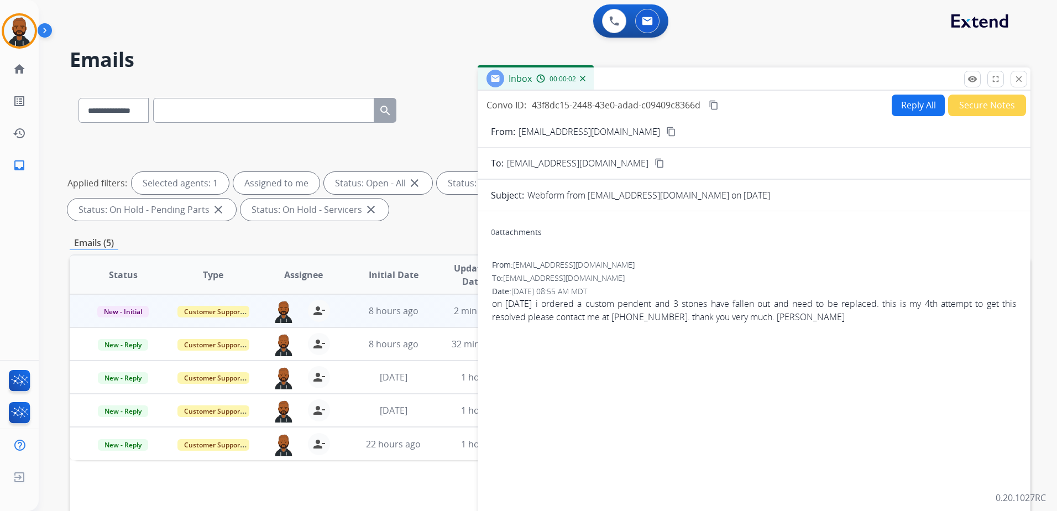
click at [964, 108] on button "Secure Notes" at bounding box center [987, 106] width 78 height 22
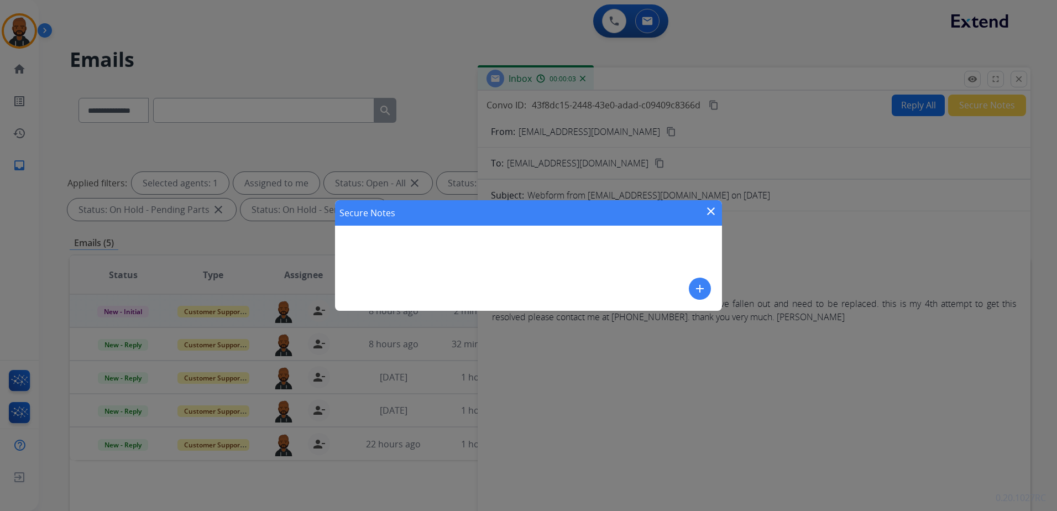
click at [700, 289] on mat-icon "add" at bounding box center [699, 288] width 13 height 13
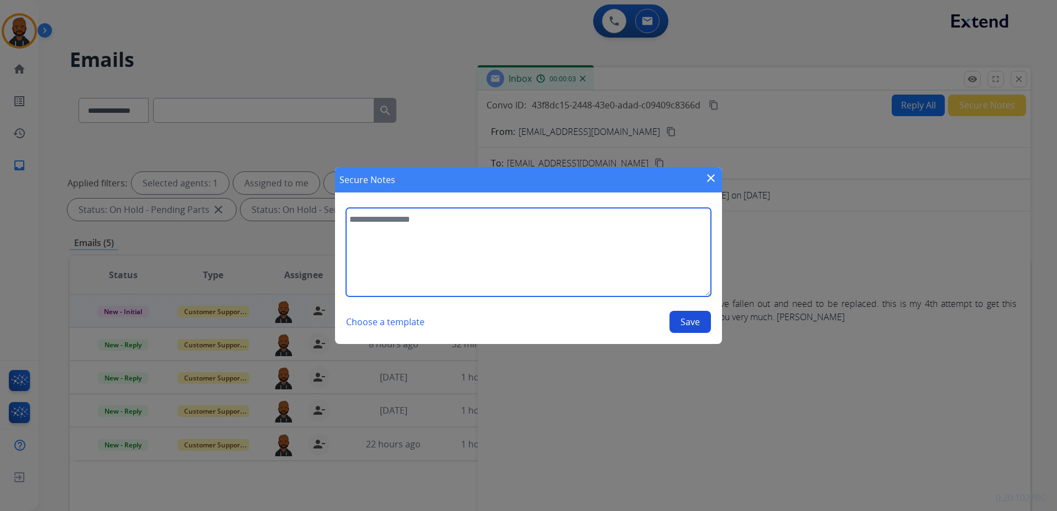
click at [632, 260] on textarea at bounding box center [528, 252] width 365 height 88
type textarea "**********"
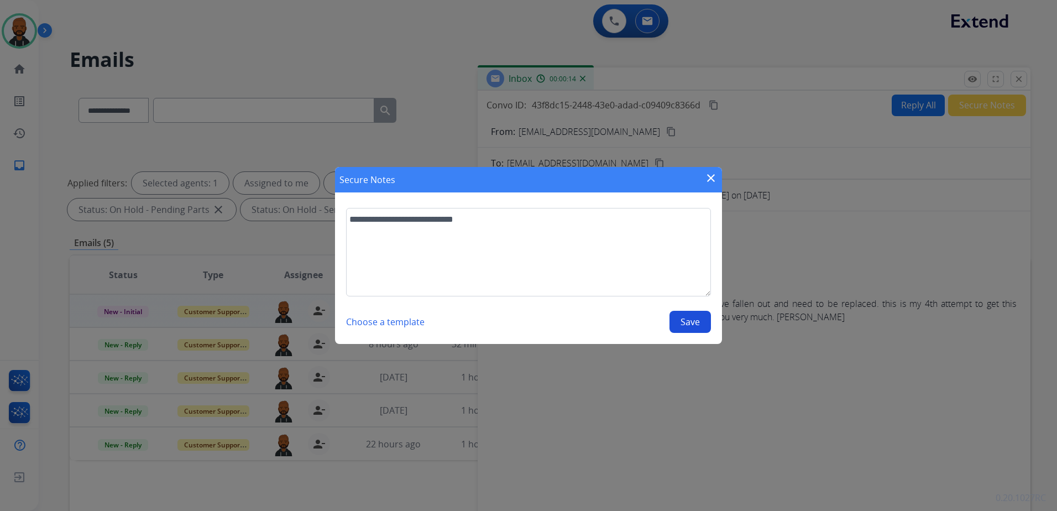
click at [690, 329] on button "Save" at bounding box center [689, 322] width 41 height 22
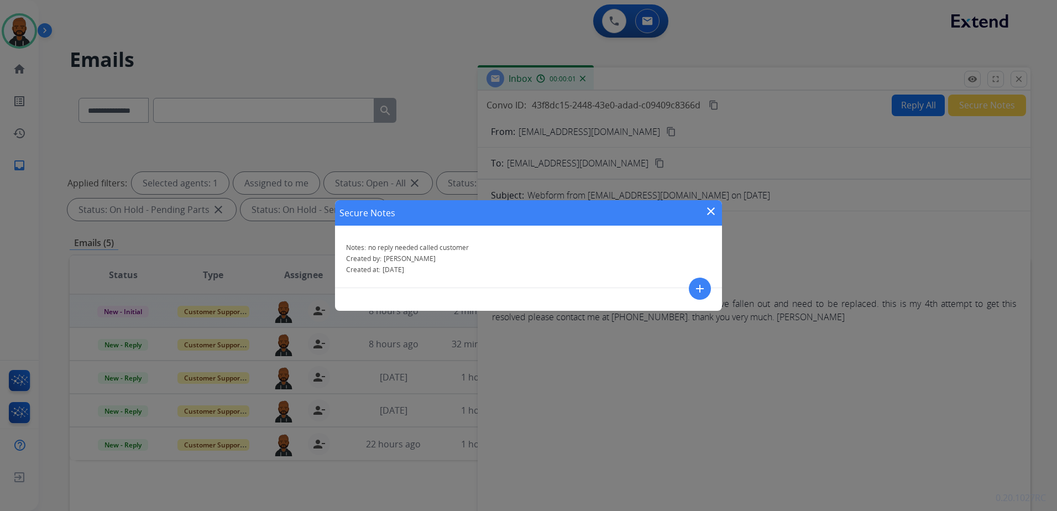
drag, startPoint x: 707, startPoint y: 217, endPoint x: 720, endPoint y: 208, distance: 15.2
click at [707, 216] on mat-icon "close" at bounding box center [710, 211] width 13 height 13
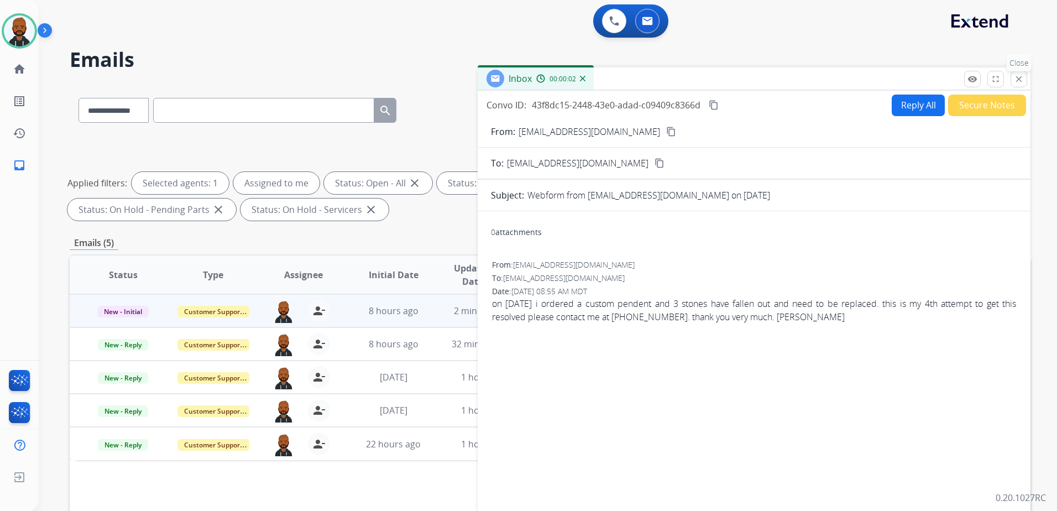
click at [1024, 83] on button "close Close" at bounding box center [1018, 79] width 17 height 17
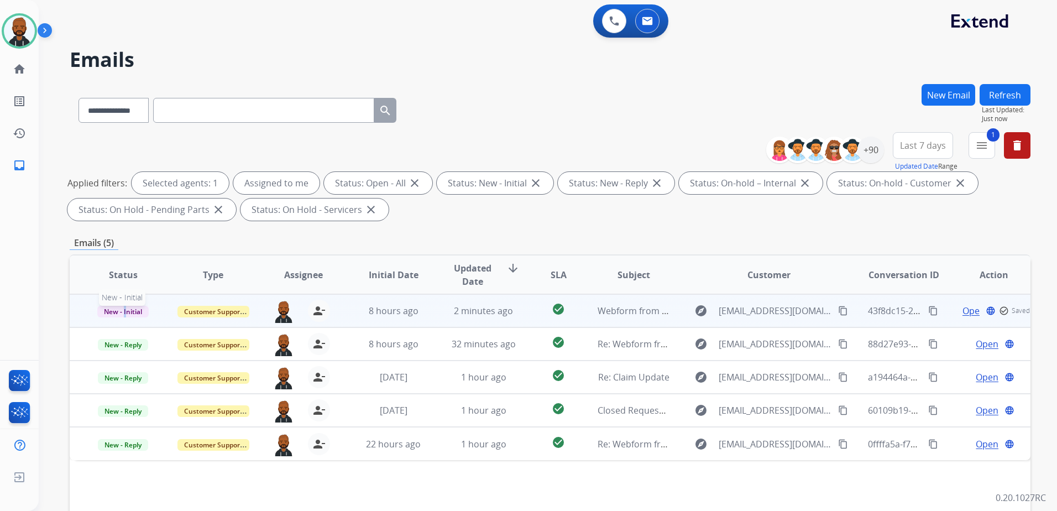
click at [124, 307] on span "New - Initial" at bounding box center [122, 312] width 51 height 12
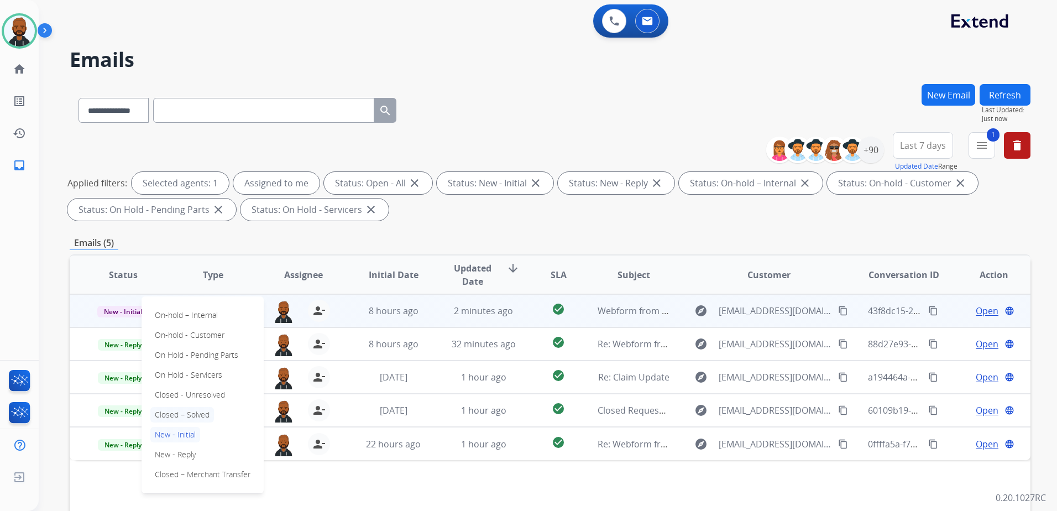
click at [188, 408] on p "Closed – Solved" at bounding box center [182, 414] width 64 height 15
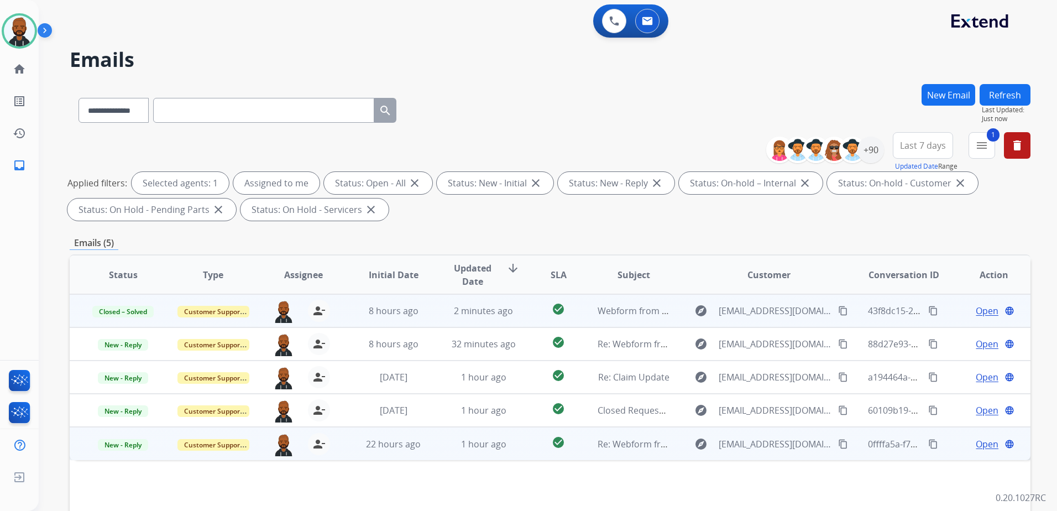
click at [984, 445] on span "Open" at bounding box center [987, 443] width 23 height 13
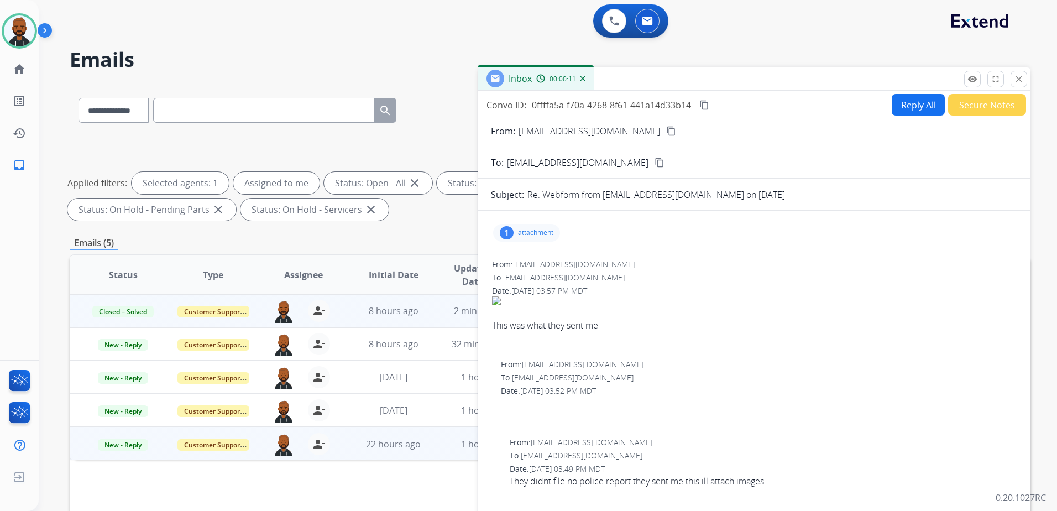
click at [983, 83] on div "remove_red_eye Logs fullscreen Expand close Close" at bounding box center [995, 79] width 63 height 17
click at [975, 82] on mat-icon "remove_red_eye" at bounding box center [972, 79] width 10 height 10
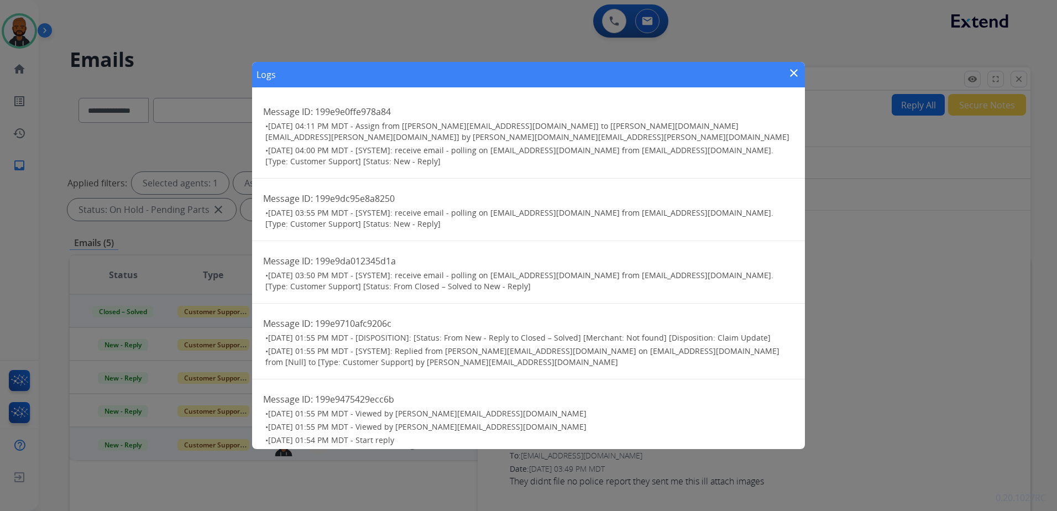
click at [788, 74] on mat-icon "close" at bounding box center [793, 72] width 13 height 13
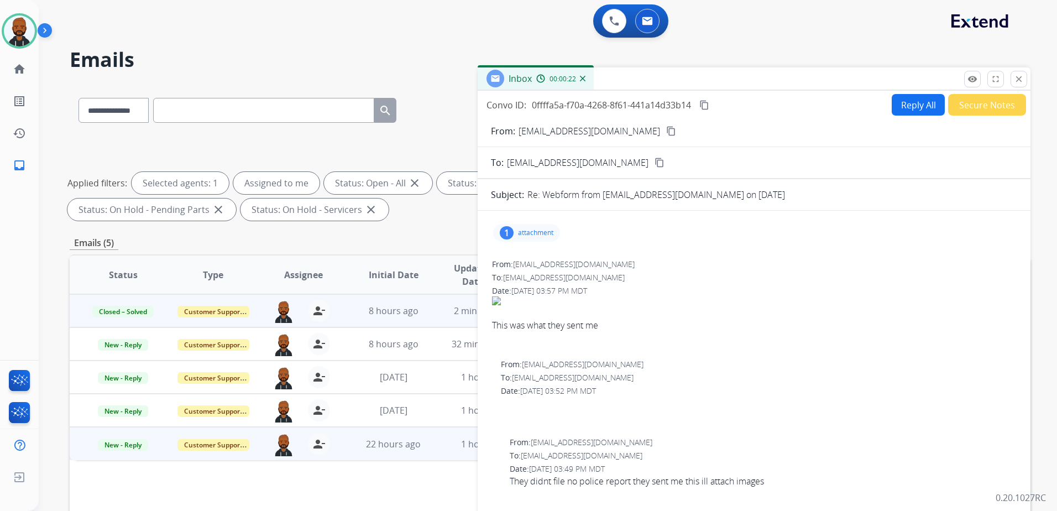
click at [534, 235] on p "attachment" at bounding box center [535, 232] width 35 height 9
click at [527, 266] on div at bounding box center [531, 263] width 55 height 39
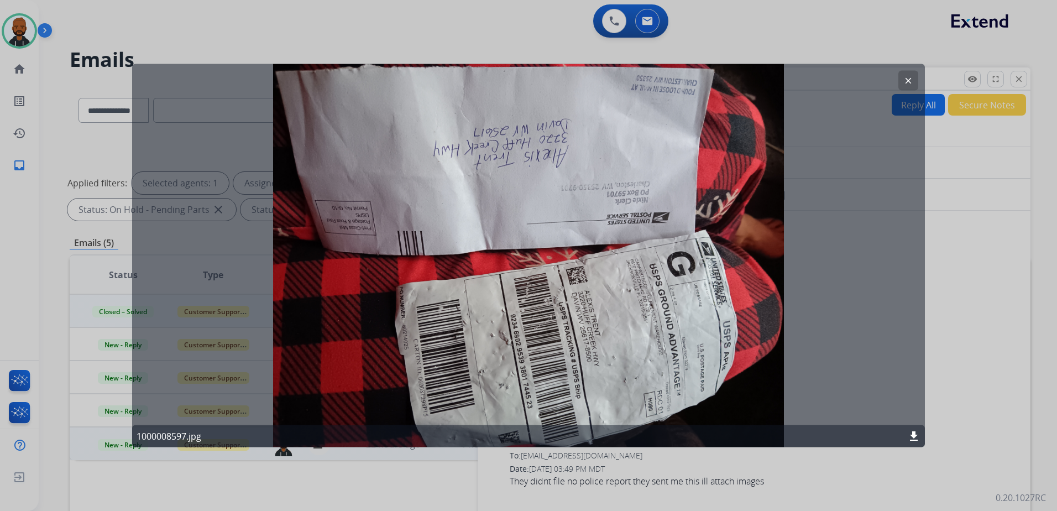
click at [911, 75] on button "clear" at bounding box center [908, 81] width 20 height 20
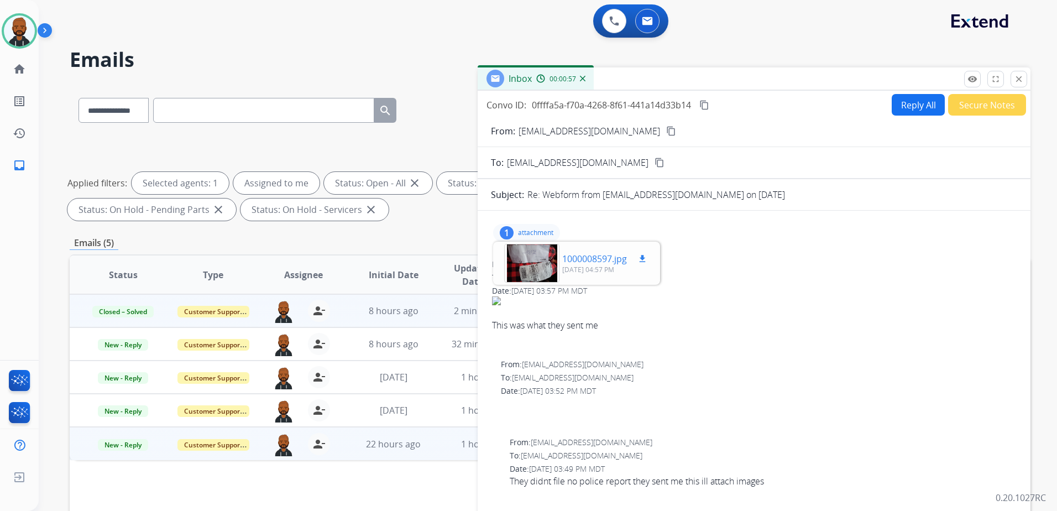
click at [545, 280] on div at bounding box center [531, 263] width 55 height 39
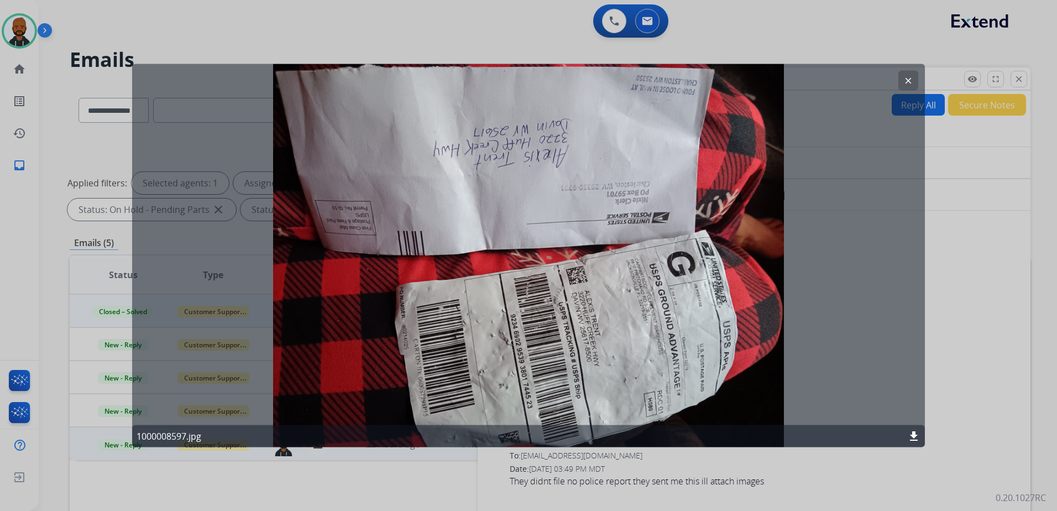
drag, startPoint x: 904, startPoint y: 75, endPoint x: 916, endPoint y: 92, distance: 20.6
click at [906, 77] on mat-icon "clear" at bounding box center [908, 81] width 10 height 10
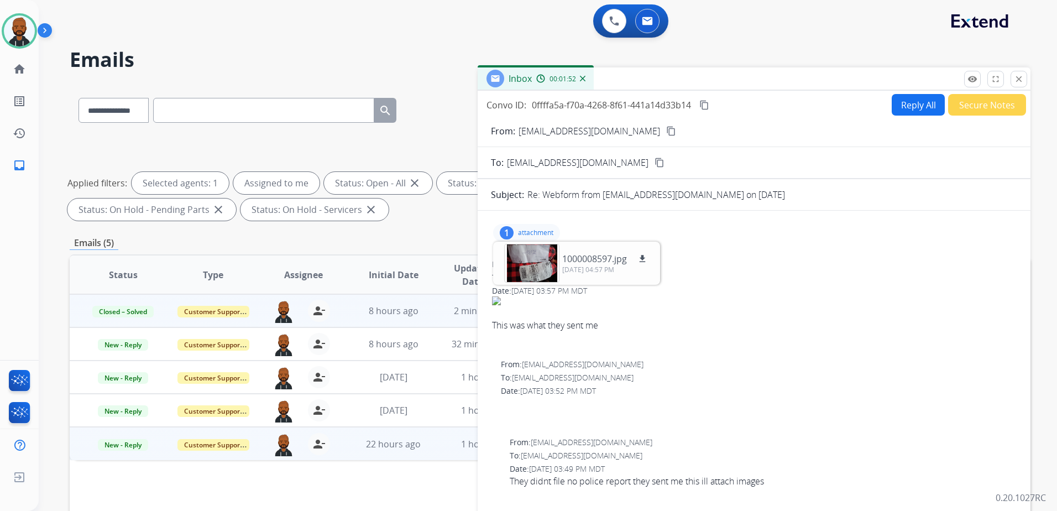
click at [666, 132] on mat-icon "content_copy" at bounding box center [671, 131] width 10 height 10
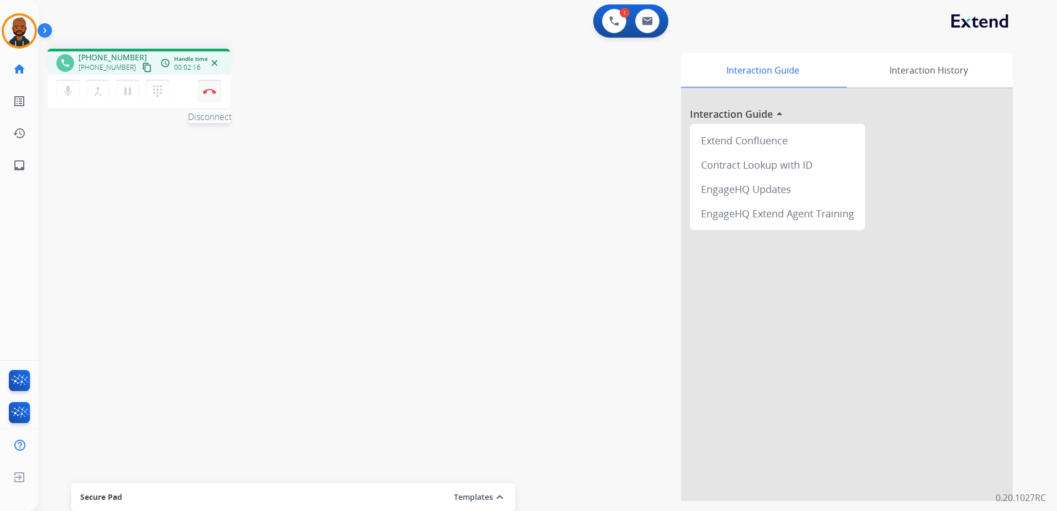
click at [207, 95] on button "Disconnect" at bounding box center [209, 91] width 23 height 23
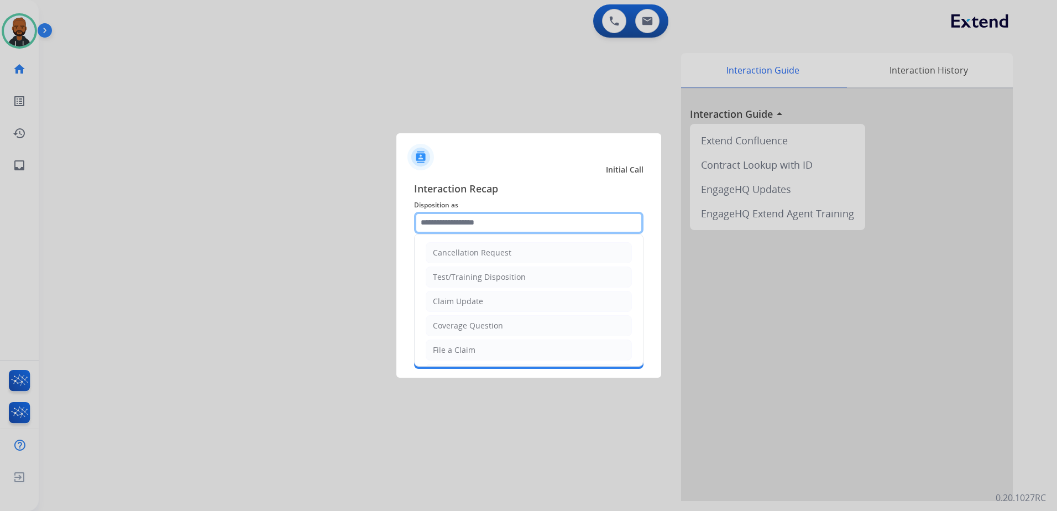
click at [547, 226] on input "text" at bounding box center [528, 223] width 229 height 22
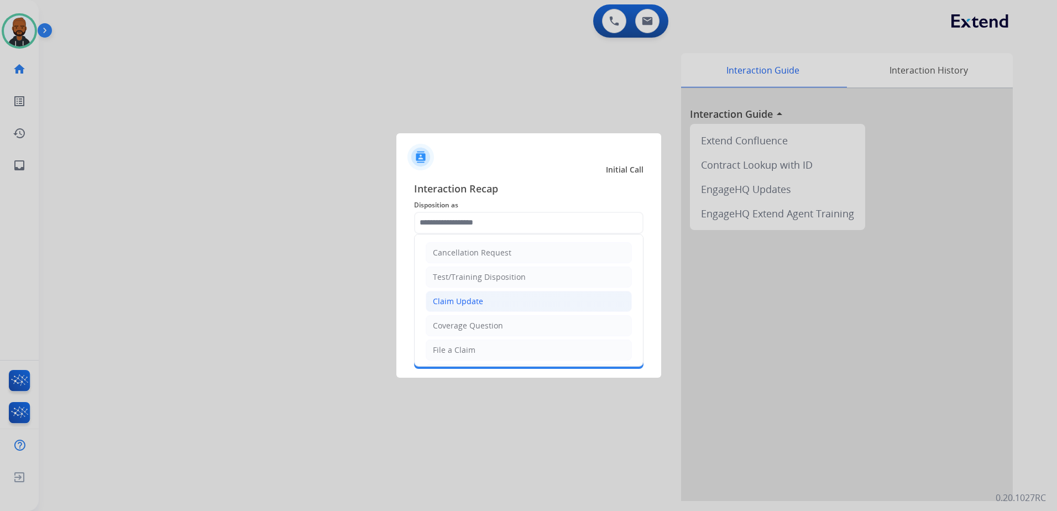
click at [516, 300] on li "Claim Update" at bounding box center [529, 301] width 206 height 21
type input "**********"
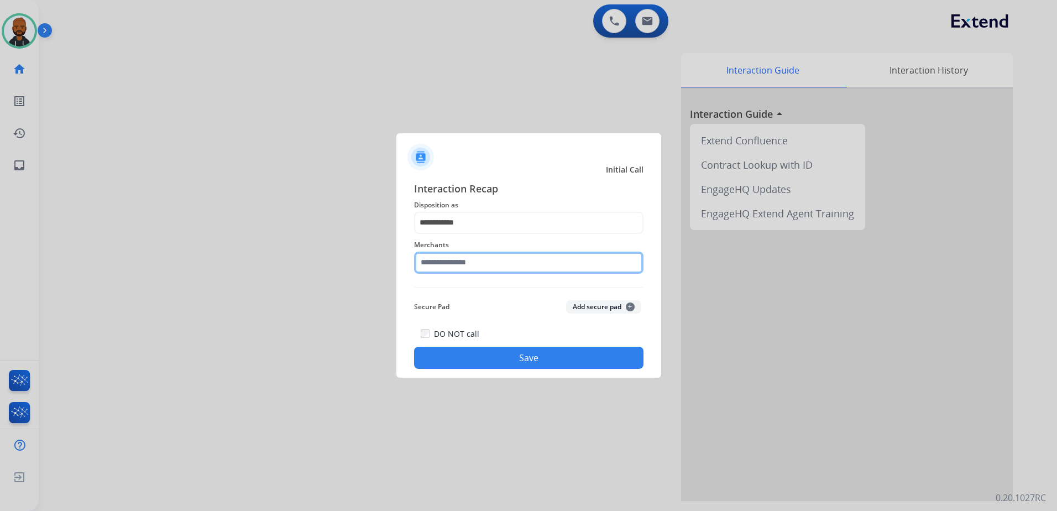
click at [504, 269] on input "text" at bounding box center [528, 262] width 229 height 22
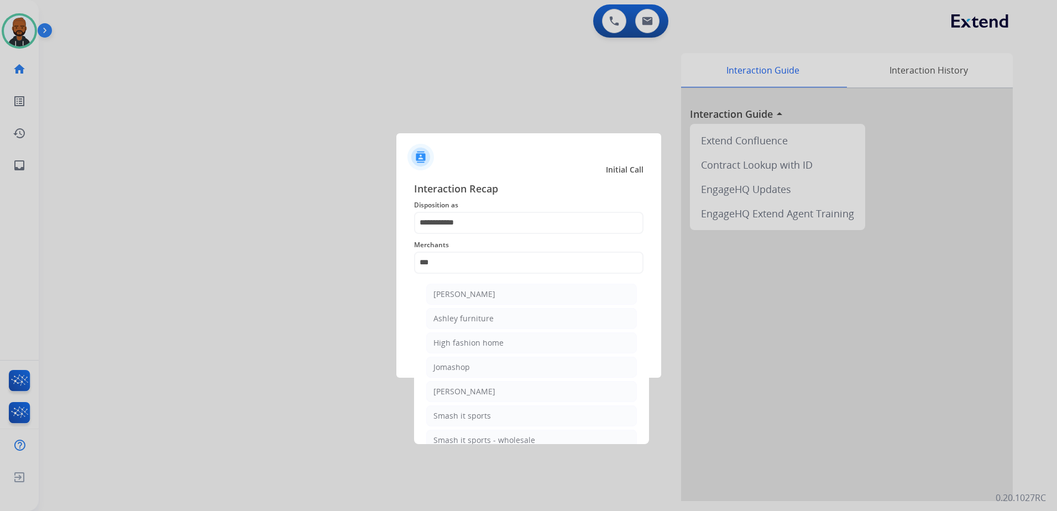
click at [492, 295] on div "[PERSON_NAME]" at bounding box center [464, 294] width 62 height 11
type input "**********"
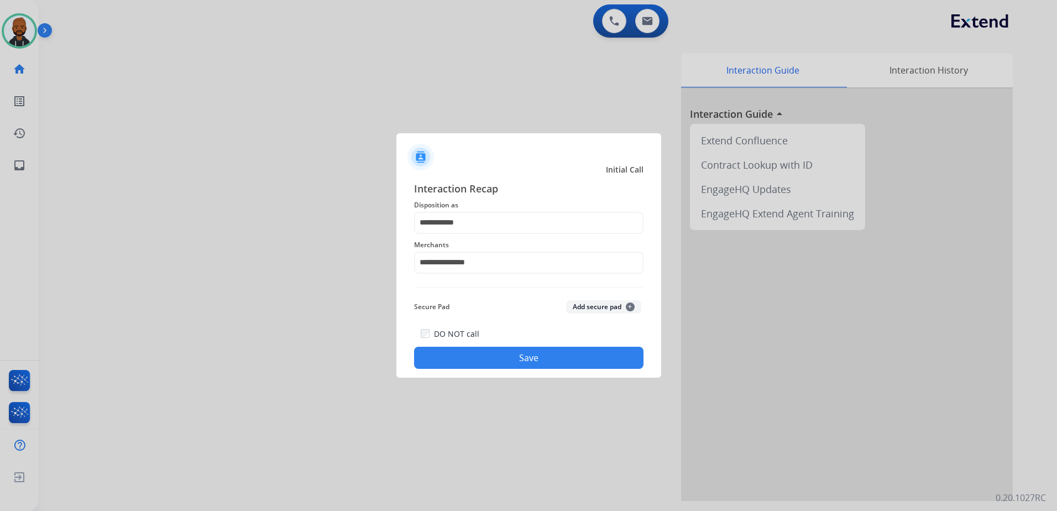
click at [531, 362] on button "Save" at bounding box center [528, 358] width 229 height 22
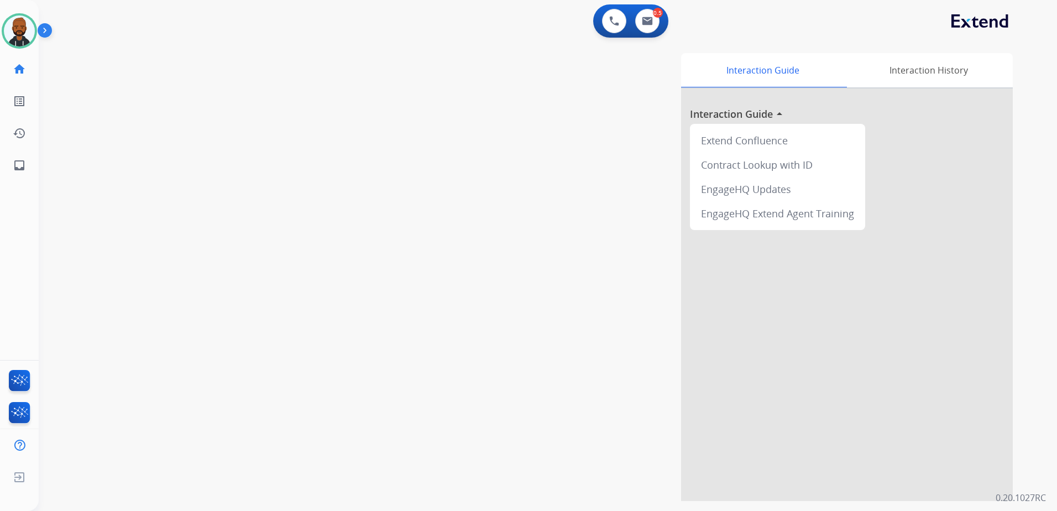
drag, startPoint x: 512, startPoint y: 378, endPoint x: 792, endPoint y: 392, distance: 279.5
click at [790, 393] on div at bounding box center [847, 294] width 332 height 412
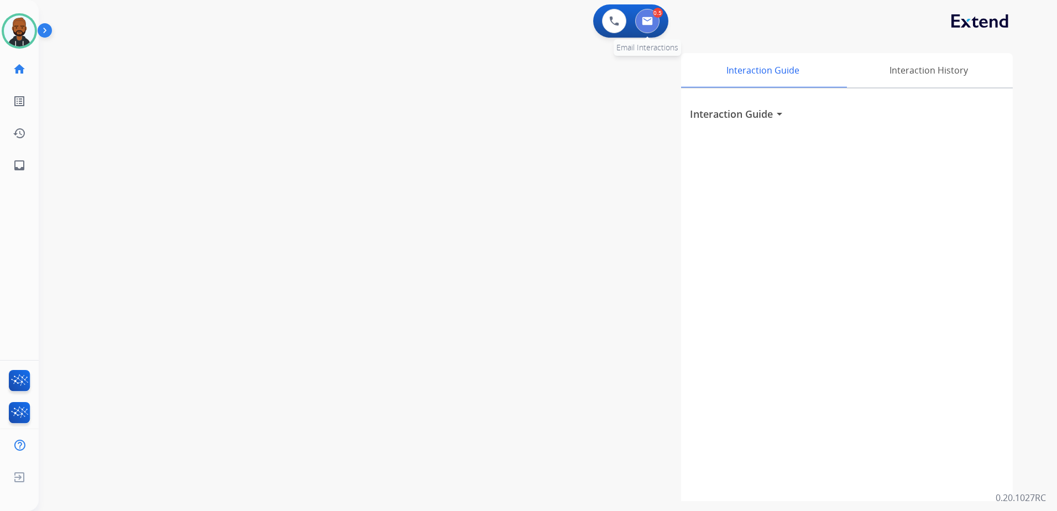
click at [651, 22] on img at bounding box center [647, 21] width 11 height 9
select select "**********"
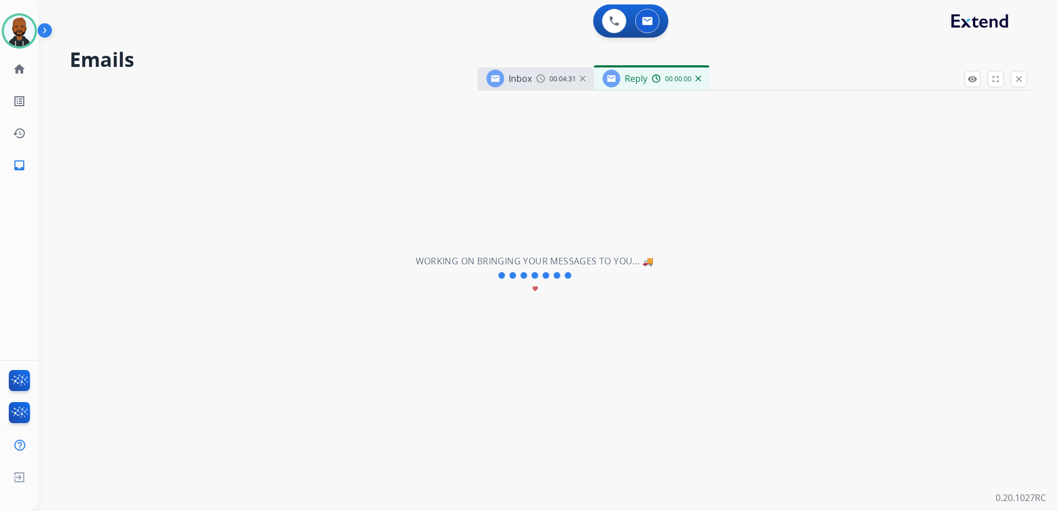
select select "**********"
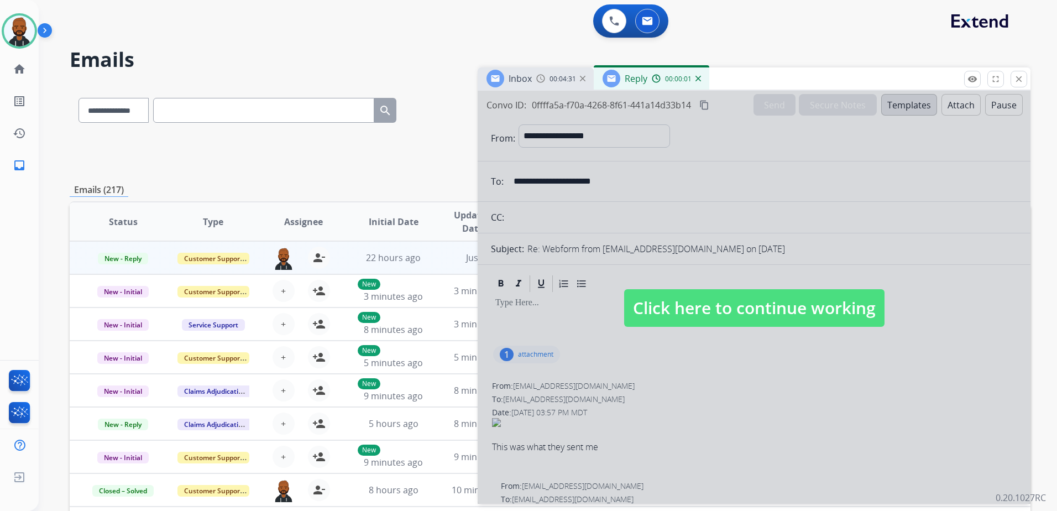
click at [702, 315] on span "Click here to continue working" at bounding box center [754, 308] width 260 height 38
select select
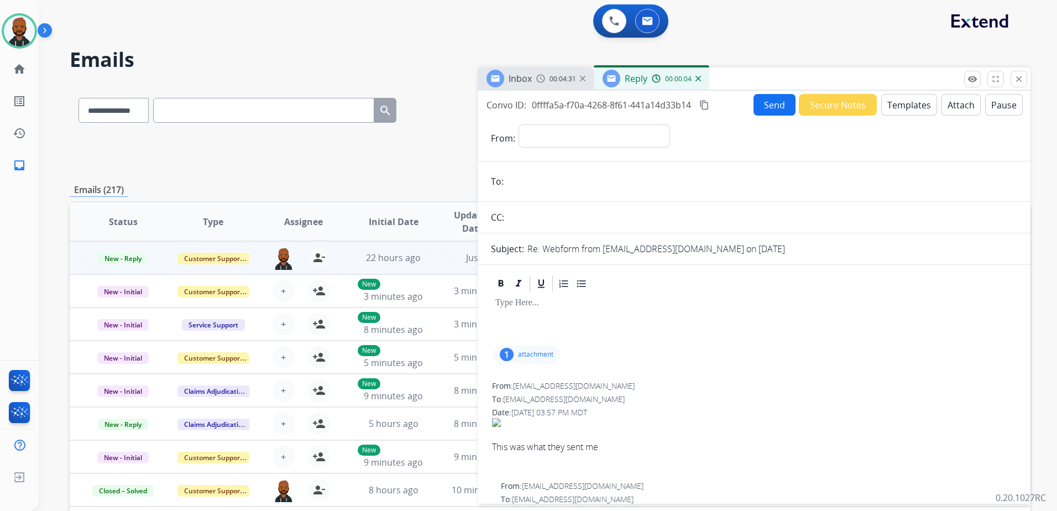
click at [650, 74] on div "Reply 00:00:04" at bounding box center [652, 78] width 116 height 22
click at [653, 77] on img at bounding box center [656, 78] width 9 height 9
click at [697, 80] on img at bounding box center [698, 79] width 6 height 6
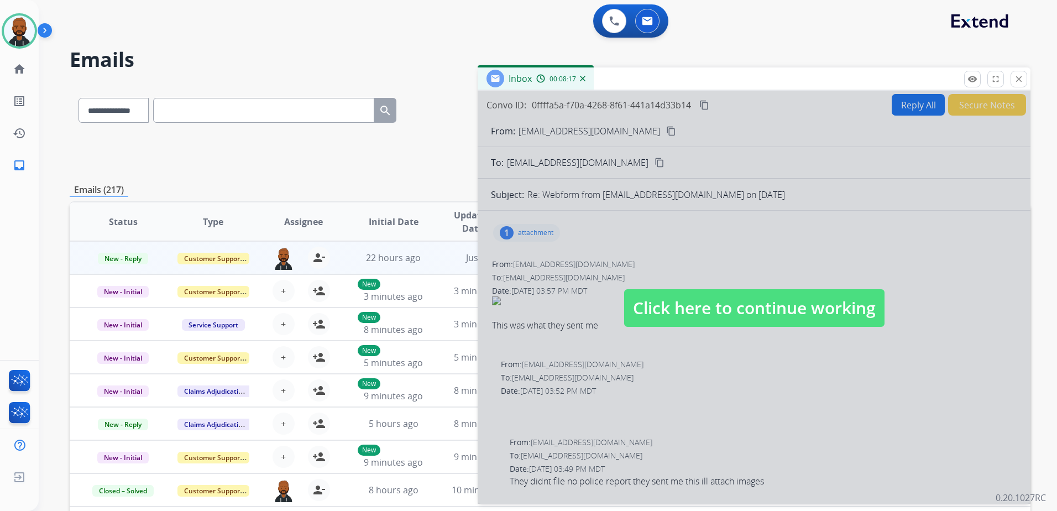
click at [546, 87] on div "Inbox 00:08:17" at bounding box center [536, 78] width 116 height 22
click at [741, 298] on span "Click here to continue working" at bounding box center [754, 308] width 260 height 38
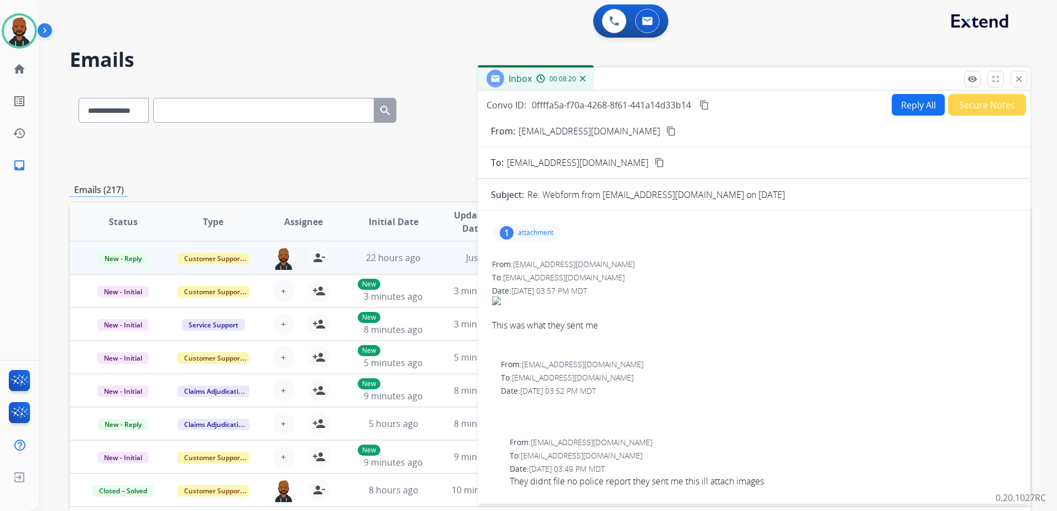
click at [892, 108] on button "Reply All" at bounding box center [918, 105] width 53 height 22
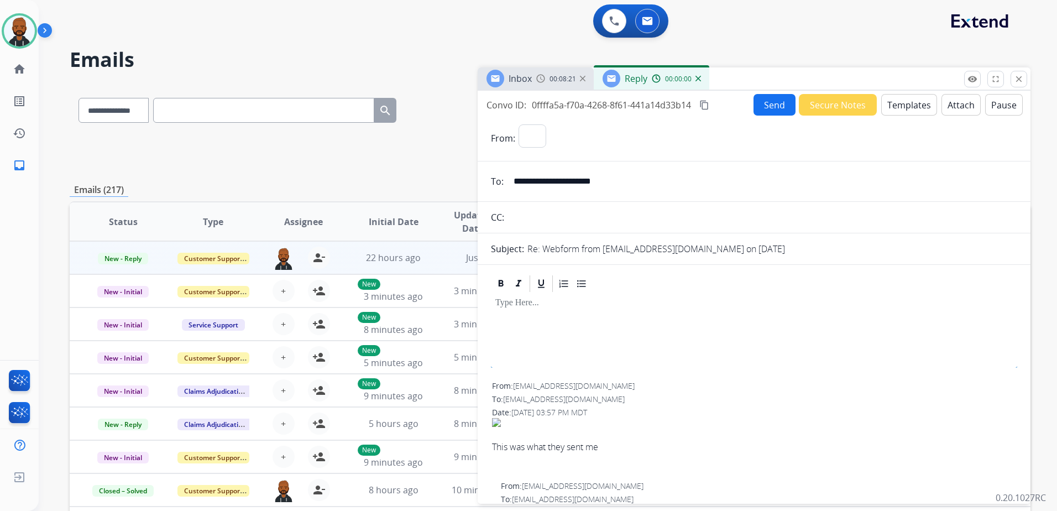
select select "**********"
click at [589, 184] on input "**********" at bounding box center [762, 181] width 510 height 22
click at [559, 72] on div "Inbox 00:08:24" at bounding box center [536, 78] width 116 height 22
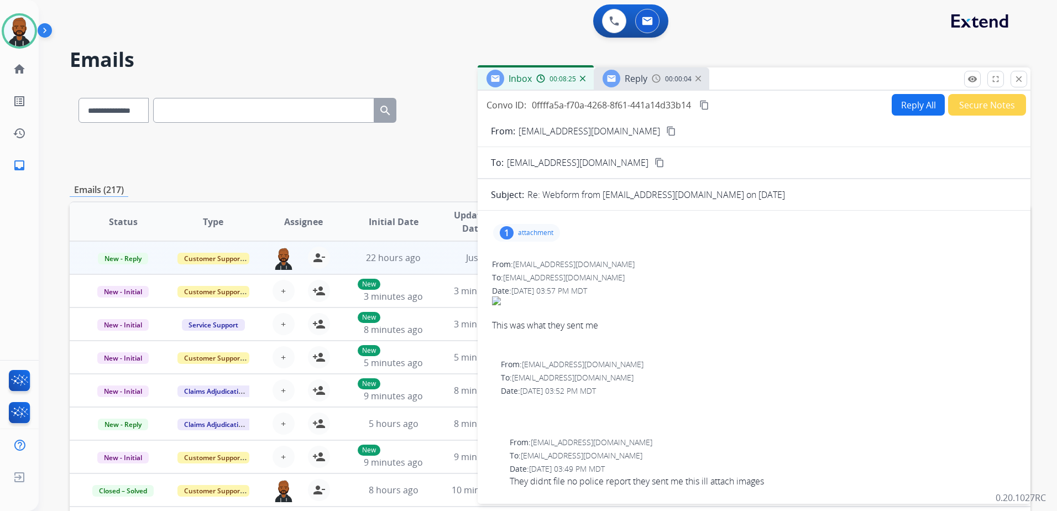
click at [666, 130] on mat-icon "content_copy" at bounding box center [671, 131] width 10 height 10
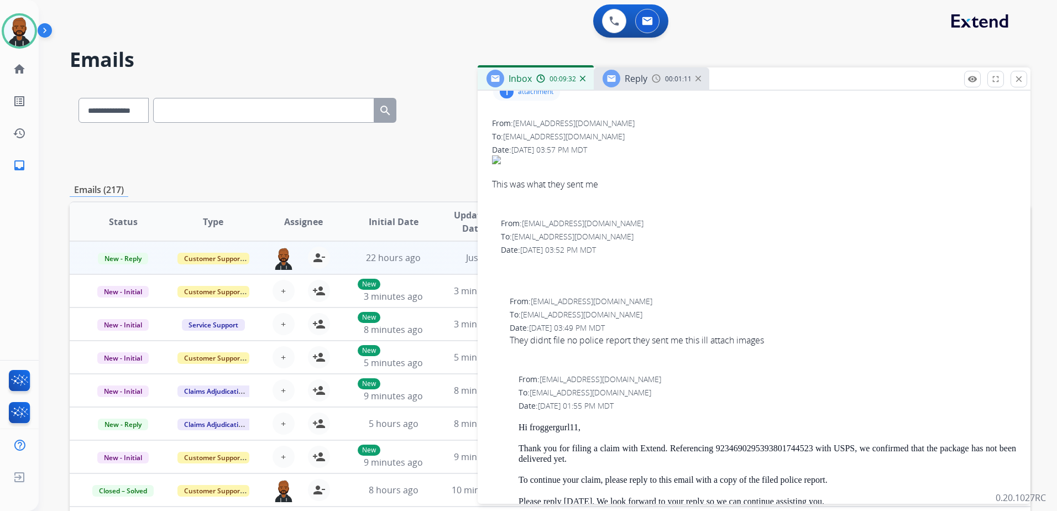
scroll to position [166, 0]
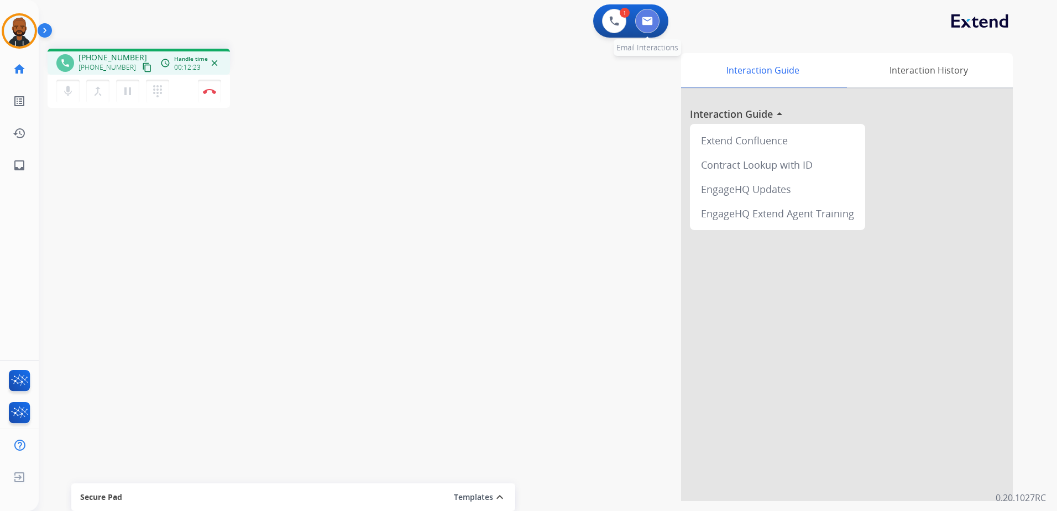
click at [649, 25] on img at bounding box center [647, 21] width 11 height 9
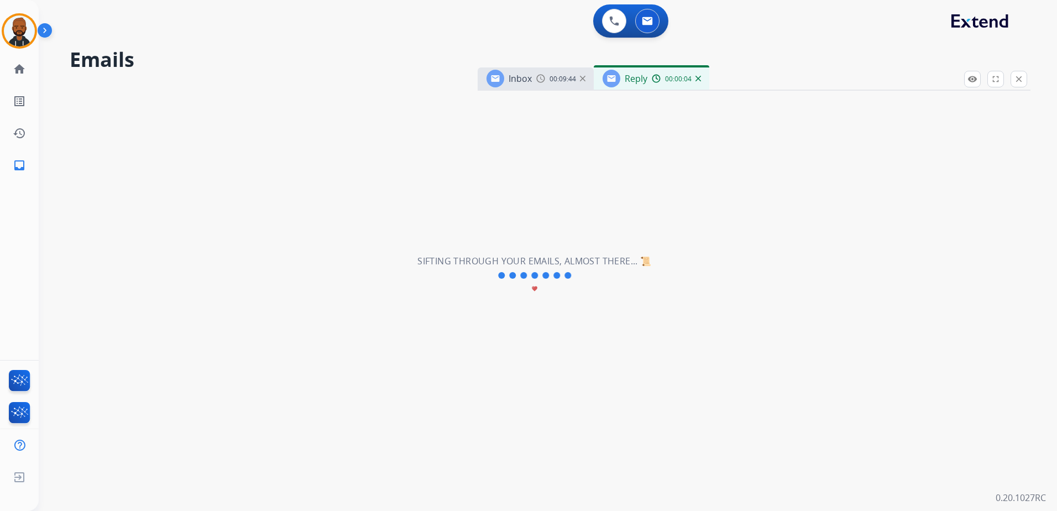
select select "**********"
click at [698, 78] on img at bounding box center [698, 79] width 6 height 6
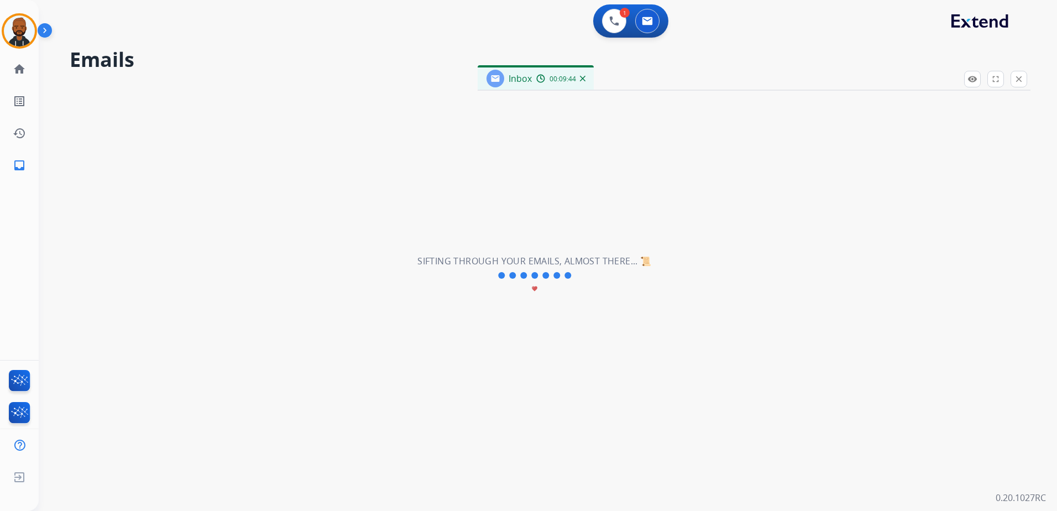
click at [581, 76] on img at bounding box center [583, 79] width 6 height 6
click at [611, 24] on img at bounding box center [614, 21] width 10 height 10
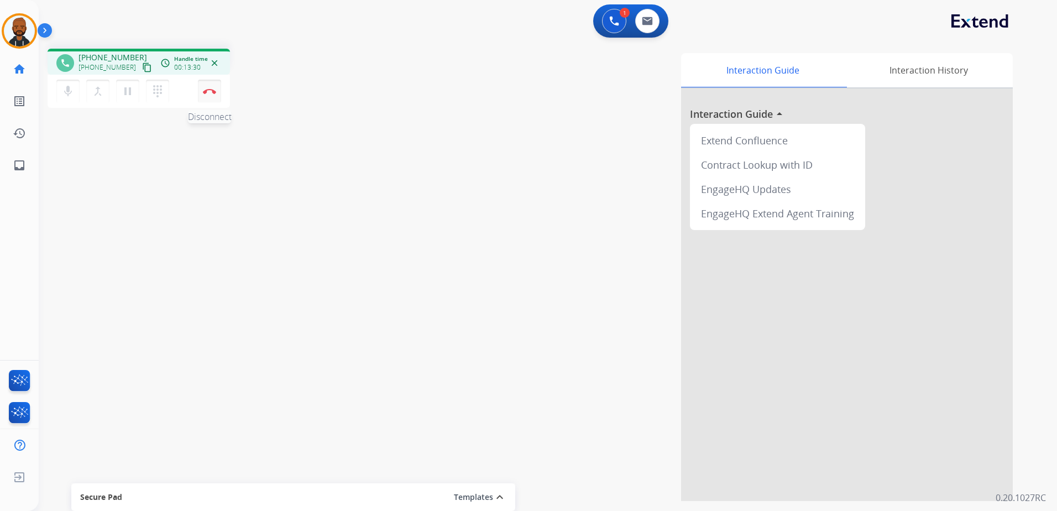
click at [213, 87] on button "Disconnect" at bounding box center [209, 91] width 23 height 23
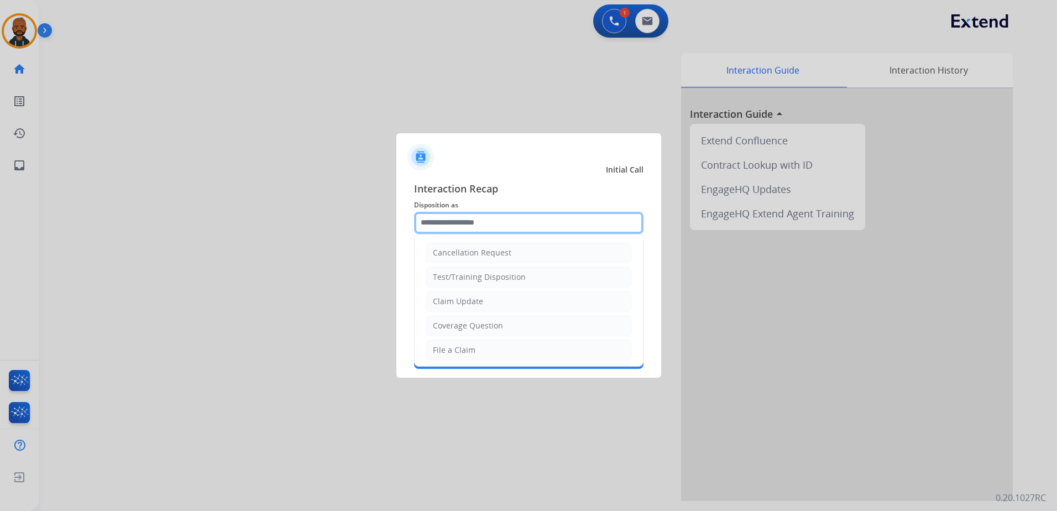
click at [476, 226] on input "text" at bounding box center [528, 223] width 229 height 22
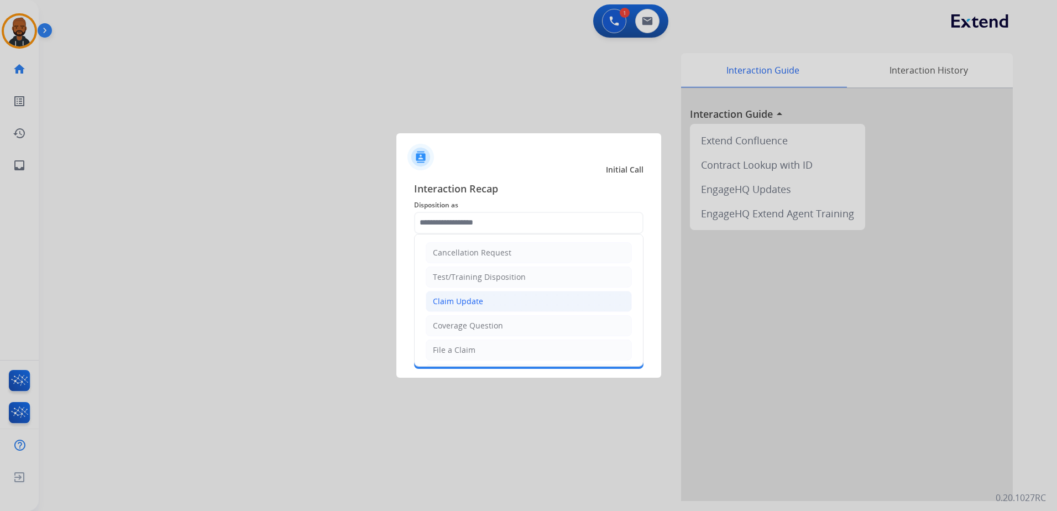
click at [496, 295] on li "Claim Update" at bounding box center [529, 301] width 206 height 21
type input "**********"
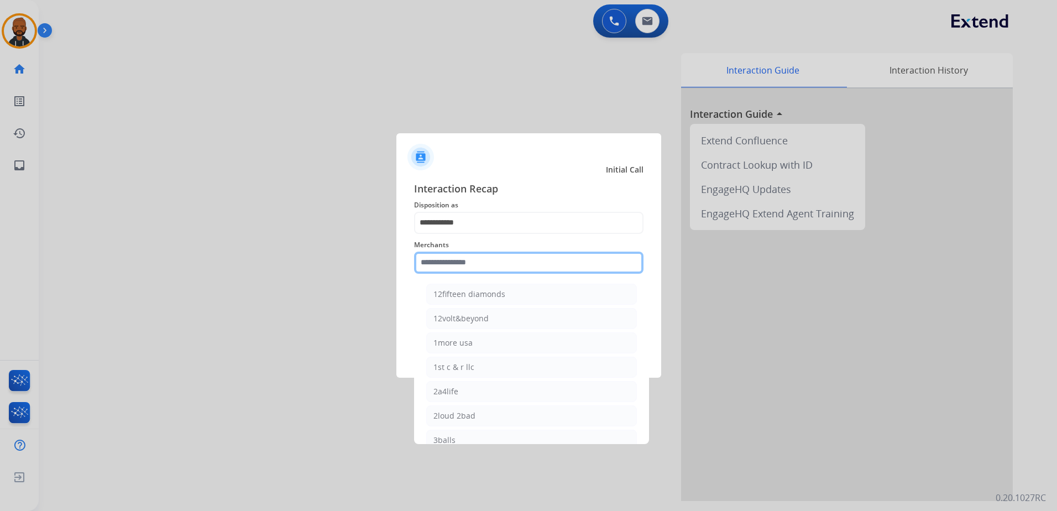
click at [517, 266] on input "text" at bounding box center [528, 262] width 229 height 22
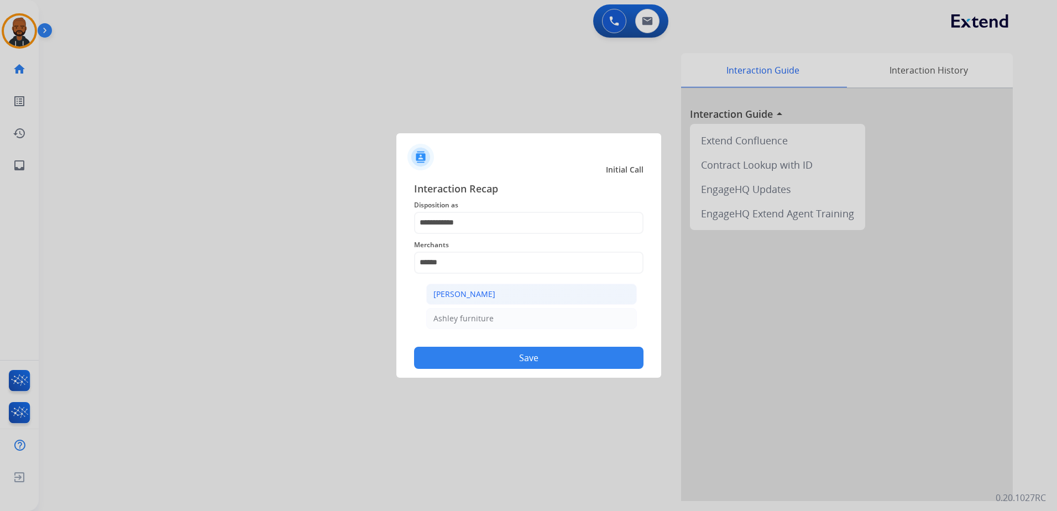
click at [479, 285] on li "[PERSON_NAME]" at bounding box center [531, 294] width 211 height 21
type input "**********"
drag, startPoint x: 521, startPoint y: 357, endPoint x: 526, endPoint y: 352, distance: 6.7
click at [523, 355] on button "Save" at bounding box center [528, 358] width 229 height 22
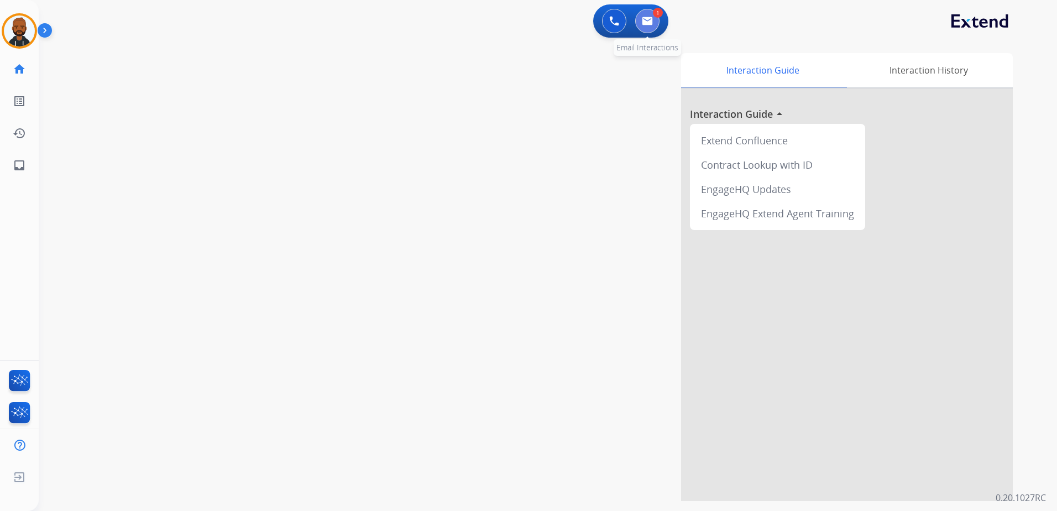
click at [642, 18] on img at bounding box center [647, 21] width 11 height 9
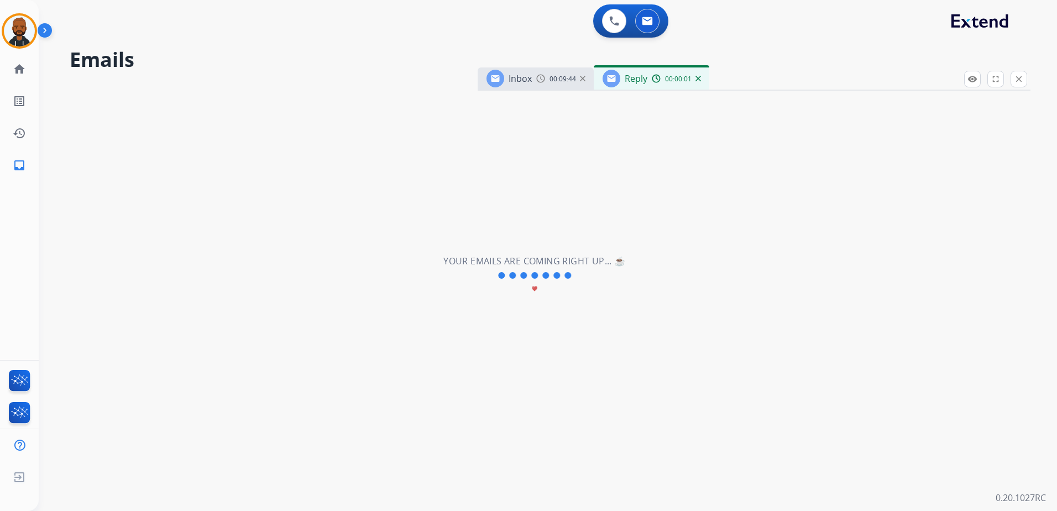
select select "**********"
click at [695, 77] on img at bounding box center [698, 79] width 6 height 6
click at [584, 79] on img at bounding box center [583, 79] width 6 height 6
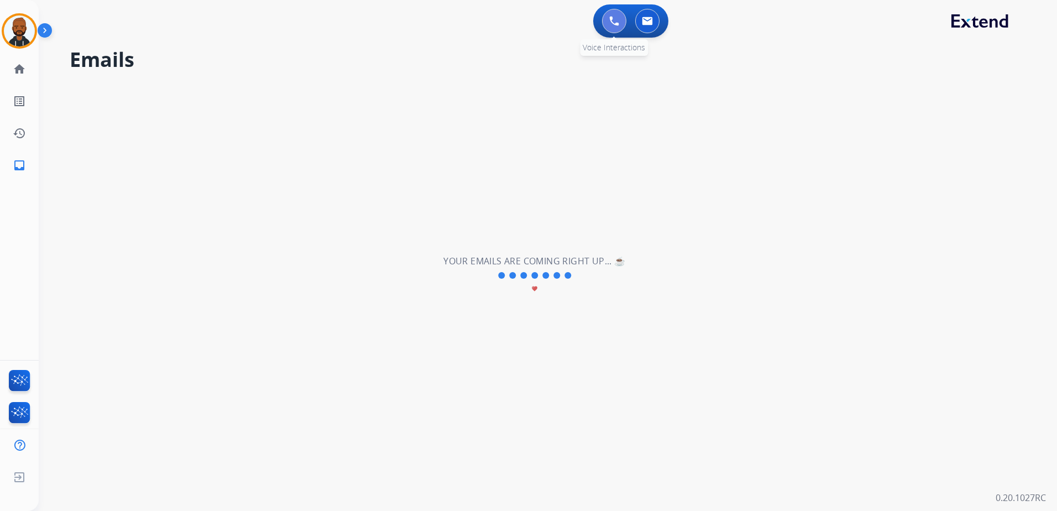
click at [615, 24] on img at bounding box center [614, 21] width 10 height 10
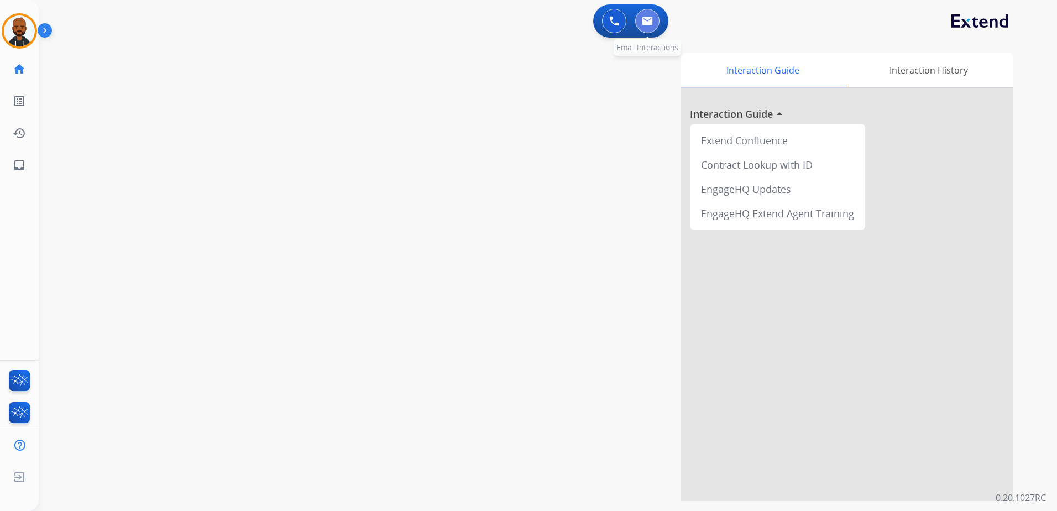
click at [648, 22] on img at bounding box center [647, 21] width 11 height 9
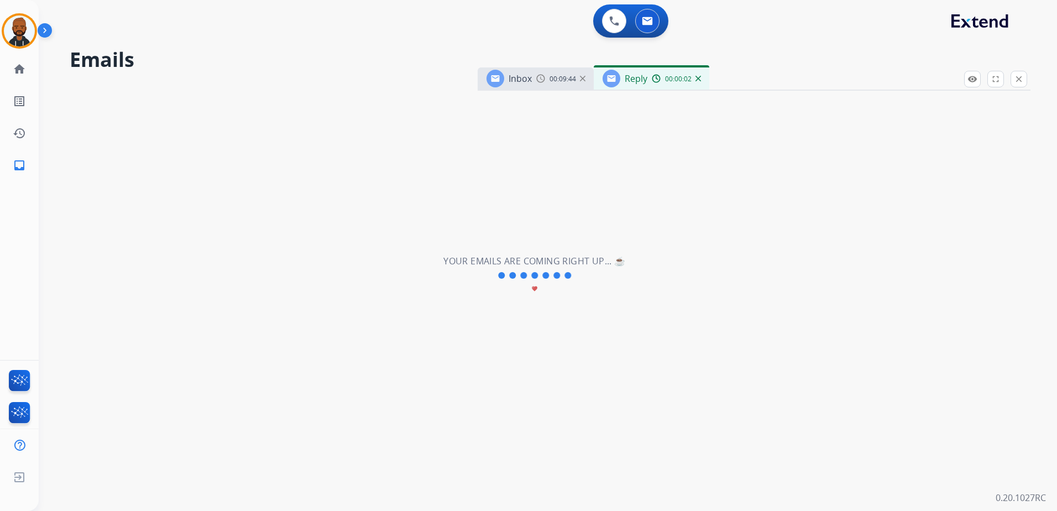
select select "**********"
click at [615, 29] on button at bounding box center [614, 21] width 24 height 24
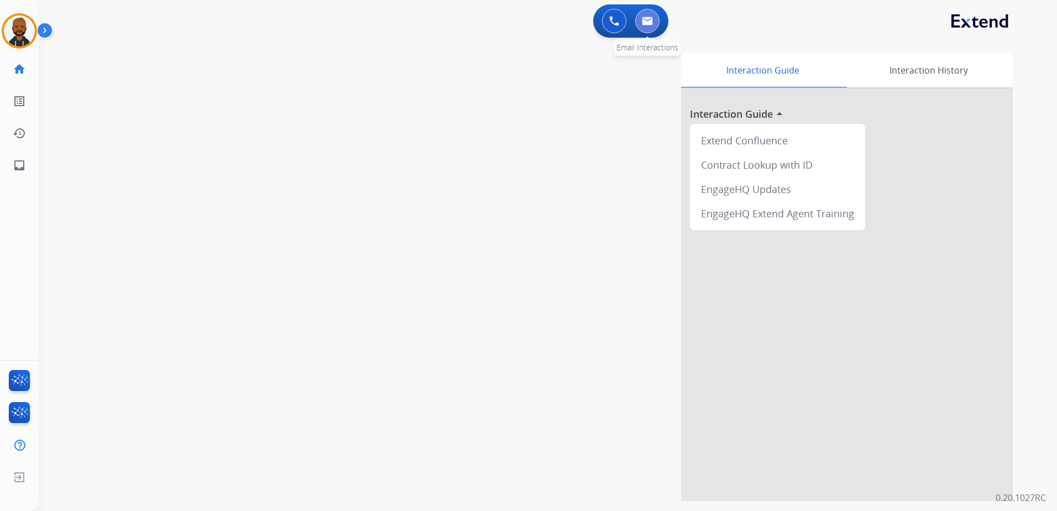
click at [641, 27] on button at bounding box center [647, 21] width 24 height 24
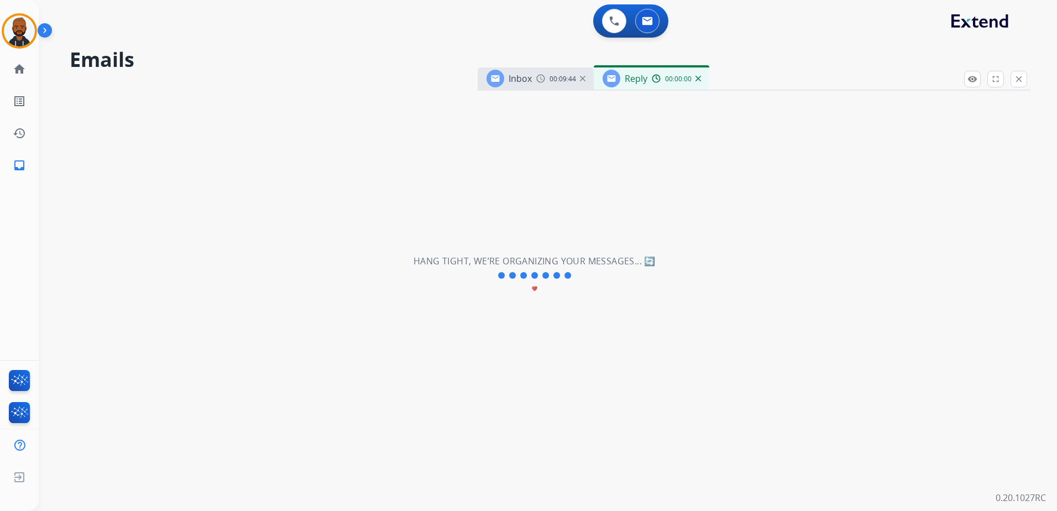
click at [695, 75] on div "00:00:00" at bounding box center [676, 79] width 49 height 10
select select "**********"
click at [696, 76] on img at bounding box center [698, 79] width 6 height 6
click at [585, 82] on div "Inbox 00:09:44" at bounding box center [536, 78] width 116 height 22
click at [581, 78] on img at bounding box center [583, 79] width 6 height 6
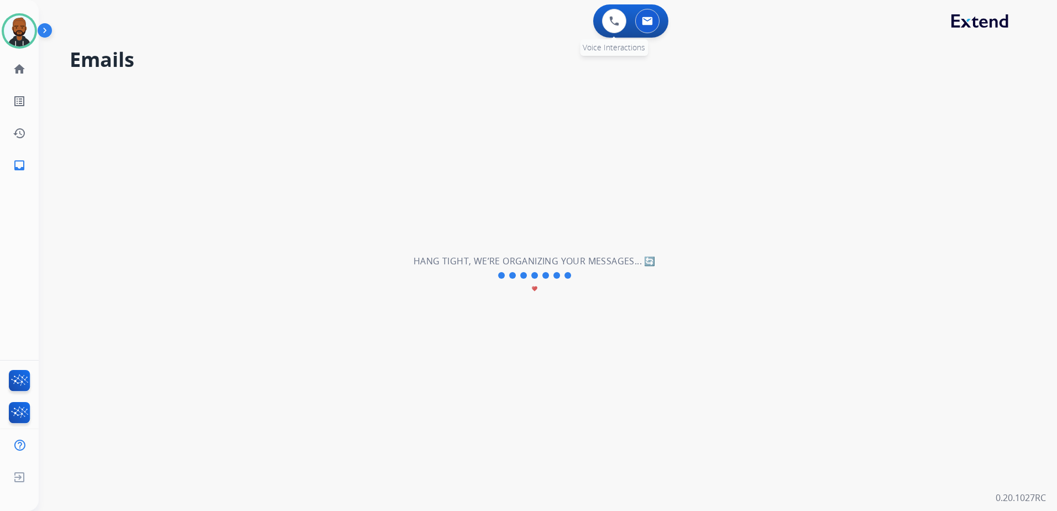
click at [600, 33] on div "0 Voice Interactions" at bounding box center [614, 21] width 33 height 24
click at [604, 19] on button at bounding box center [614, 21] width 24 height 24
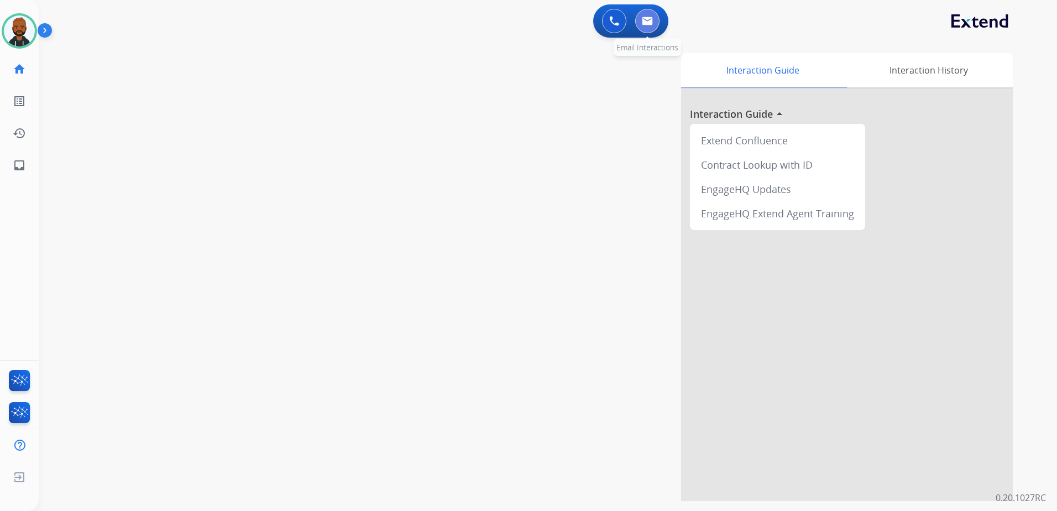
click at [649, 23] on img at bounding box center [647, 21] width 11 height 9
select select "**********"
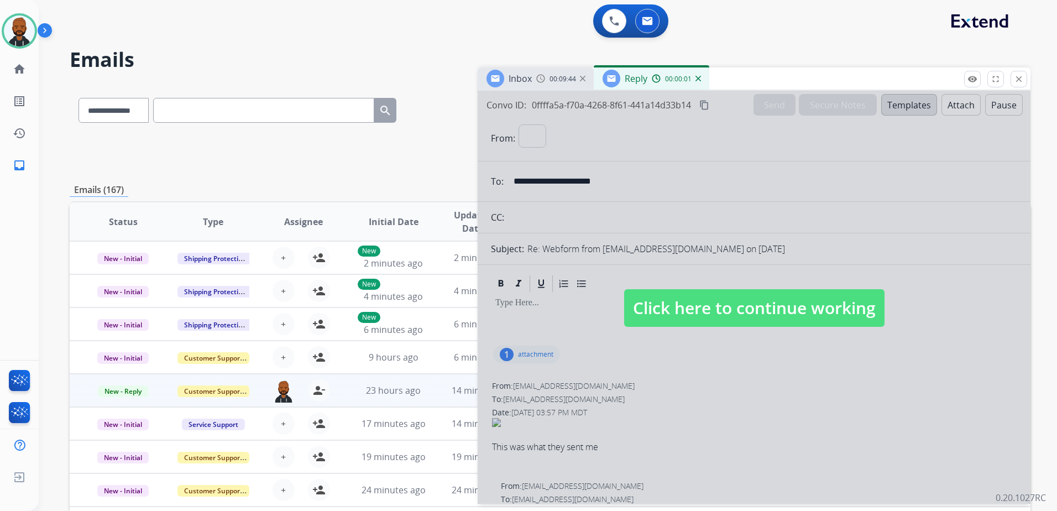
select select "**********"
click at [699, 79] on img at bounding box center [698, 79] width 6 height 6
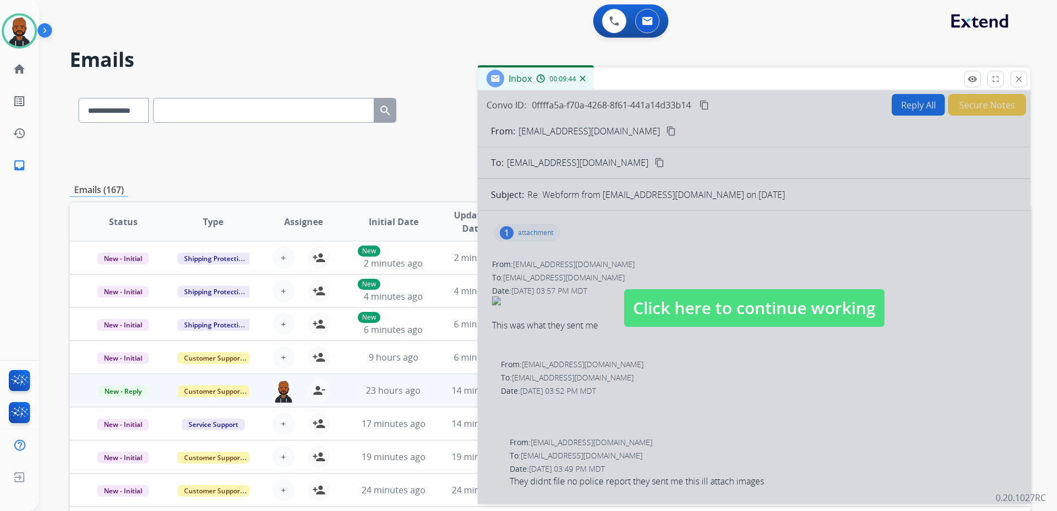
click at [582, 79] on img at bounding box center [583, 79] width 6 height 6
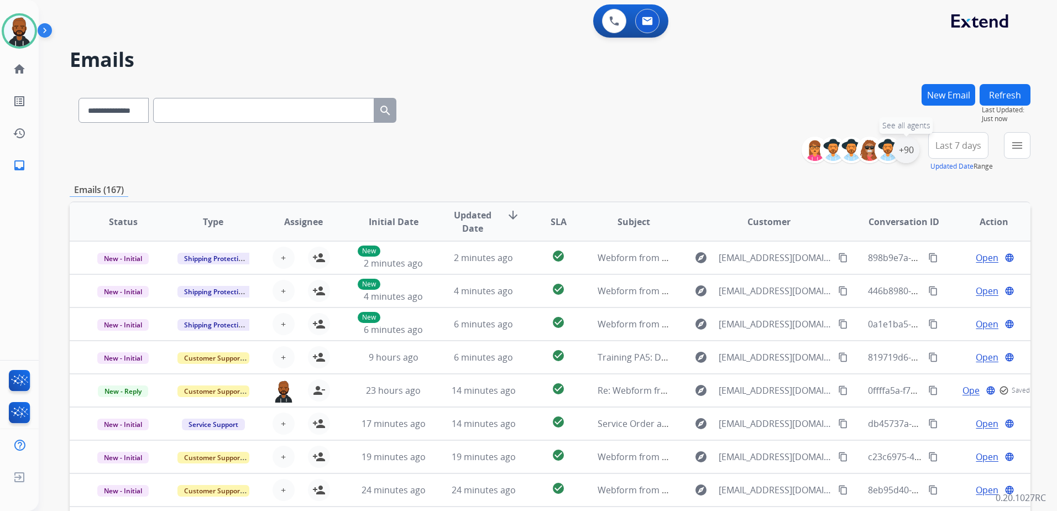
click at [909, 151] on div "+90" at bounding box center [906, 150] width 27 height 27
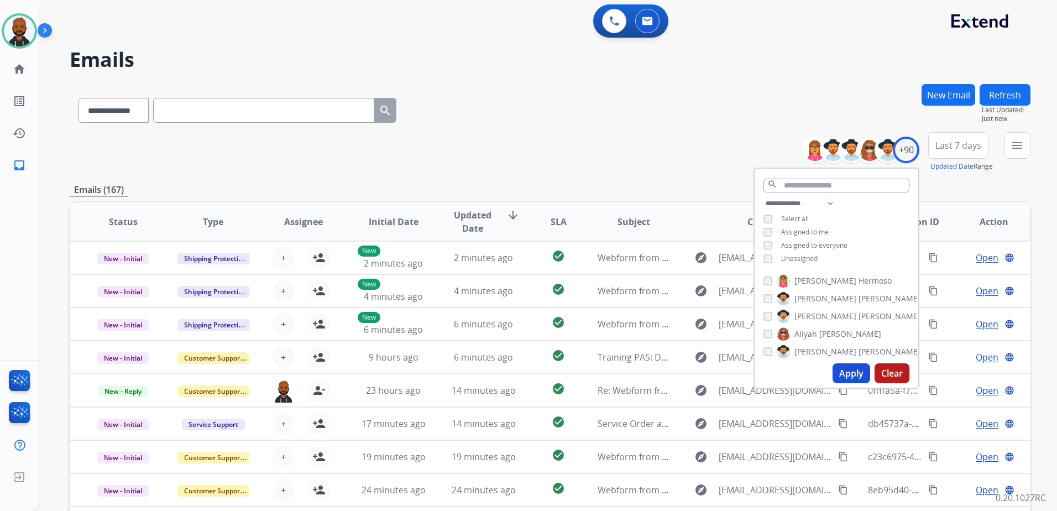
click at [847, 373] on button "Apply" at bounding box center [851, 373] width 38 height 20
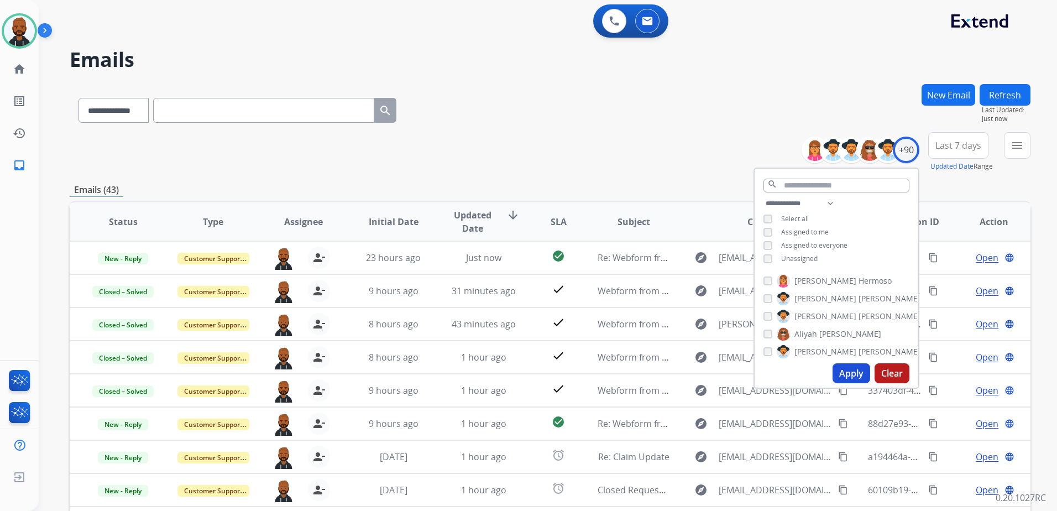
click at [946, 90] on button "New Email" at bounding box center [948, 95] width 54 height 22
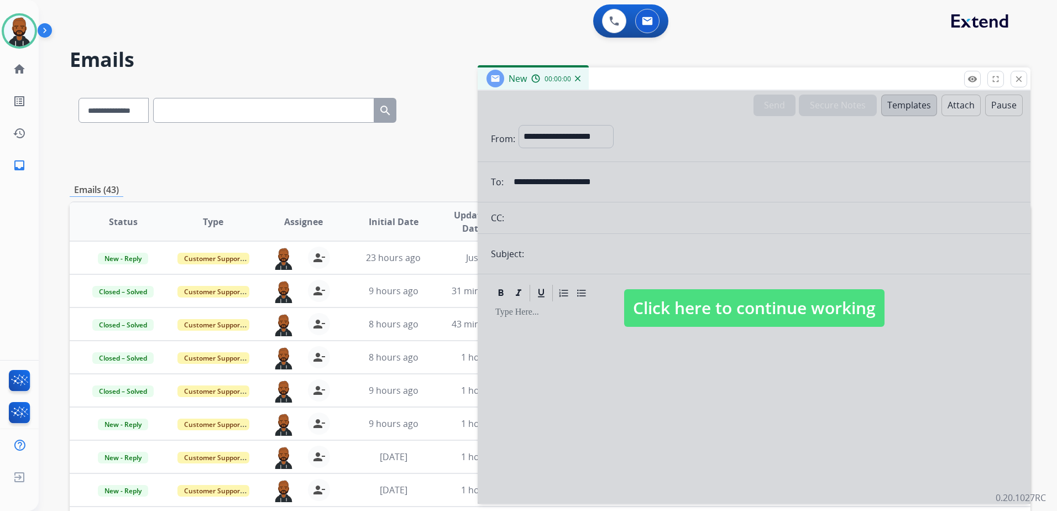
select select "**********"
click at [734, 291] on span "Click here to continue working" at bounding box center [754, 308] width 260 height 38
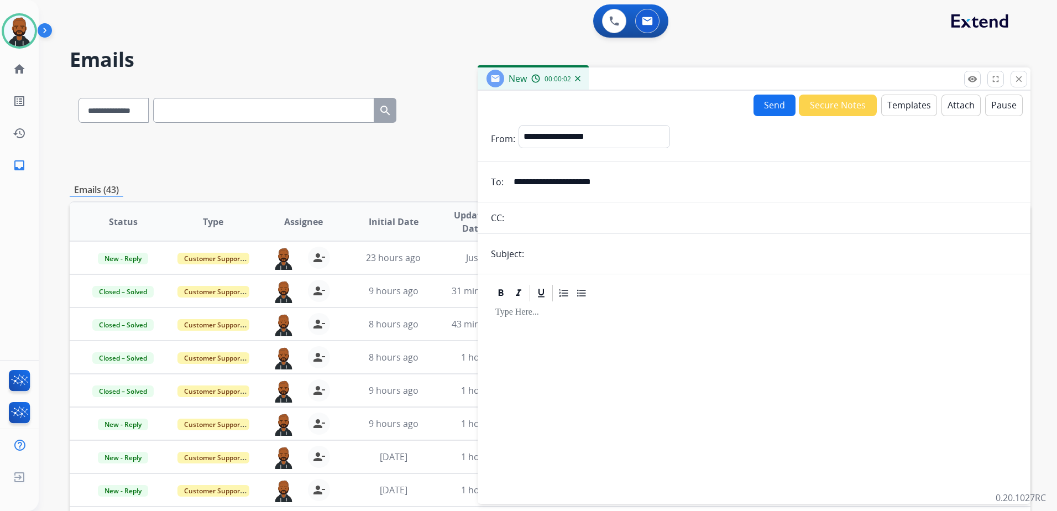
drag, startPoint x: 647, startPoint y: 178, endPoint x: 430, endPoint y: 172, distance: 216.8
click at [427, 179] on div "**********" at bounding box center [550, 356] width 961 height 545
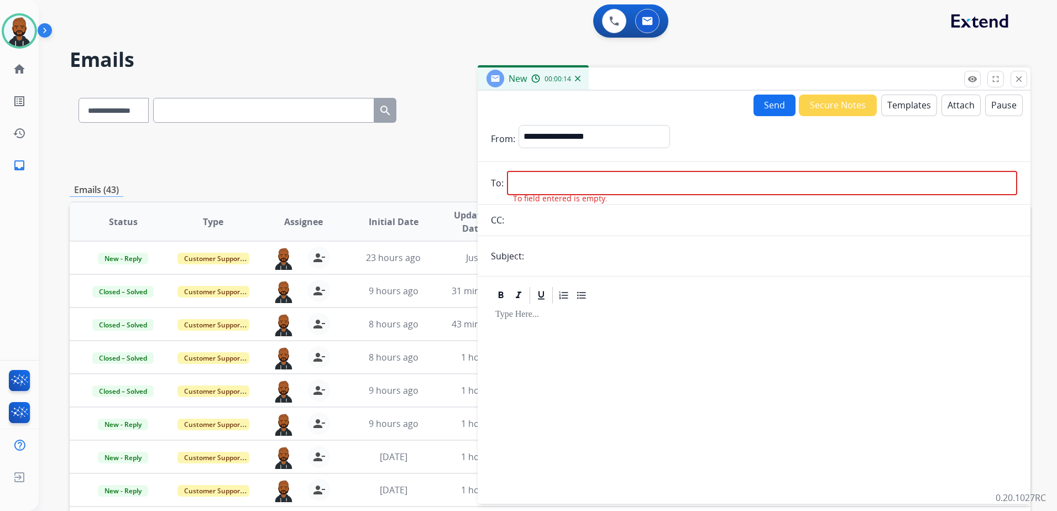
click at [643, 183] on input "email" at bounding box center [762, 183] width 510 height 24
paste input "**********"
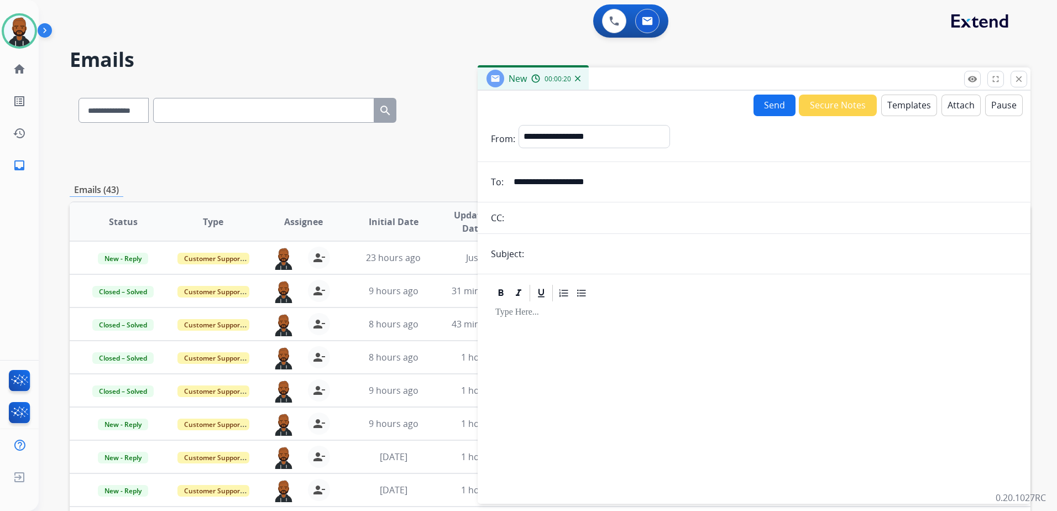
type input "**********"
click at [570, 250] on input "text" at bounding box center [772, 254] width 490 height 22
type input "*****"
click at [892, 111] on button "Templates" at bounding box center [909, 106] width 56 height 22
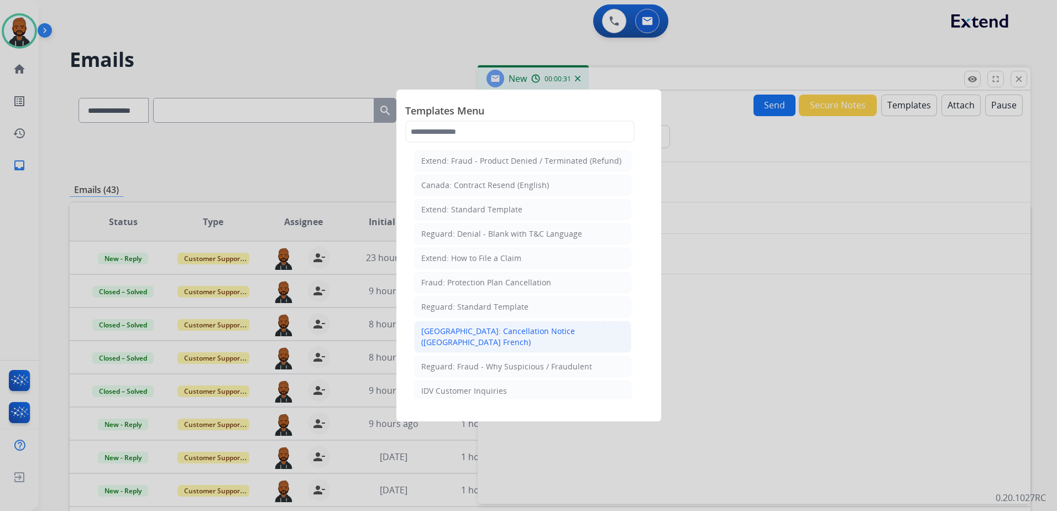
scroll to position [111, 0]
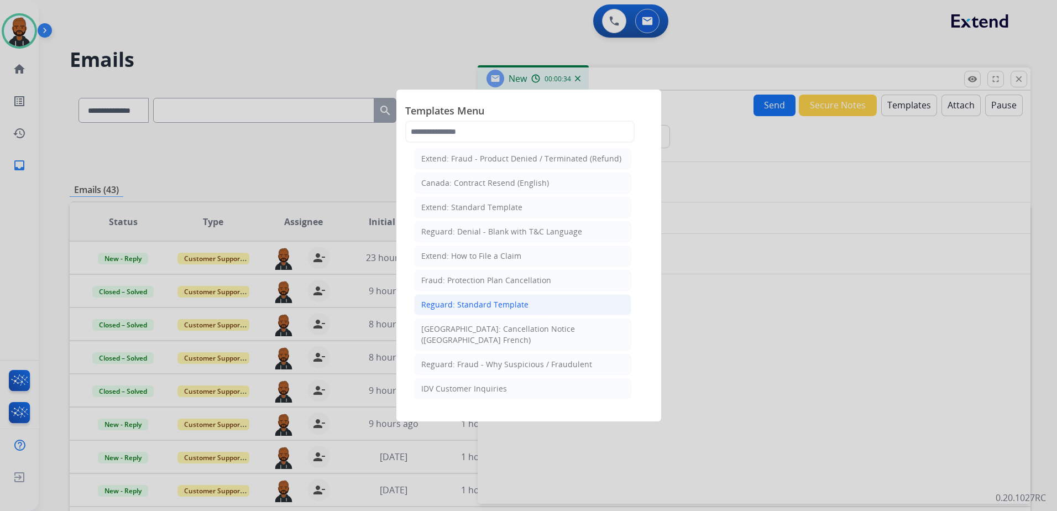
click at [511, 310] on li "Reguard: Standard Template" at bounding box center [522, 304] width 217 height 21
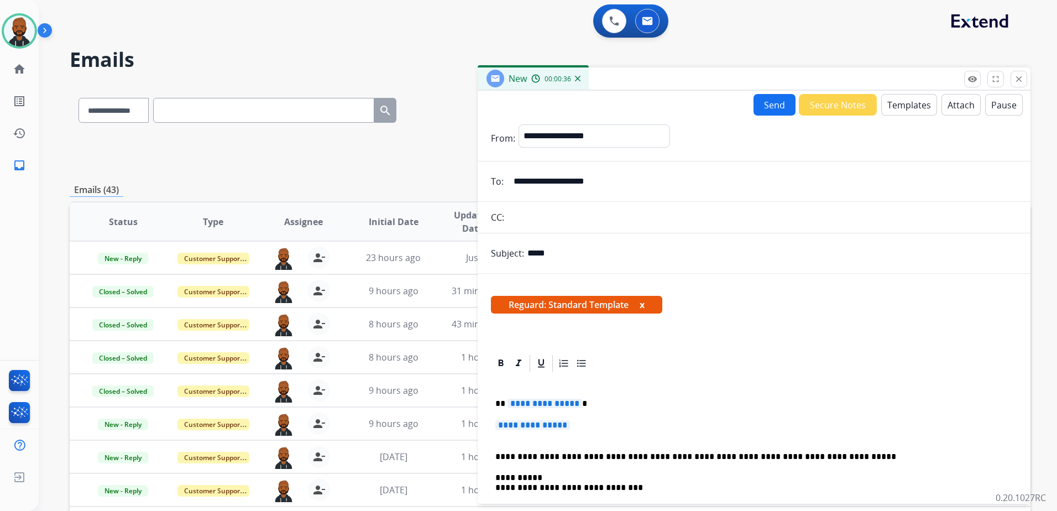
click at [569, 400] on span "**********" at bounding box center [544, 403] width 75 height 9
click at [568, 426] on span "**********" at bounding box center [532, 424] width 75 height 9
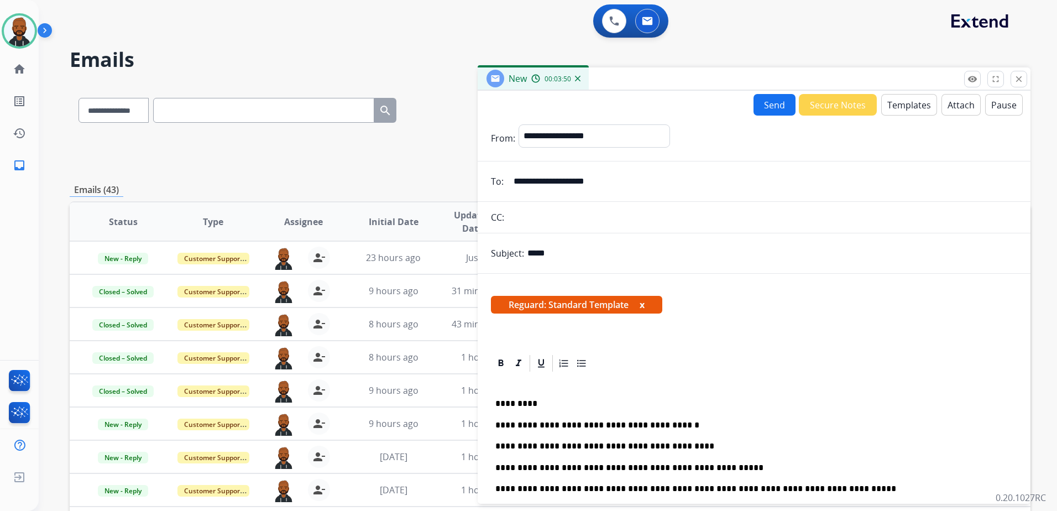
click at [719, 465] on p "**********" at bounding box center [749, 468] width 509 height 10
click at [768, 111] on button "Send" at bounding box center [774, 105] width 42 height 22
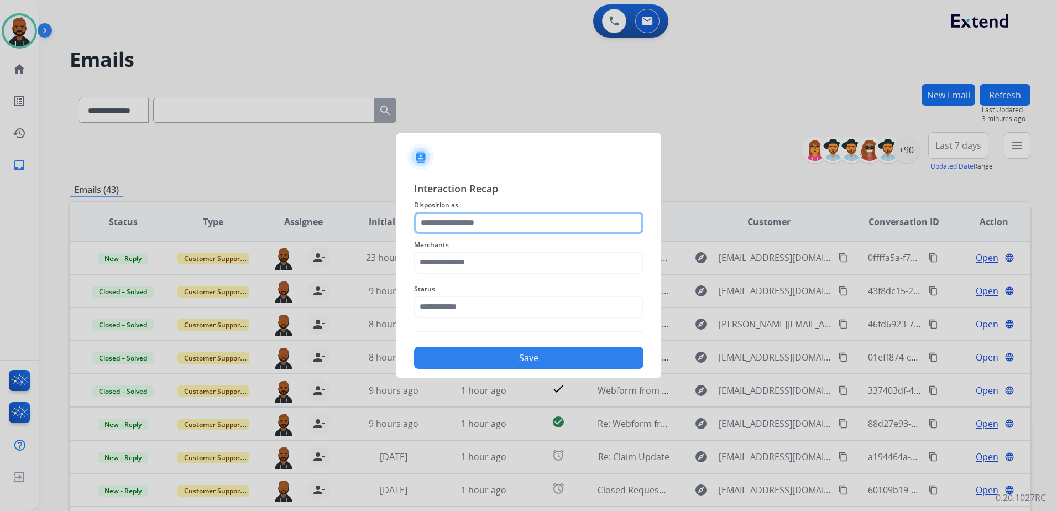
click at [497, 231] on input "text" at bounding box center [528, 223] width 229 height 22
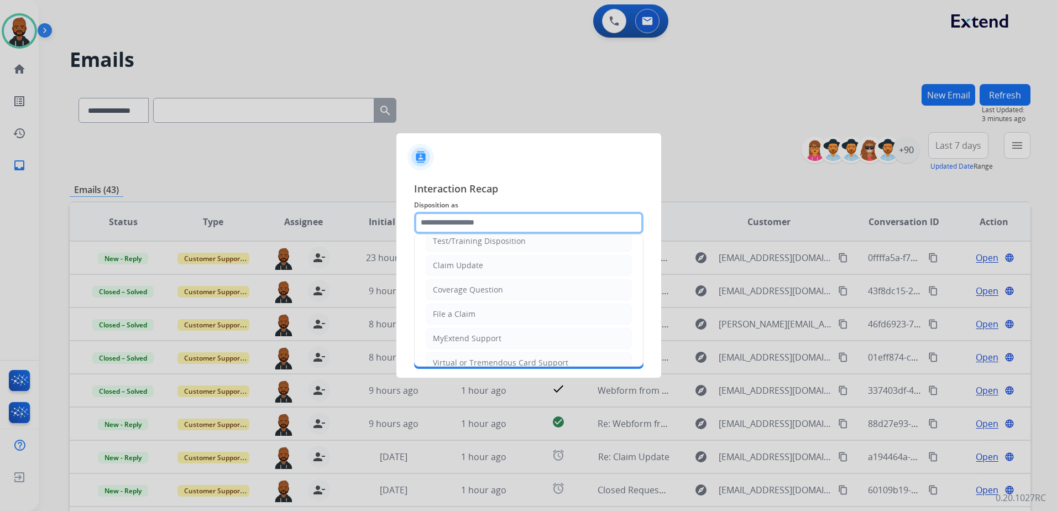
scroll to position [55, 0]
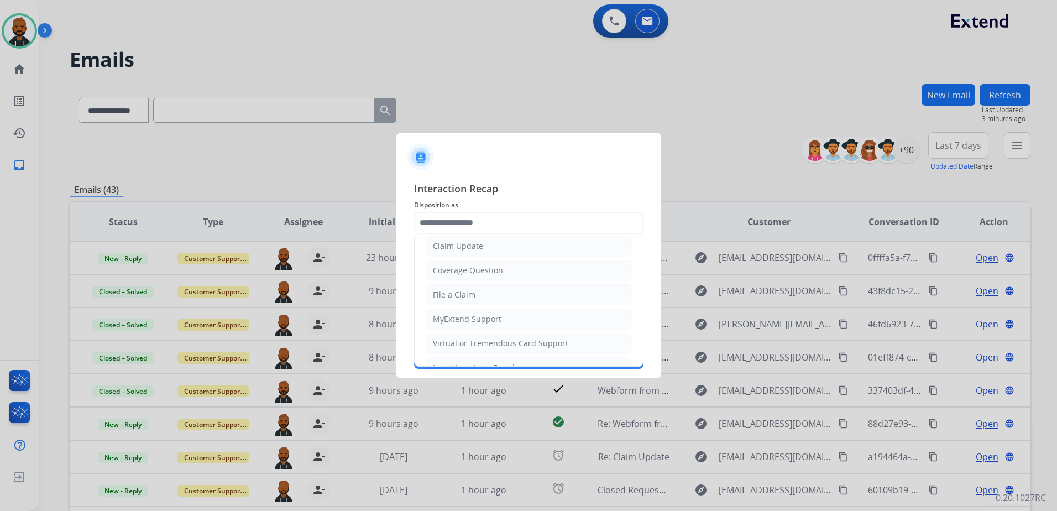
click at [471, 248] on div "Claim Update" at bounding box center [458, 245] width 50 height 11
type input "**********"
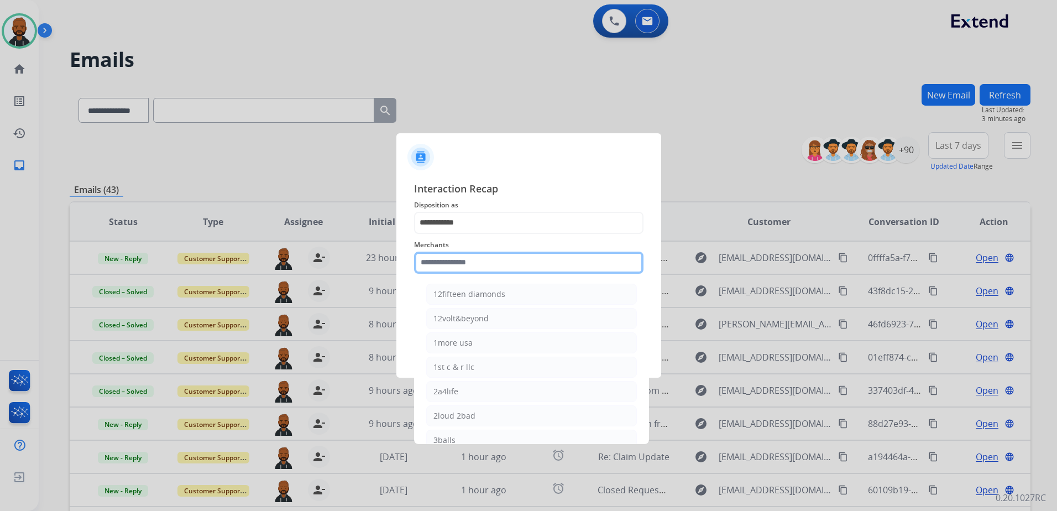
click at [476, 259] on input "text" at bounding box center [528, 262] width 229 height 22
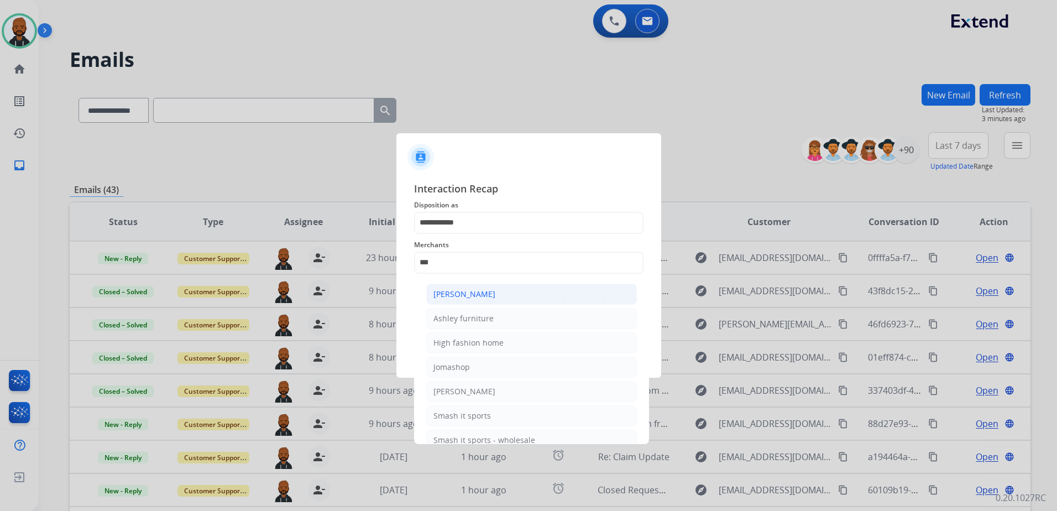
click at [486, 297] on div "[PERSON_NAME]" at bounding box center [464, 294] width 62 height 11
type input "**********"
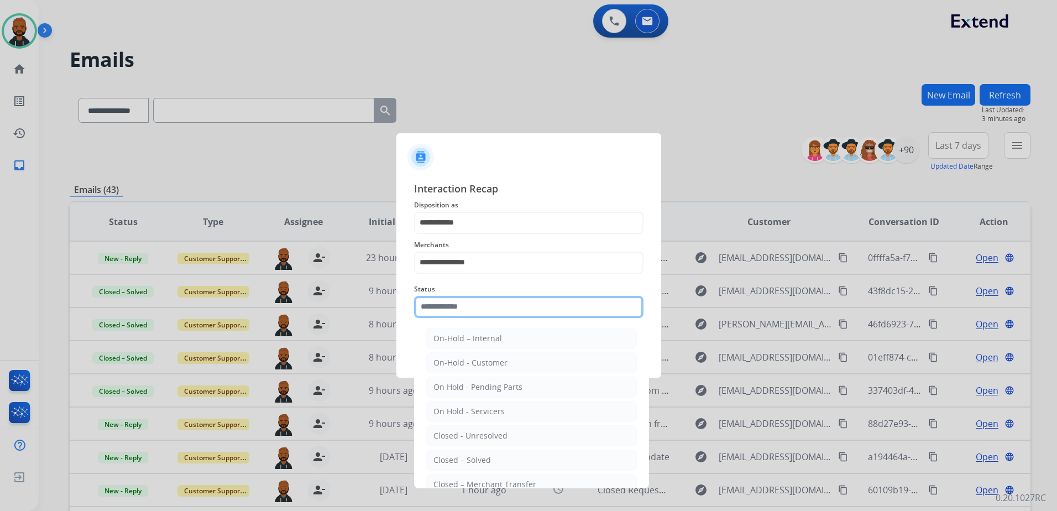
click at [494, 308] on input "text" at bounding box center [528, 307] width 229 height 22
click at [483, 457] on div "Closed – Solved" at bounding box center [461, 459] width 57 height 11
type input "**********"
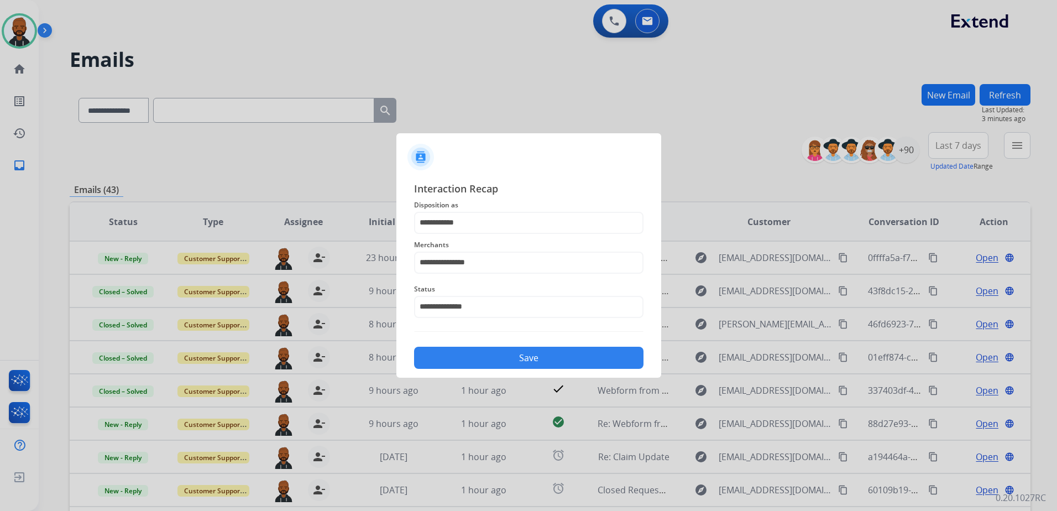
click at [552, 360] on button "Save" at bounding box center [528, 358] width 229 height 22
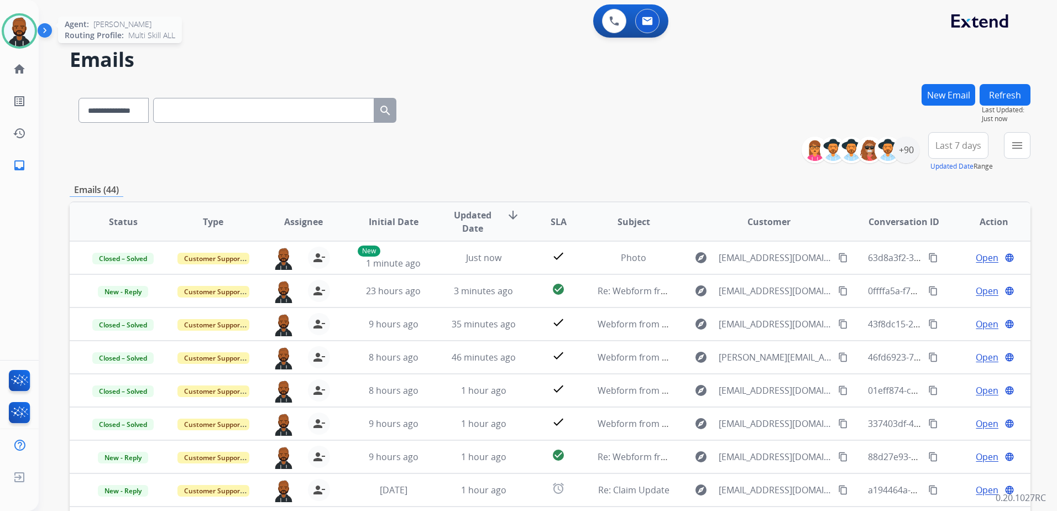
click at [26, 34] on img at bounding box center [19, 30] width 31 height 31
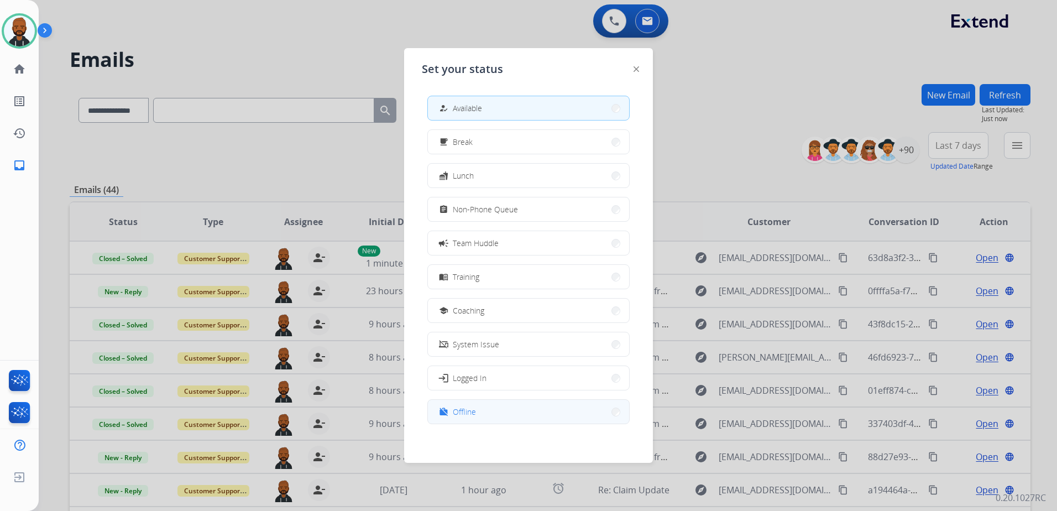
click at [461, 418] on button "work_off Offline" at bounding box center [528, 412] width 201 height 24
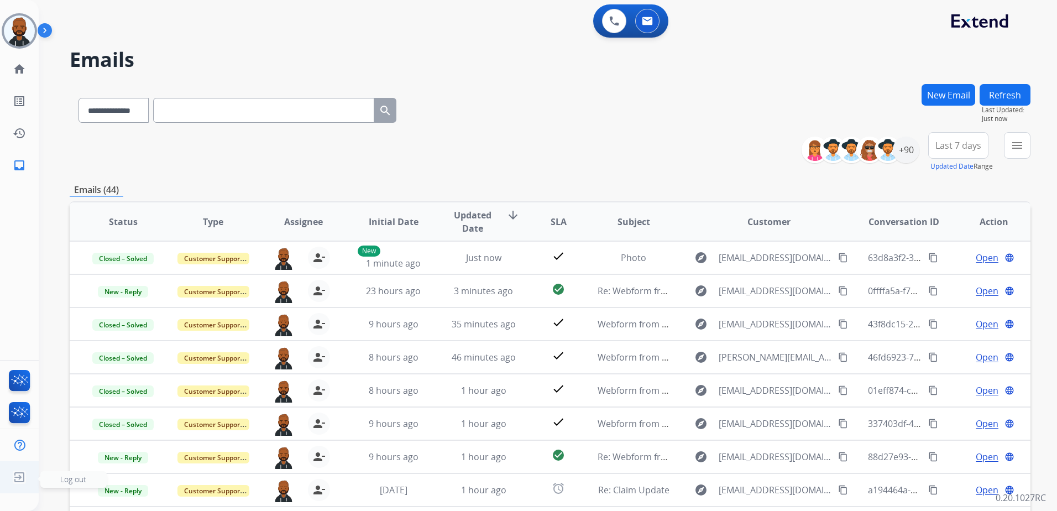
click at [13, 484] on img at bounding box center [19, 477] width 20 height 21
click at [75, 478] on span "Log out" at bounding box center [73, 479] width 26 height 11
